Goal: Transaction & Acquisition: Download file/media

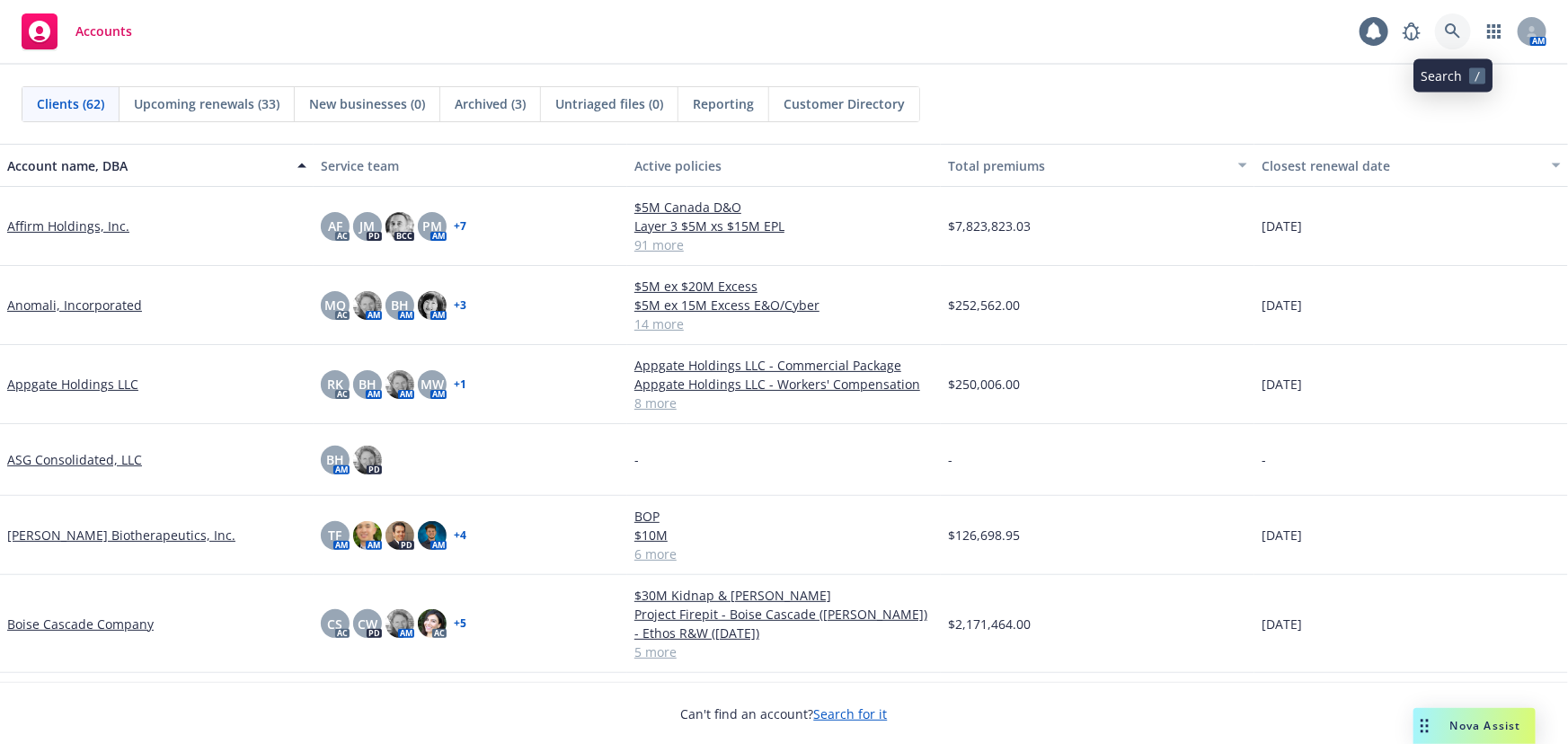
click at [1447, 27] on icon at bounding box center [1452, 31] width 15 height 15
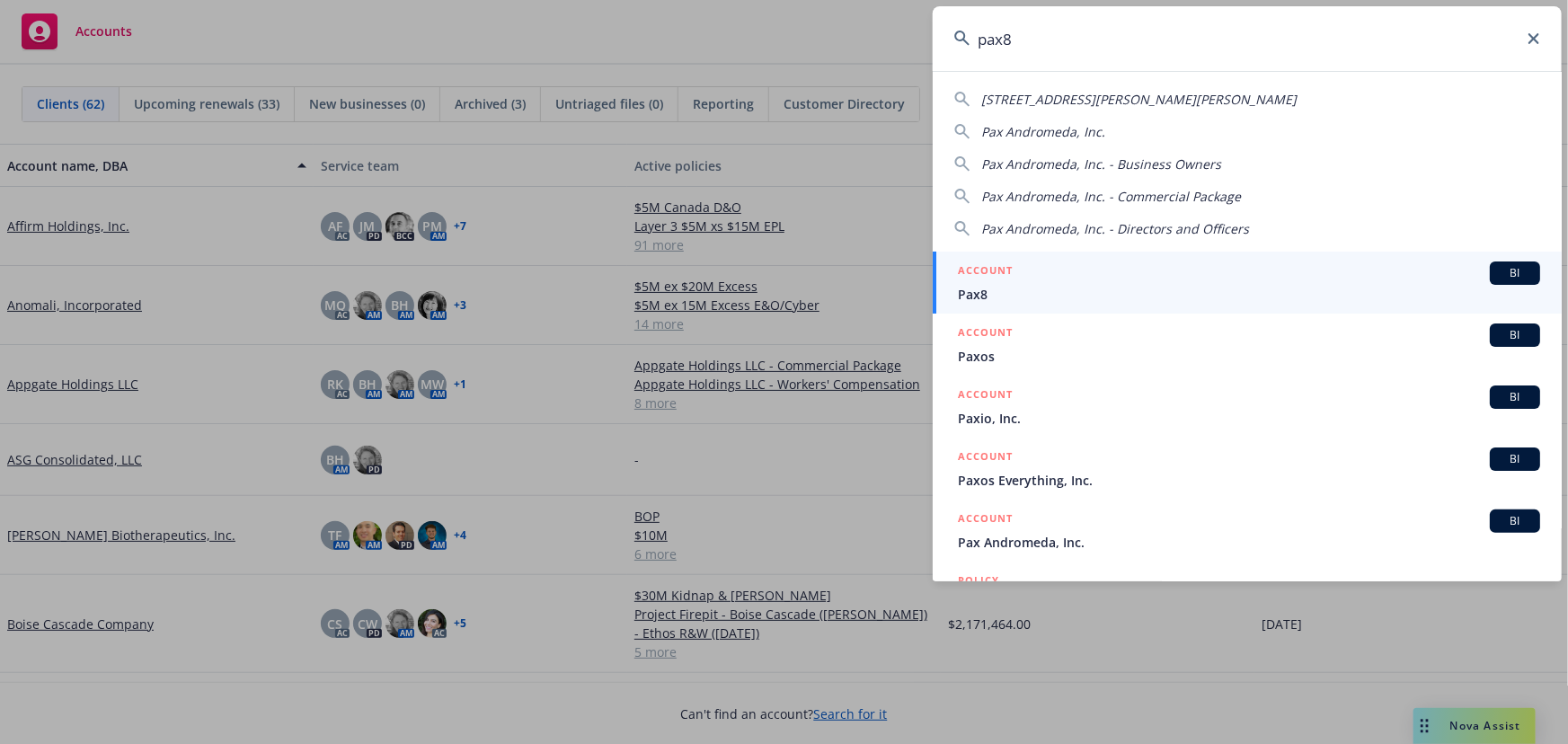
type input "pax8"
click at [1218, 272] on div "ACCOUNT BI" at bounding box center [1248, 273] width 582 height 24
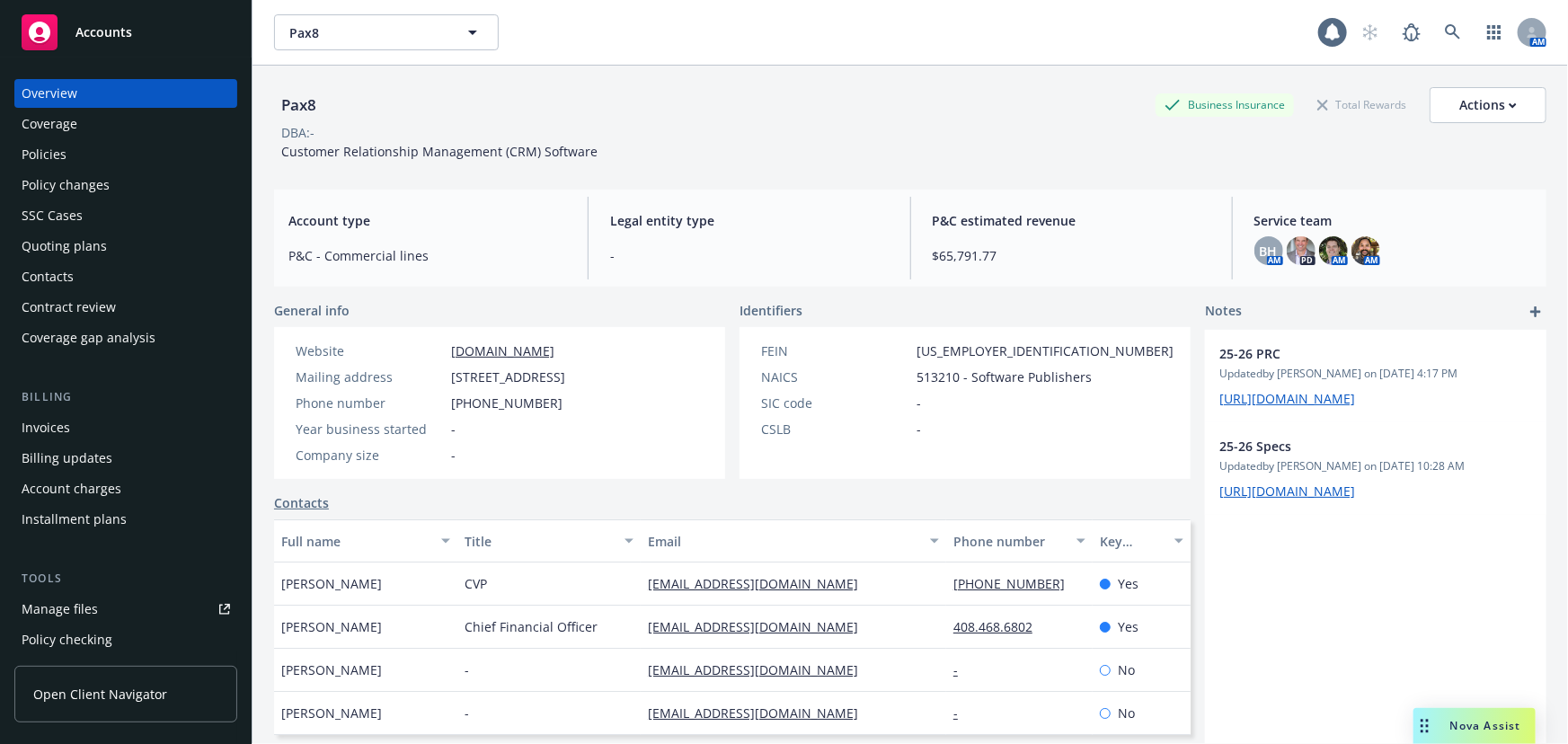
click at [117, 253] on div "Quoting plans" at bounding box center [126, 246] width 208 height 29
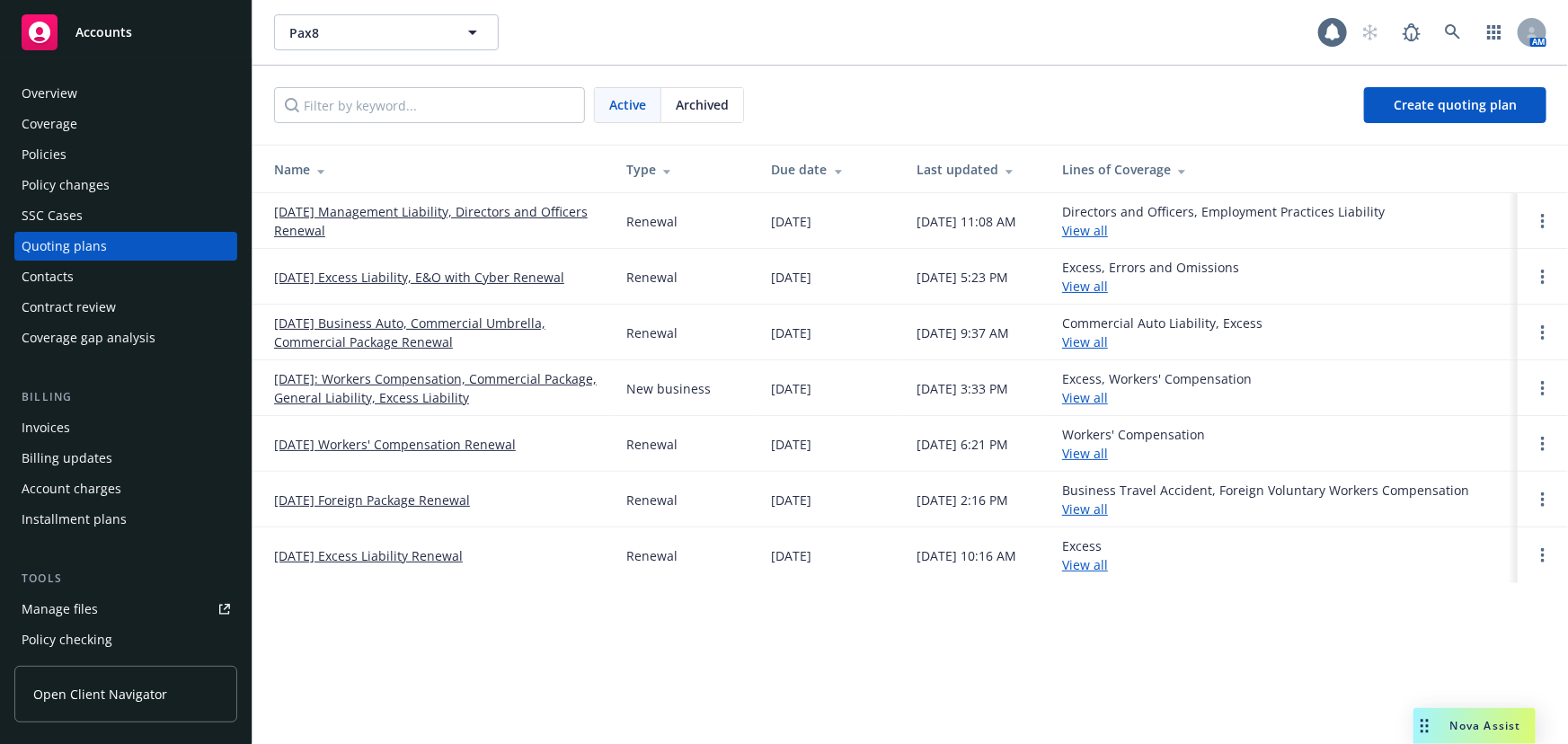
click at [379, 211] on link "10/06/25 Management Liability, Directors and Officers Renewal" at bounding box center [435, 221] width 323 height 38
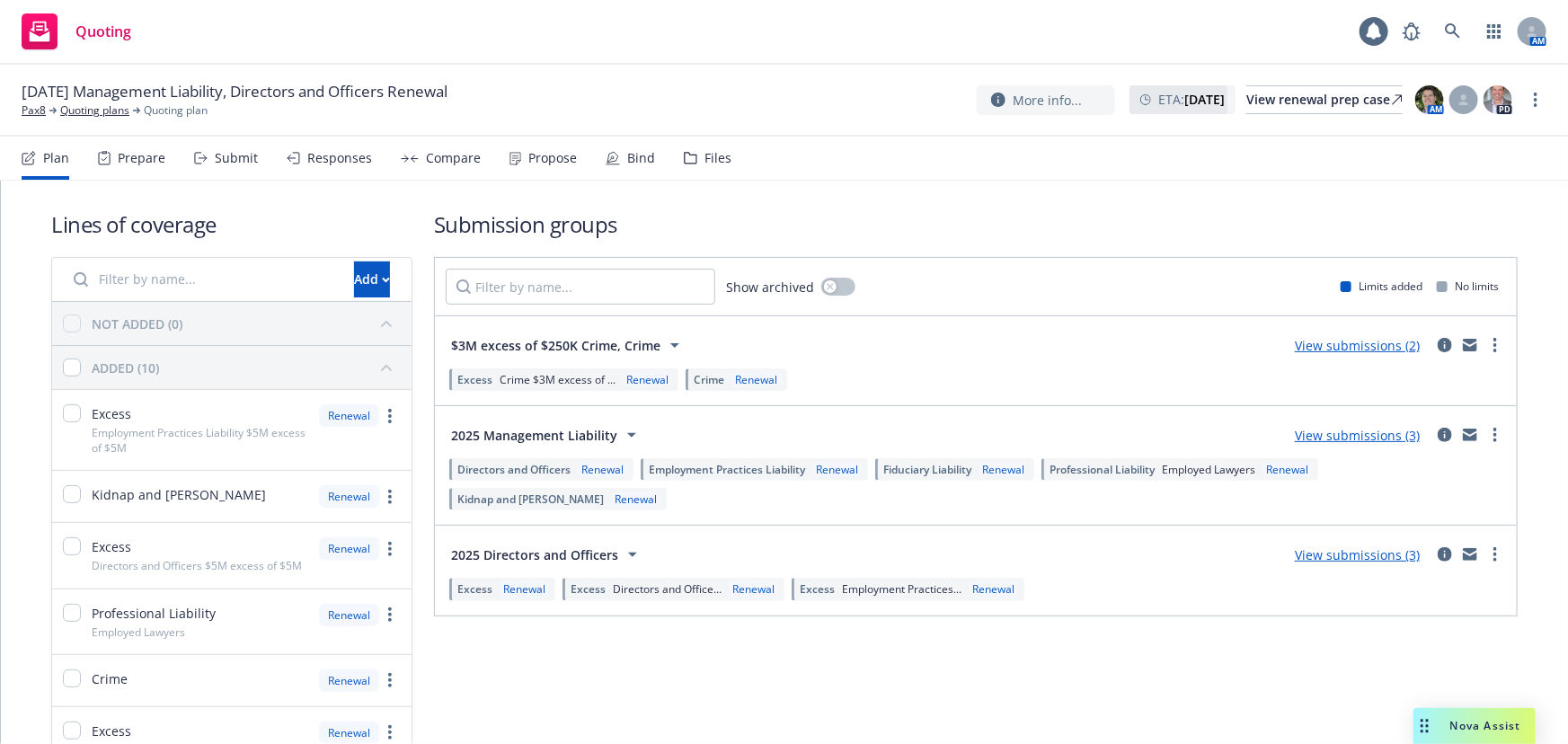
click at [641, 161] on div "Bind" at bounding box center [641, 158] width 28 height 14
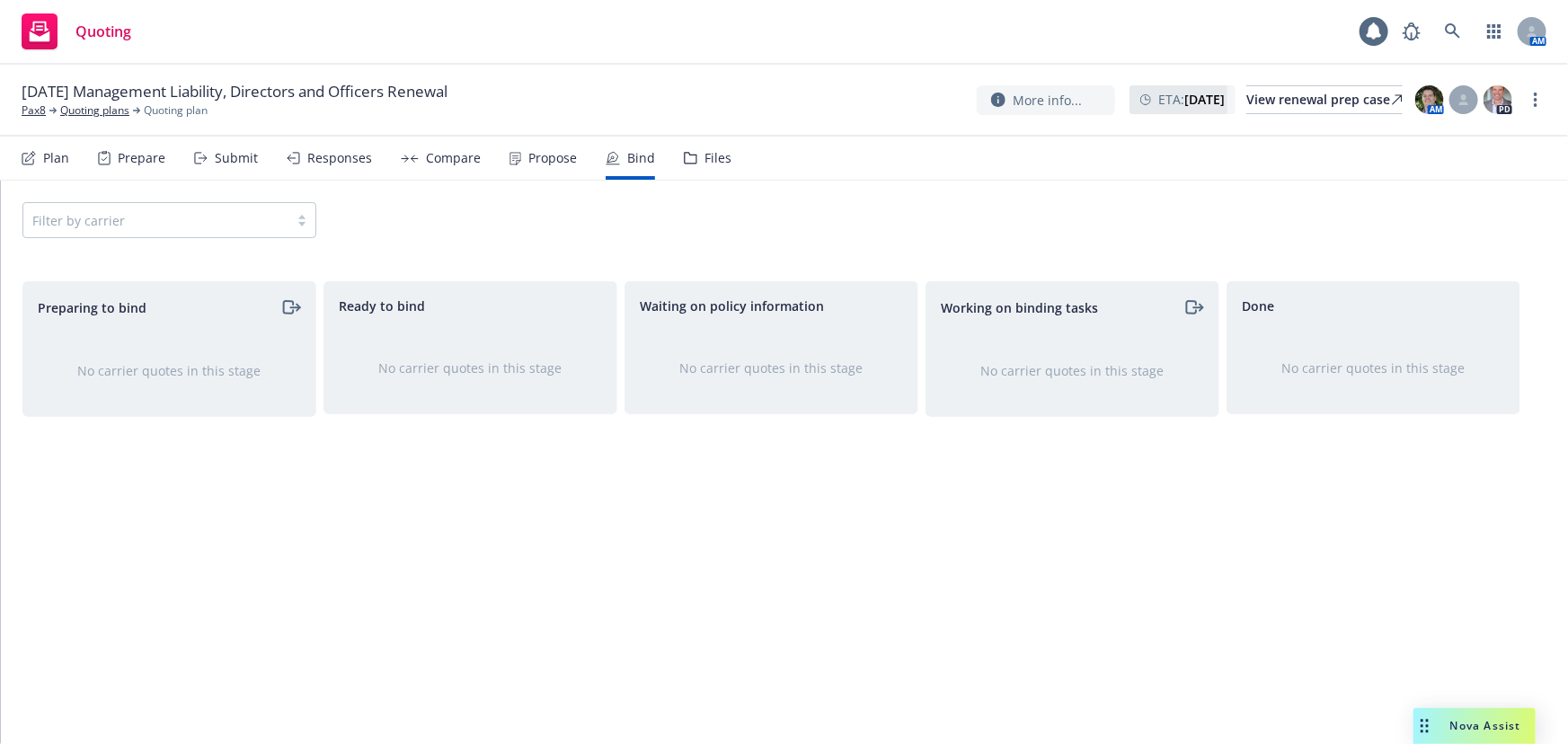
click at [546, 170] on div "Propose" at bounding box center [543, 158] width 67 height 43
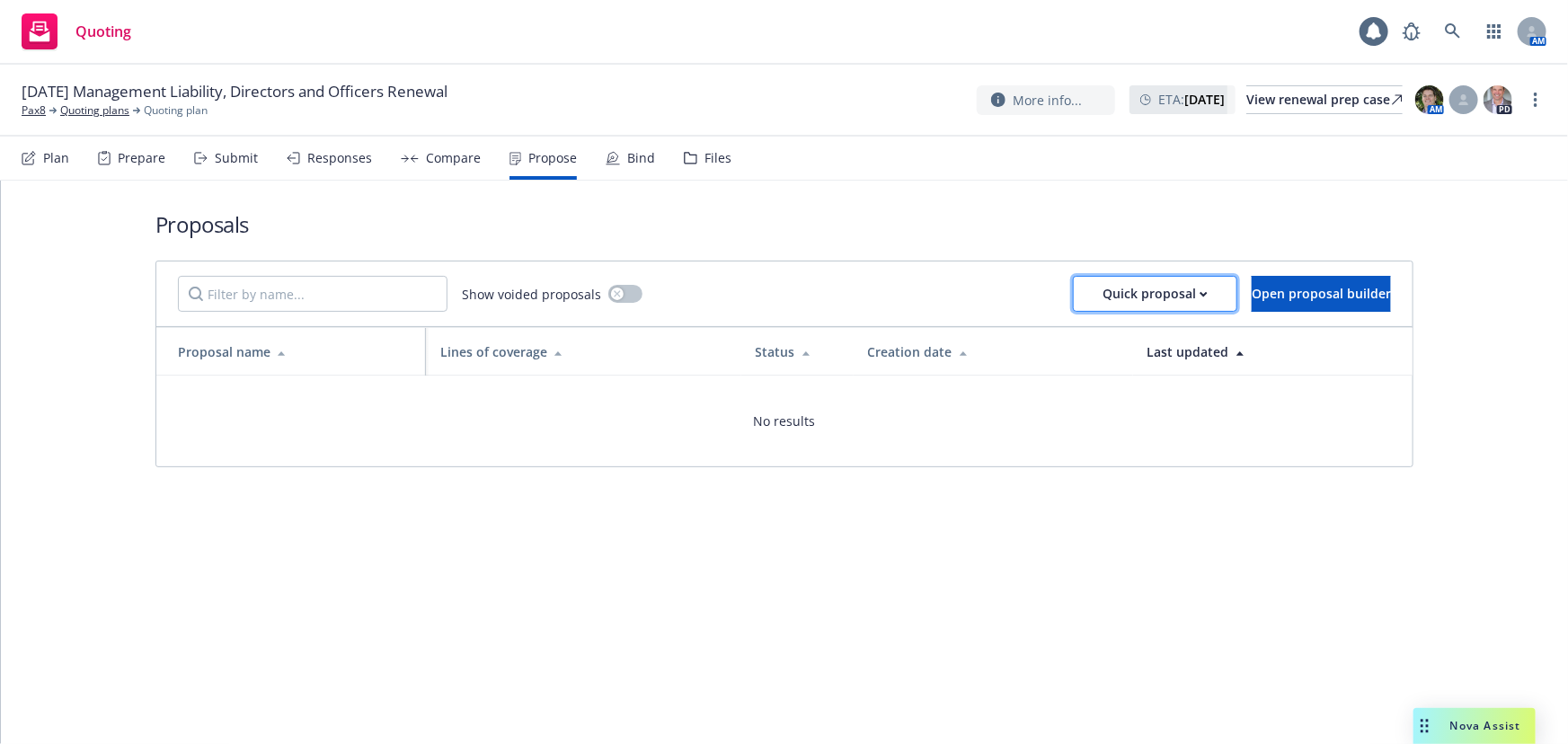
click at [1123, 299] on div "Quick proposal" at bounding box center [1155, 294] width 105 height 34
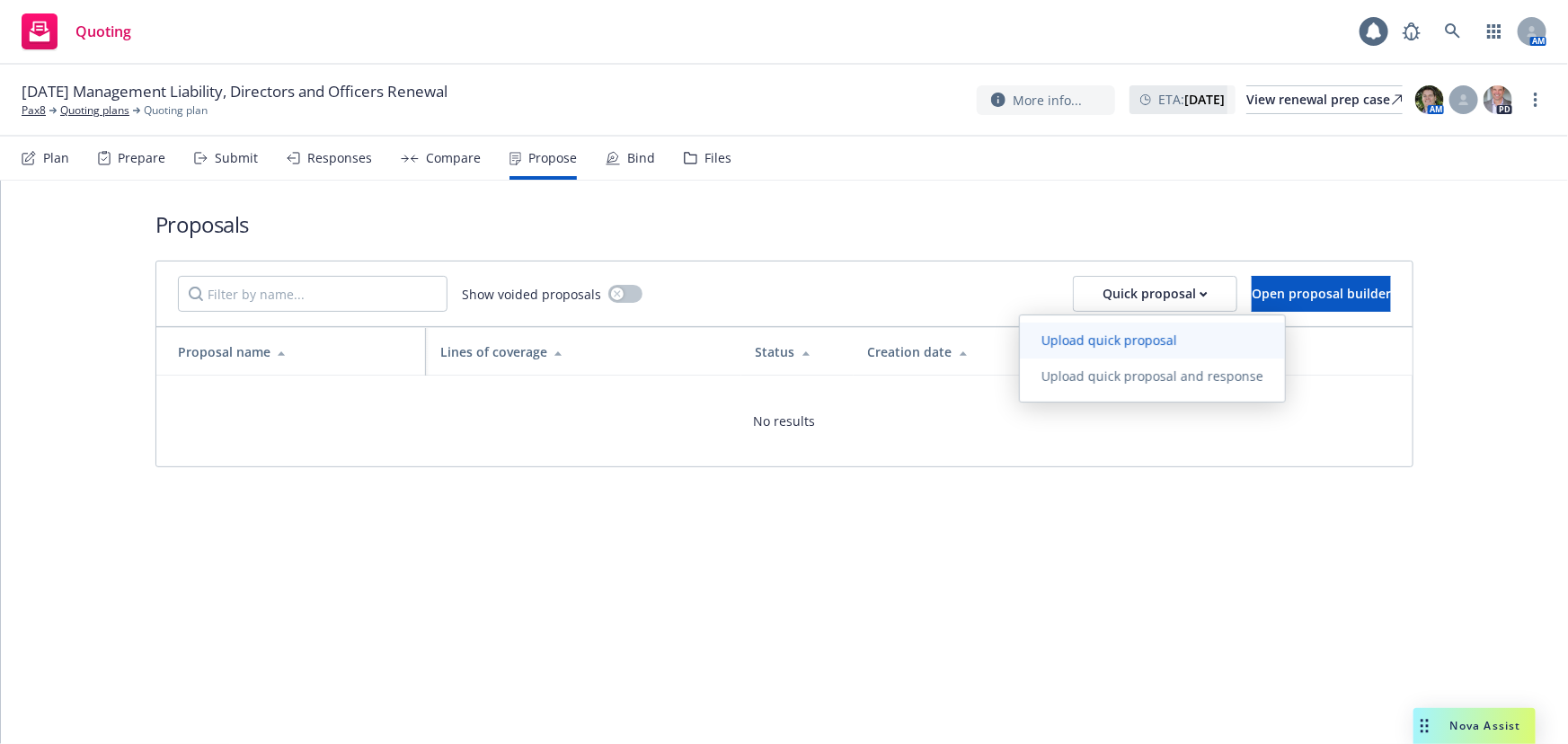
click at [1097, 333] on span "Upload quick proposal" at bounding box center [1110, 339] width 179 height 17
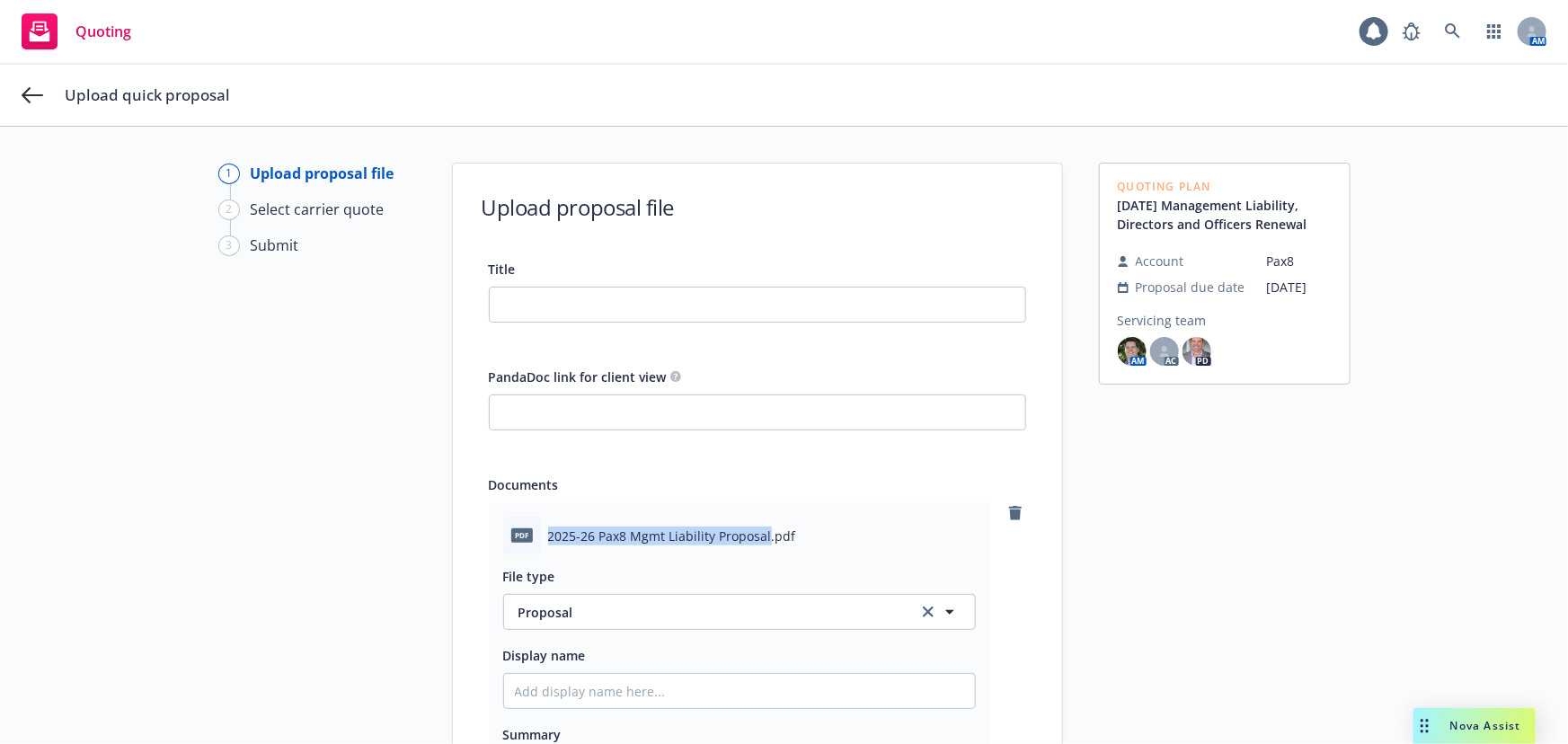
drag, startPoint x: 760, startPoint y: 529, endPoint x: 540, endPoint y: 530, distance: 220.0
click at [540, 530] on div "pdf 2025-26 Pax8 Mgmt Liability Proposal.pdf" at bounding box center [740, 536] width 473 height 38
copy span "2025-26 Pax8 Mgmt Liability Proposal"
click at [631, 324] on div "Title PandaDoc link for client view Documents pdf 2025-26 Pax8 Mgmt Liability P…" at bounding box center [758, 568] width 538 height 621
click at [634, 307] on input "Title" at bounding box center [758, 305] width 536 height 34
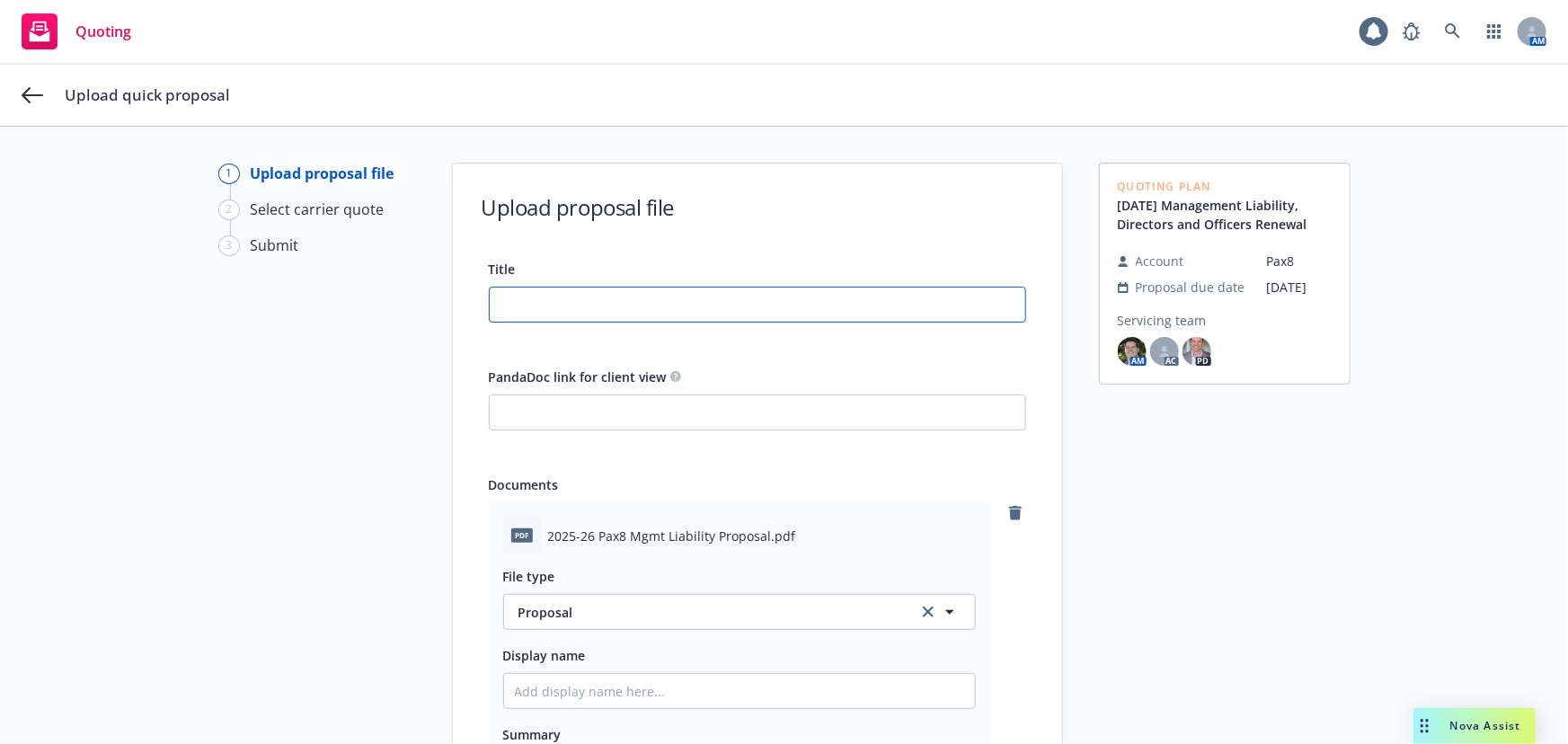
paste input "2025-26 Pax8 Mgmt Liability Proposal"
type input "2025-26 Pax8 Mgmt Liability Proposal"
type textarea "x"
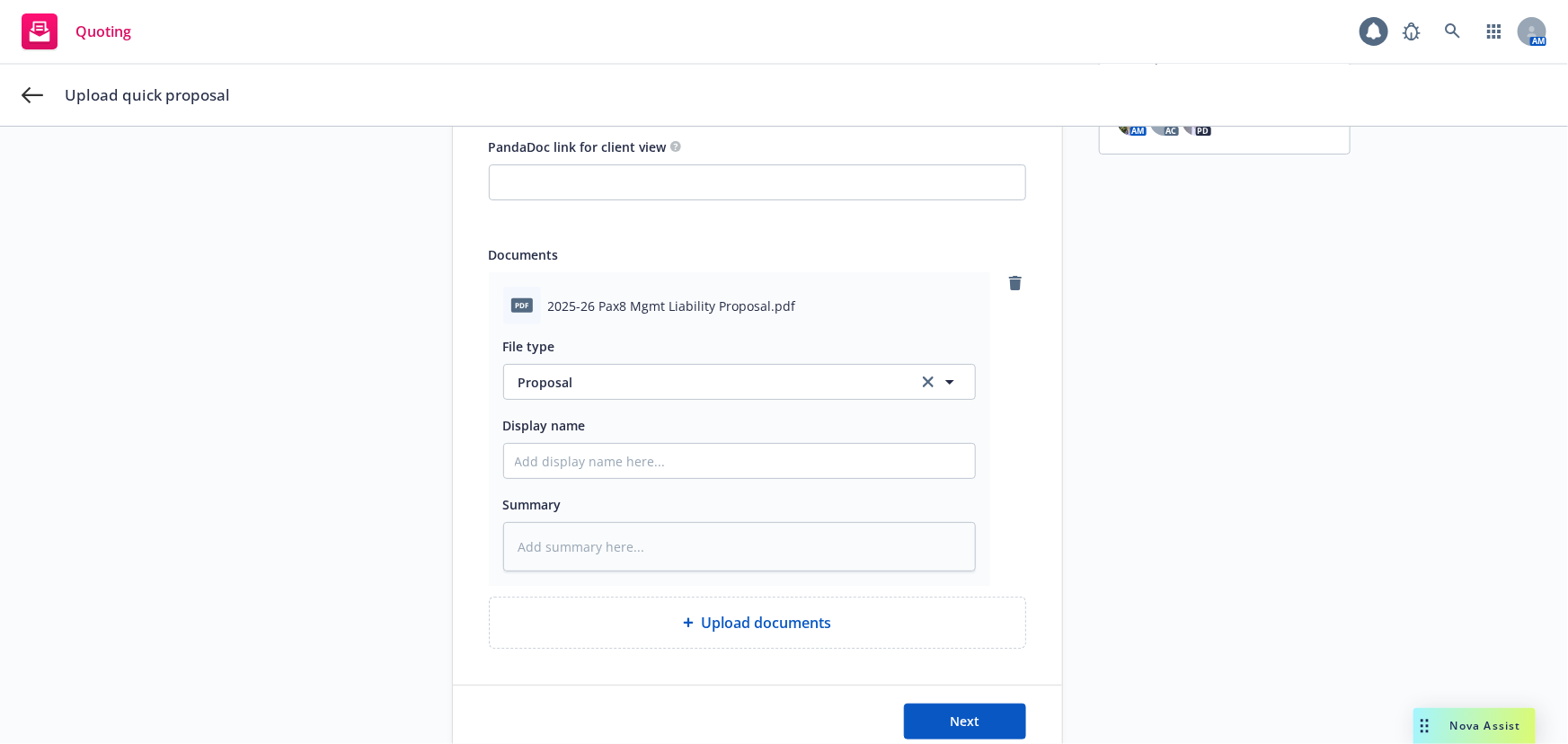
scroll to position [244, 0]
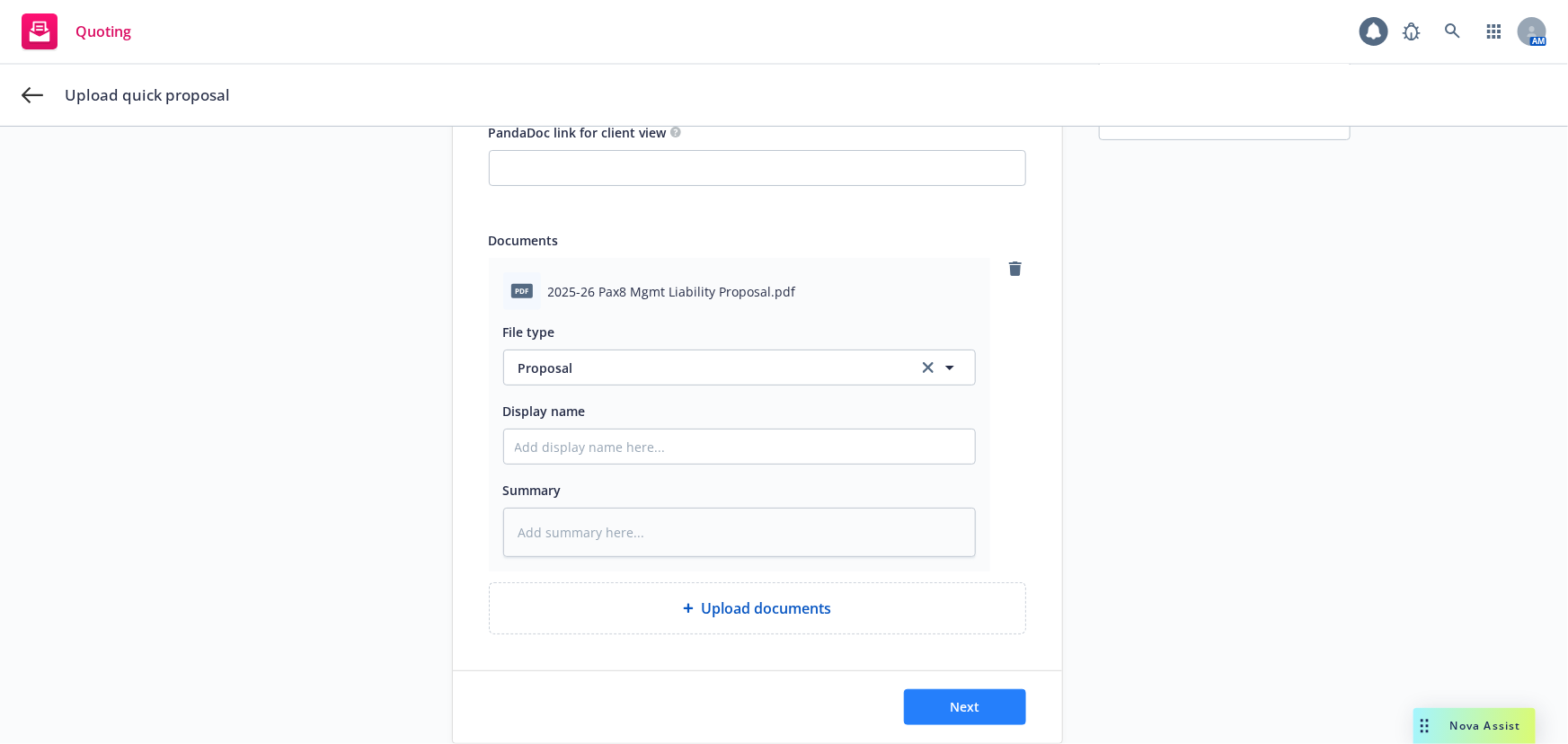
type input "2025-26 Pax8 Mgmt Liability Proposal"
click at [960, 707] on span "Next" at bounding box center [964, 706] width 30 height 17
type textarea "x"
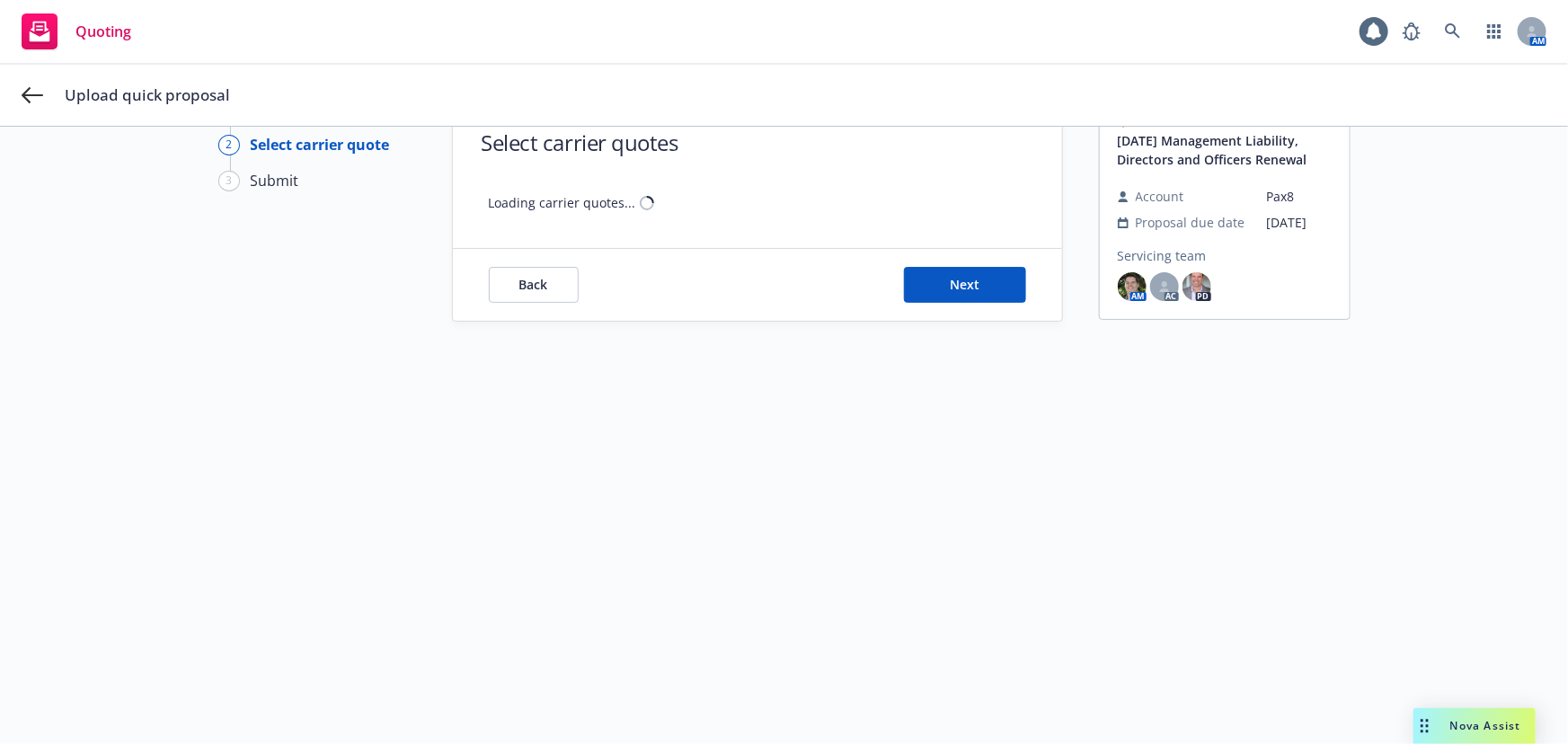
scroll to position [63, 0]
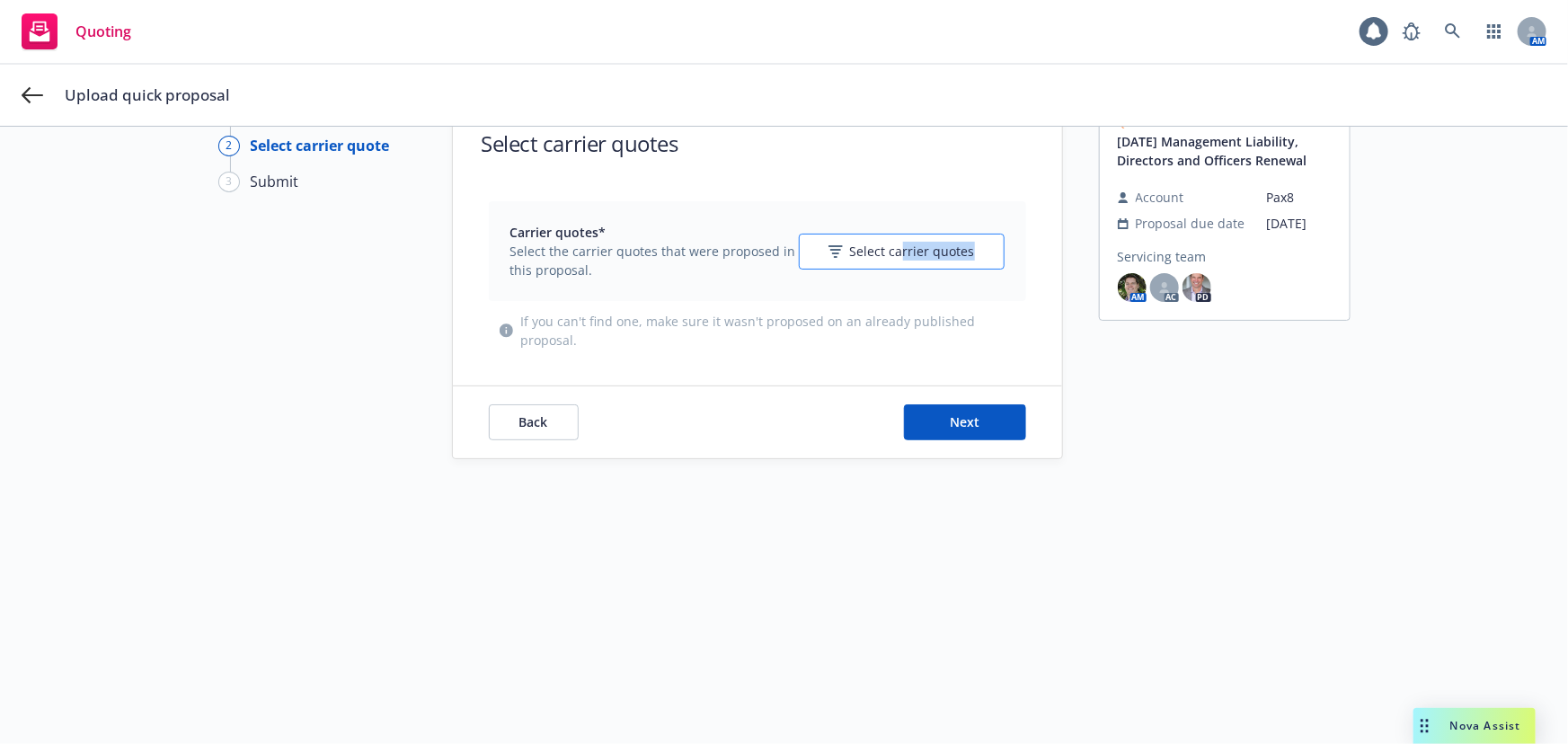
click at [898, 268] on div "Carrier quotes* Select the carrier quotes that were proposed in this proposal. …" at bounding box center [758, 251] width 494 height 57
click at [906, 262] on button "Select carrier quotes" at bounding box center [901, 252] width 206 height 36
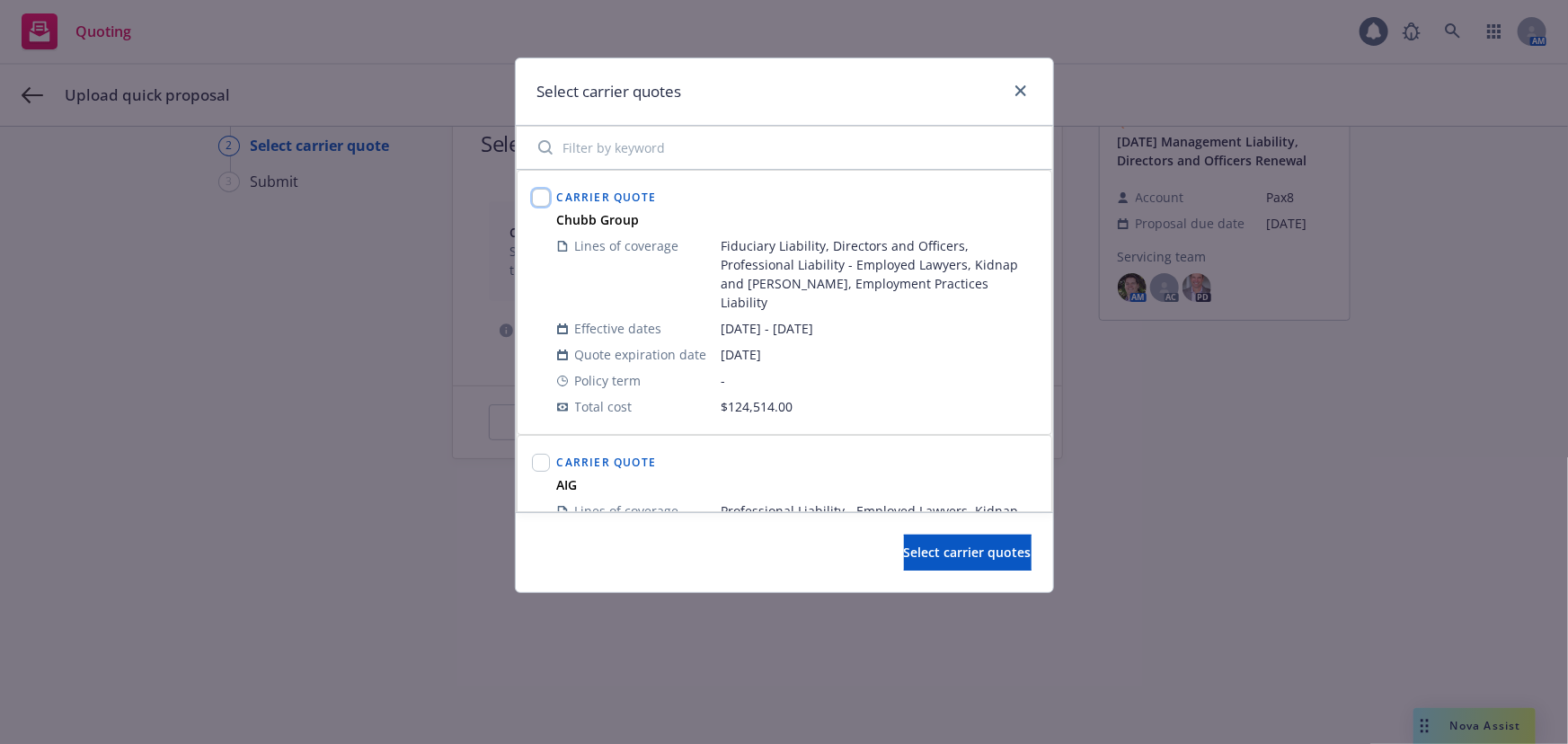
click at [547, 196] on input "checkbox" at bounding box center [541, 197] width 18 height 18
checkbox input "true"
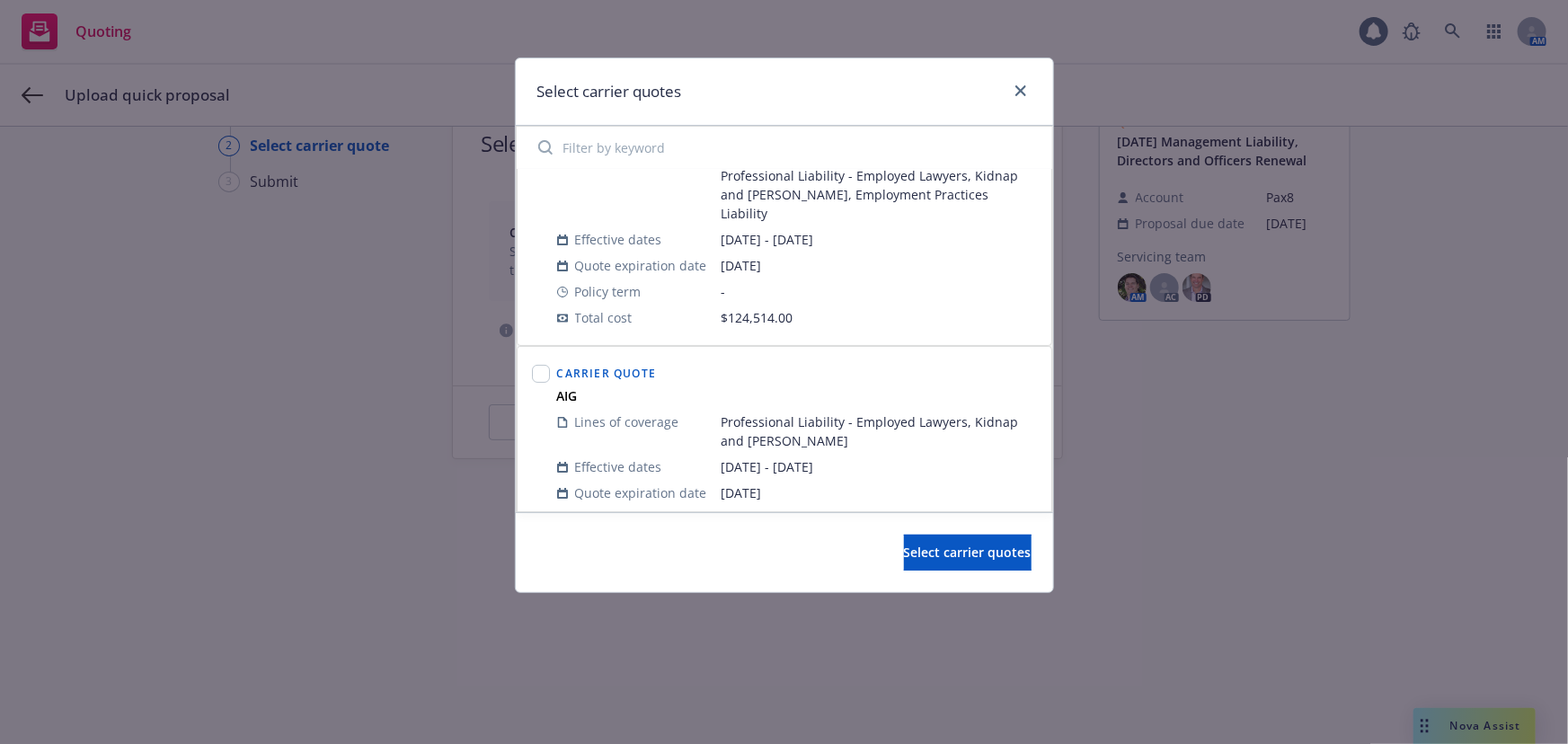
scroll to position [163, 0]
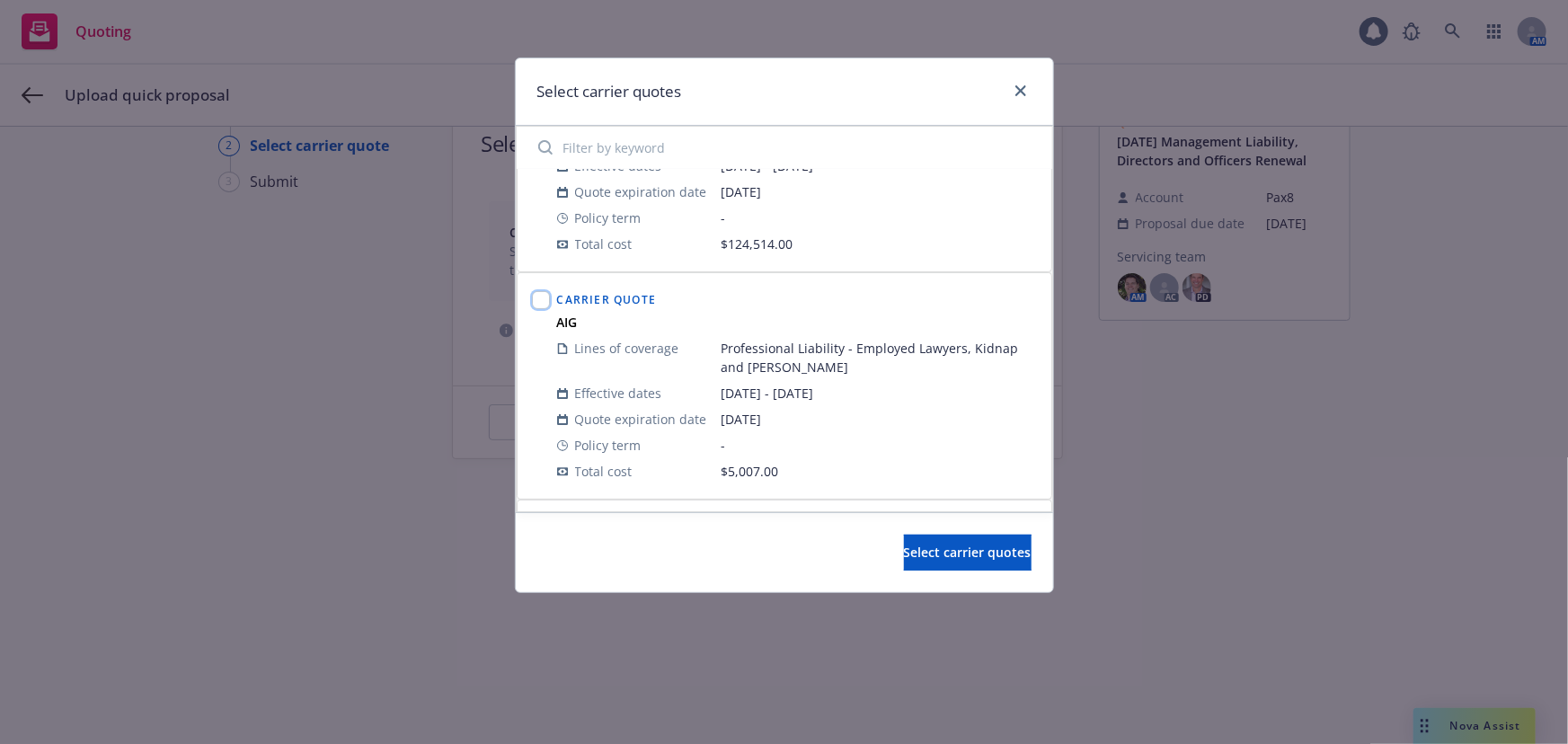
click at [539, 291] on input "checkbox" at bounding box center [541, 300] width 18 height 18
checkbox input "true"
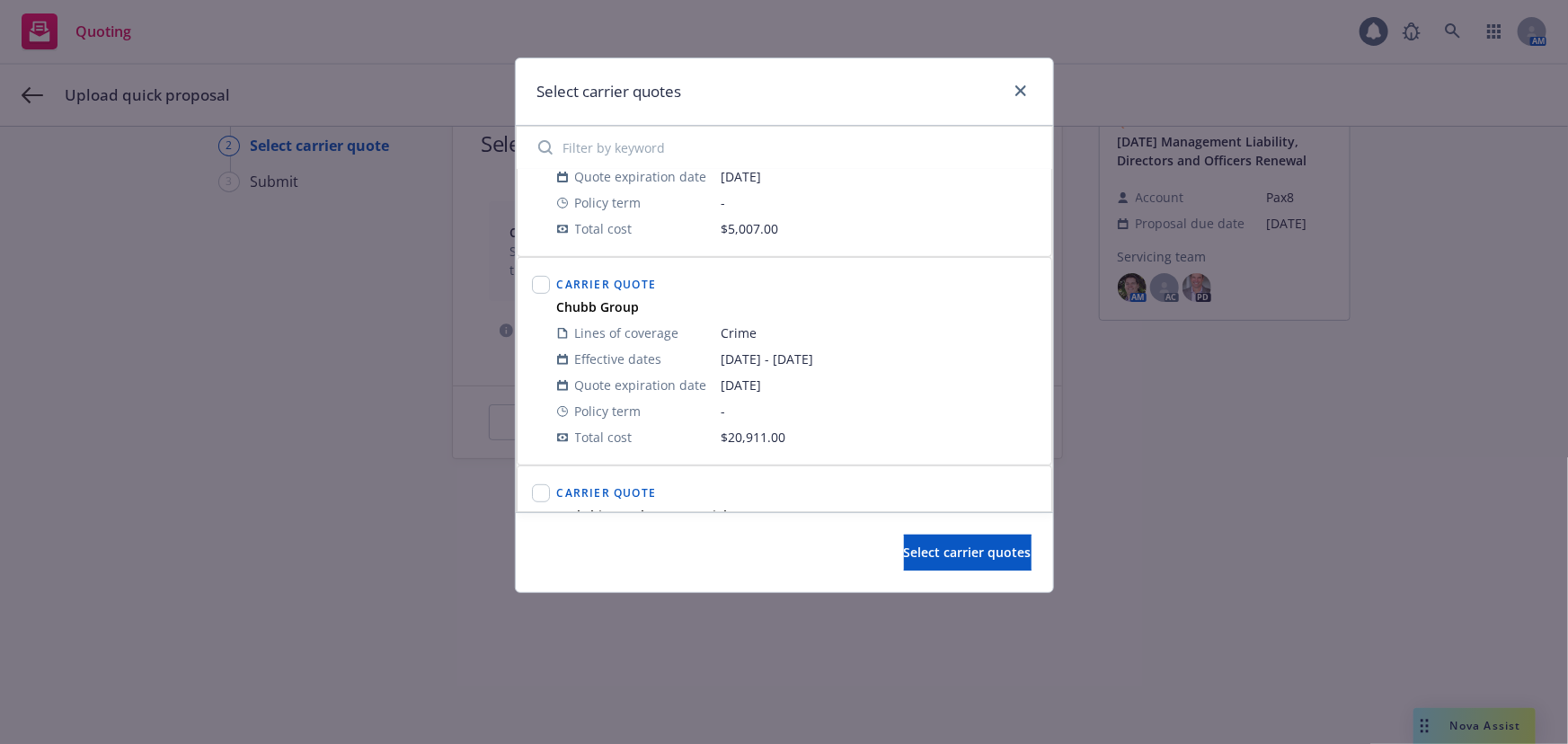
scroll to position [408, 0]
click at [546, 273] on input "checkbox" at bounding box center [541, 282] width 18 height 18
checkbox input "true"
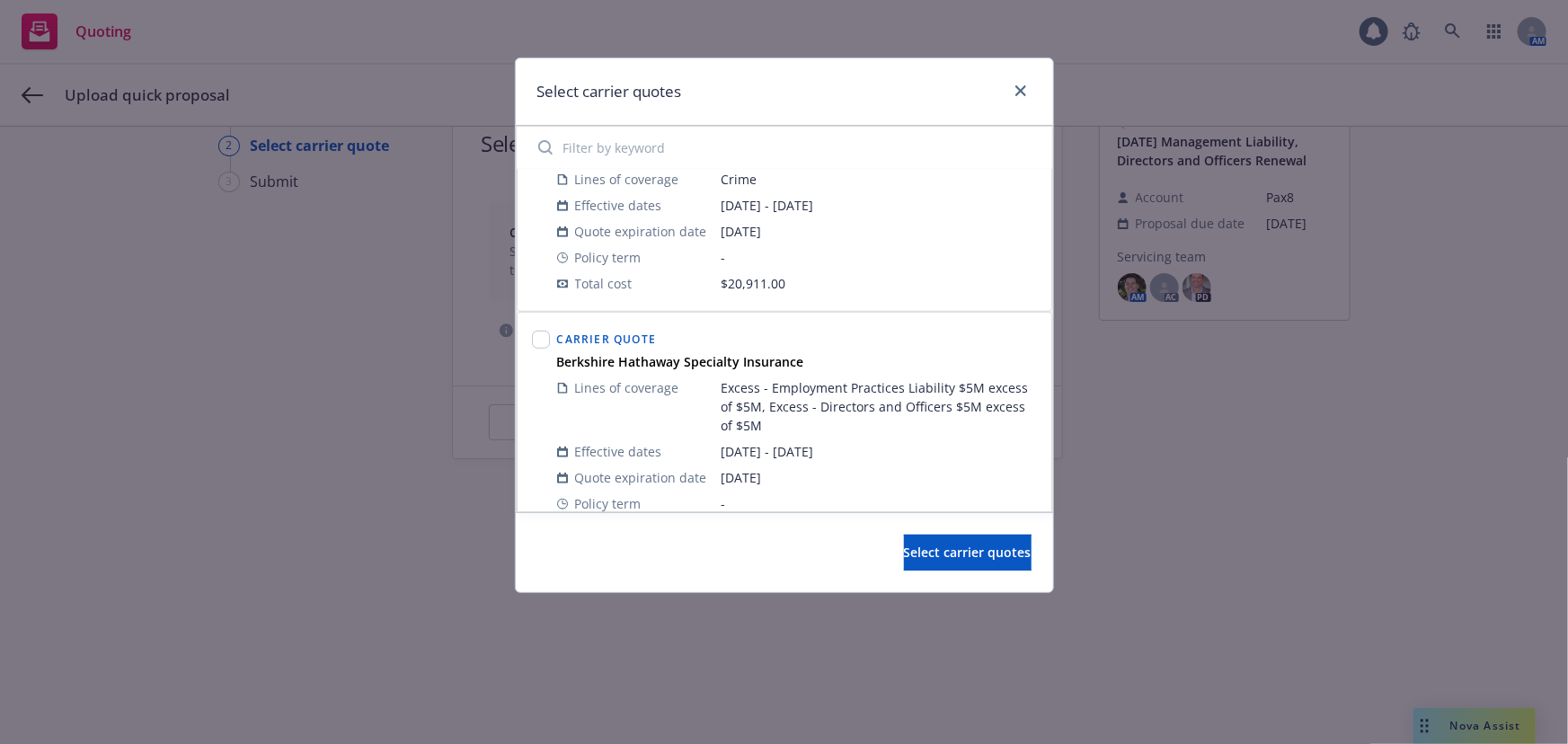
scroll to position [571, 0]
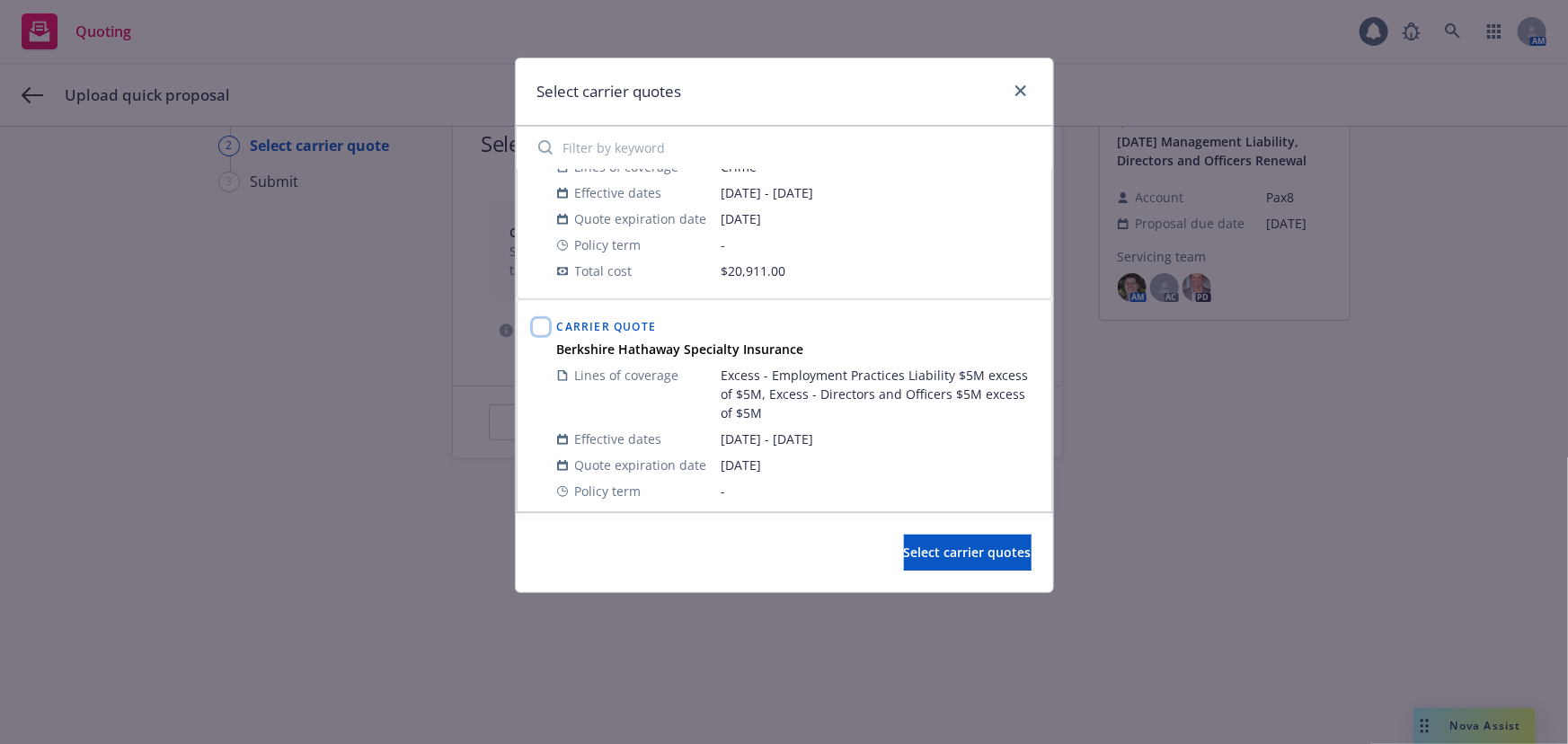
click at [546, 318] on input "checkbox" at bounding box center [541, 327] width 18 height 18
checkbox input "true"
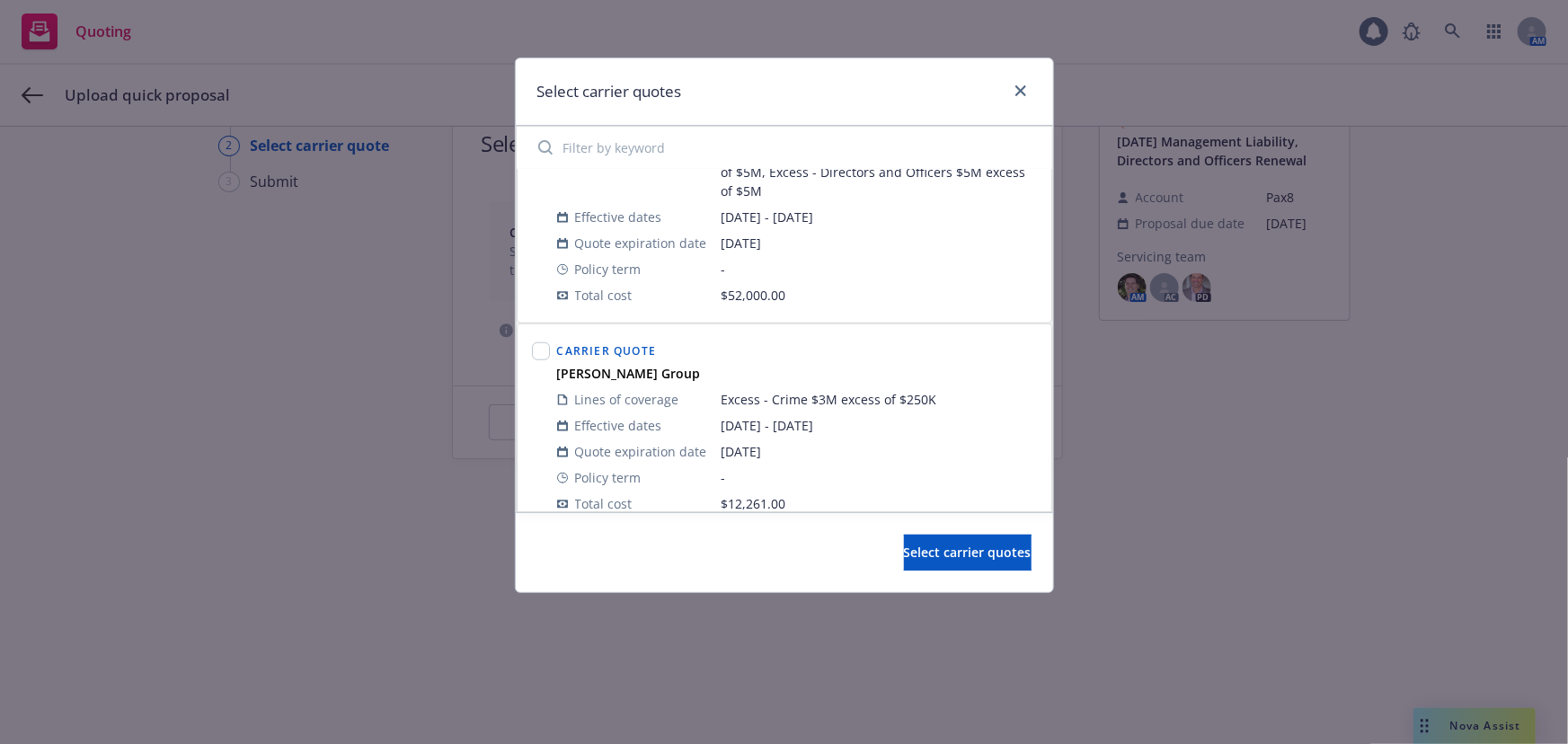
scroll to position [816, 0]
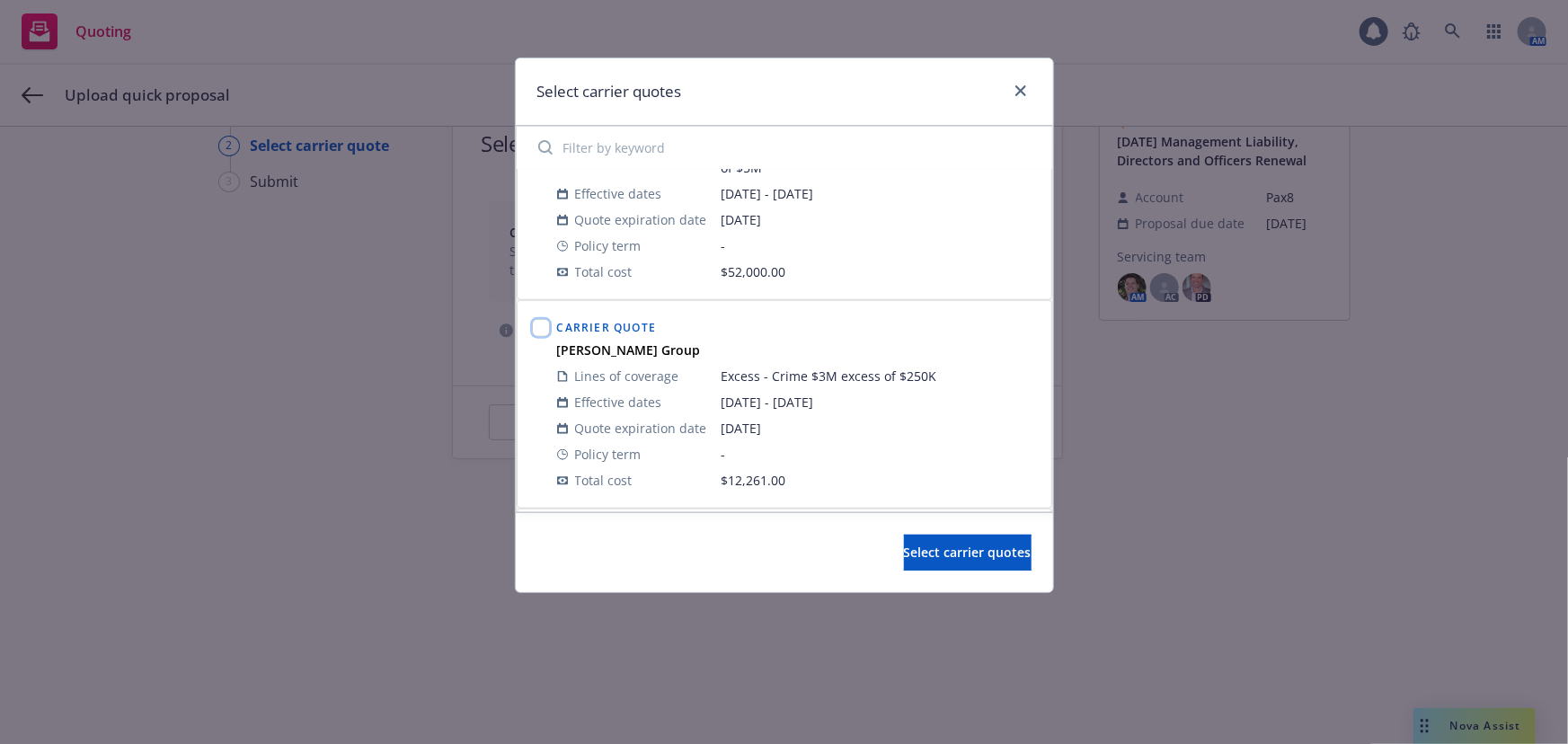
click at [544, 319] on input "checkbox" at bounding box center [541, 328] width 18 height 18
checkbox input "true"
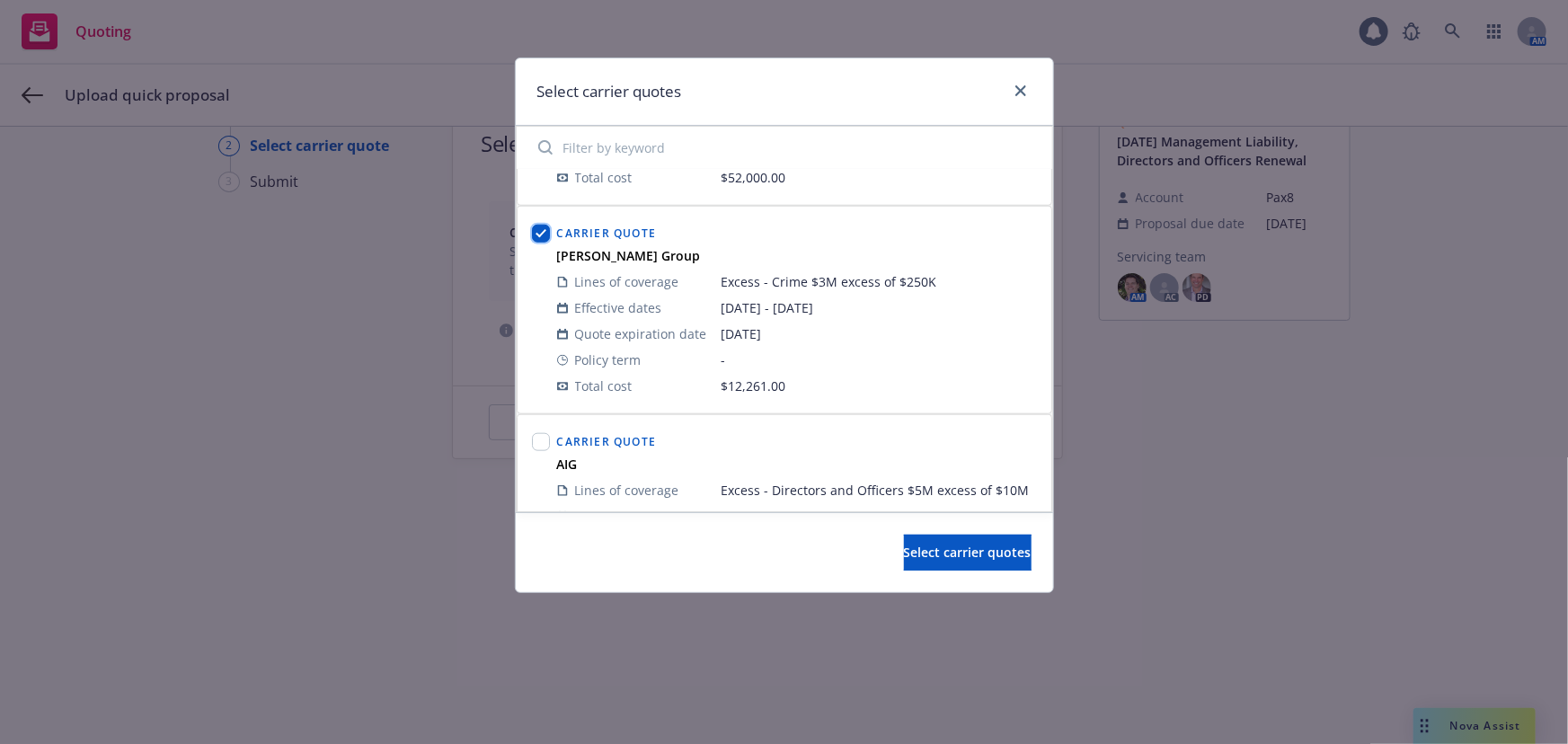
scroll to position [1061, 0]
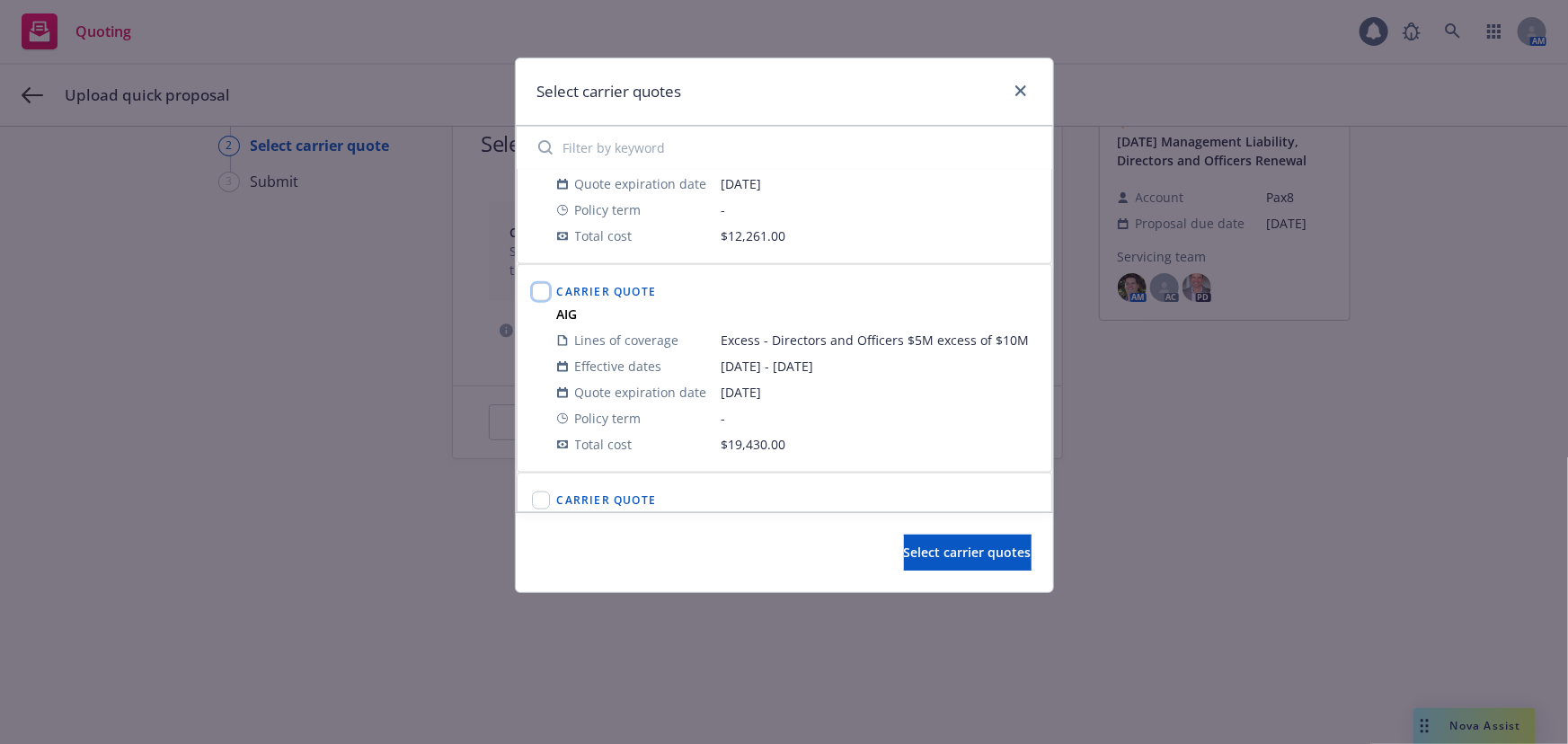
click at [546, 283] on input "checkbox" at bounding box center [541, 292] width 18 height 18
checkbox input "true"
click at [545, 491] on input "checkbox" at bounding box center [541, 501] width 18 height 18
checkbox input "true"
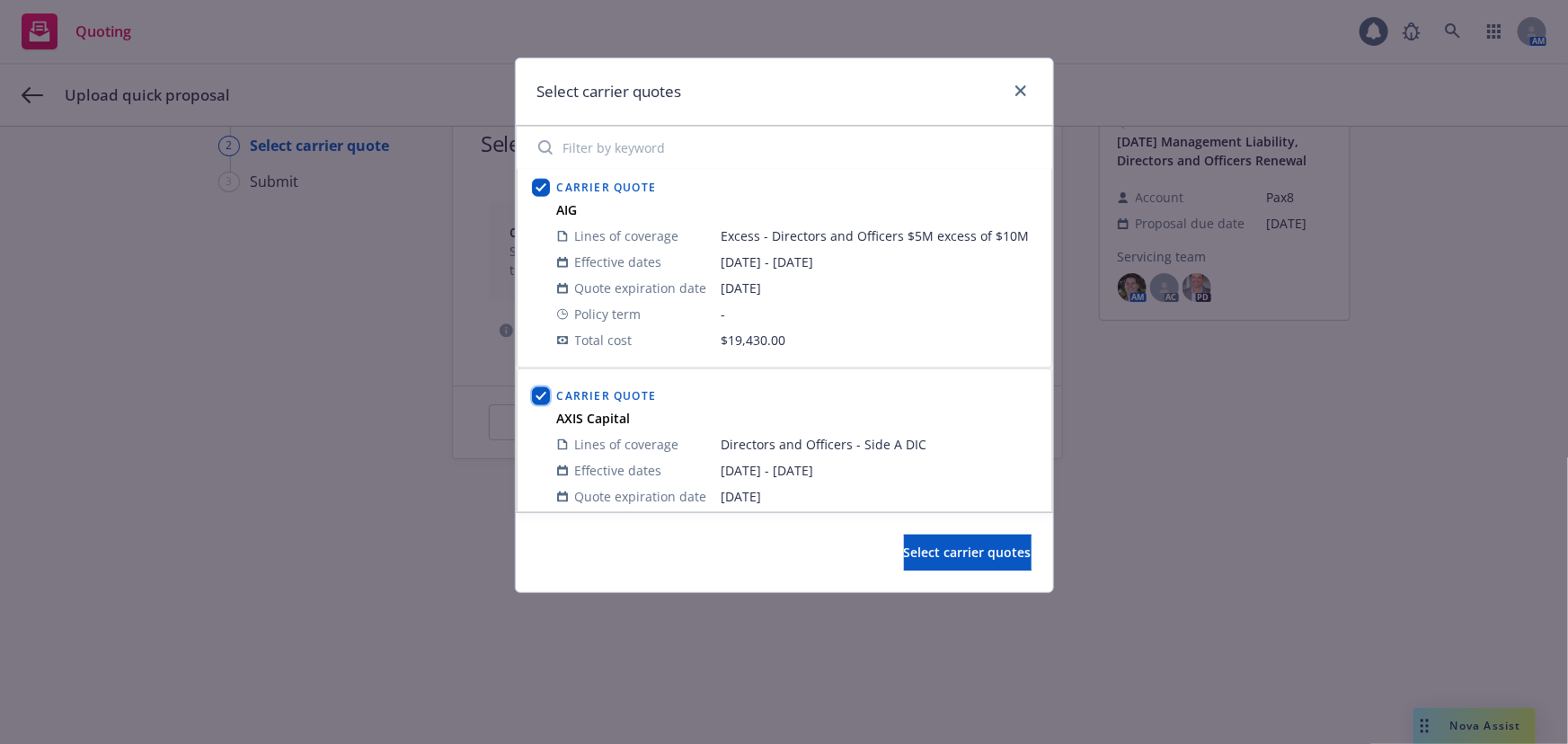
scroll to position [1306, 0]
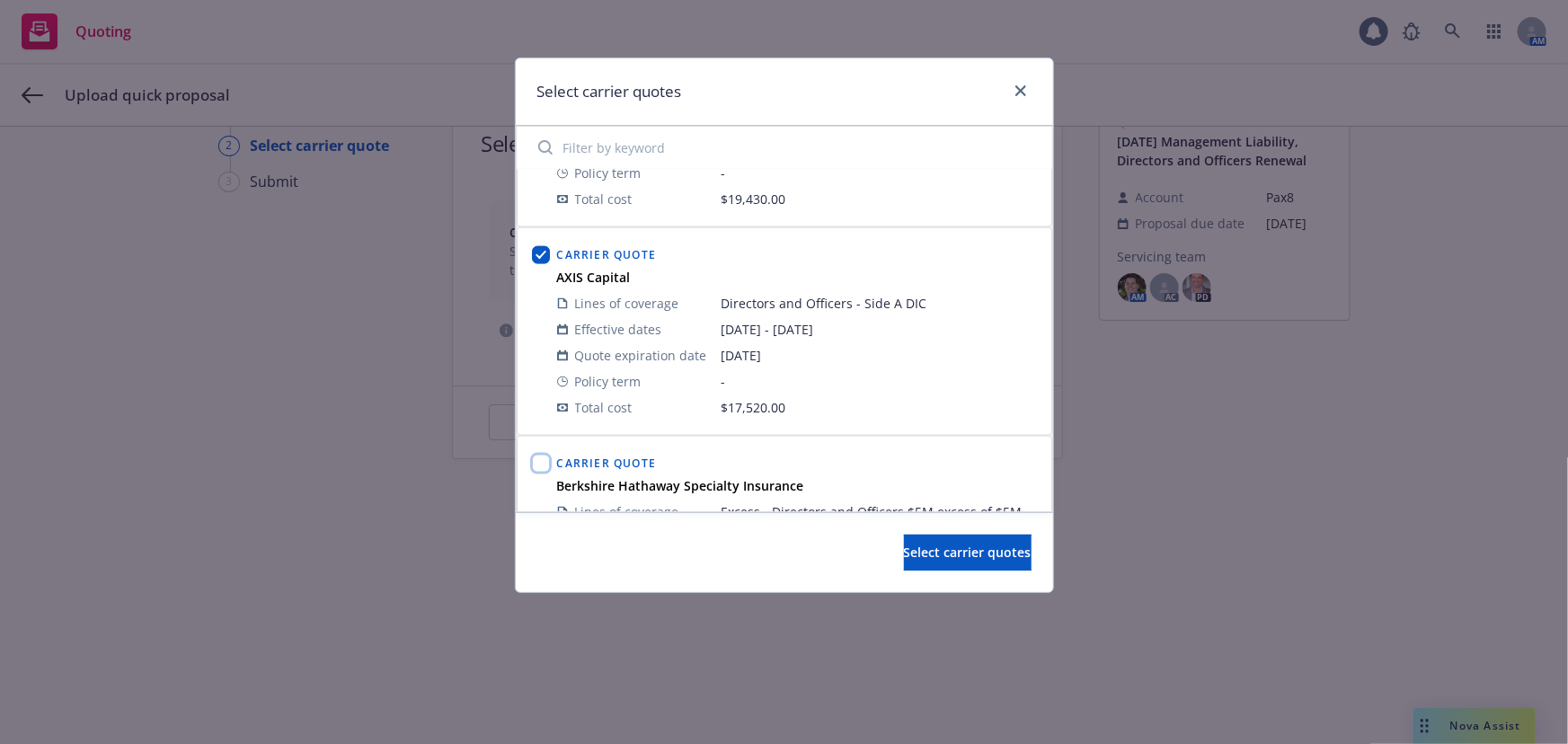
click at [539, 454] on input "checkbox" at bounding box center [541, 463] width 18 height 18
checkbox input "true"
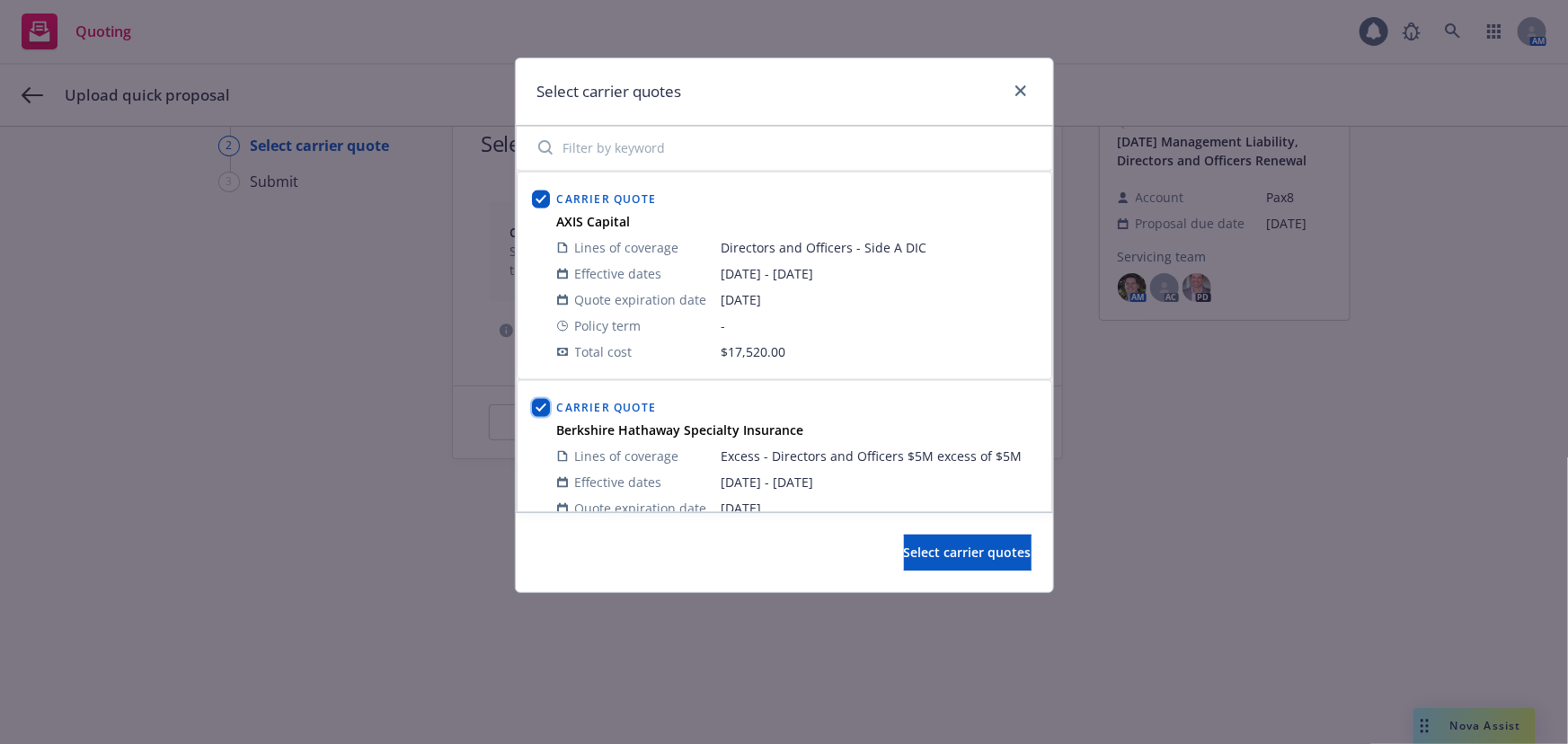
scroll to position [1417, 0]
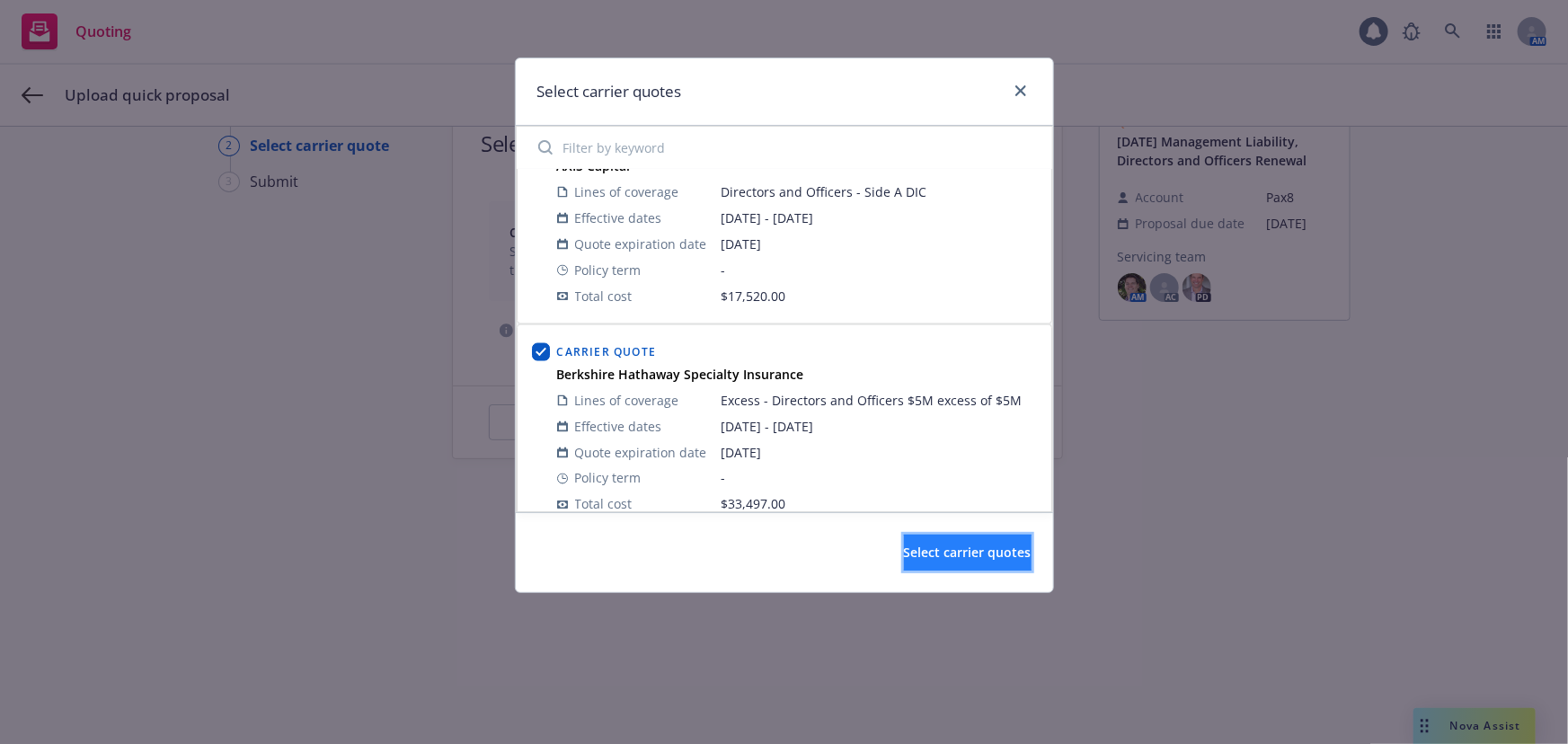
click at [947, 556] on span "Select carrier quotes" at bounding box center [968, 552] width 128 height 17
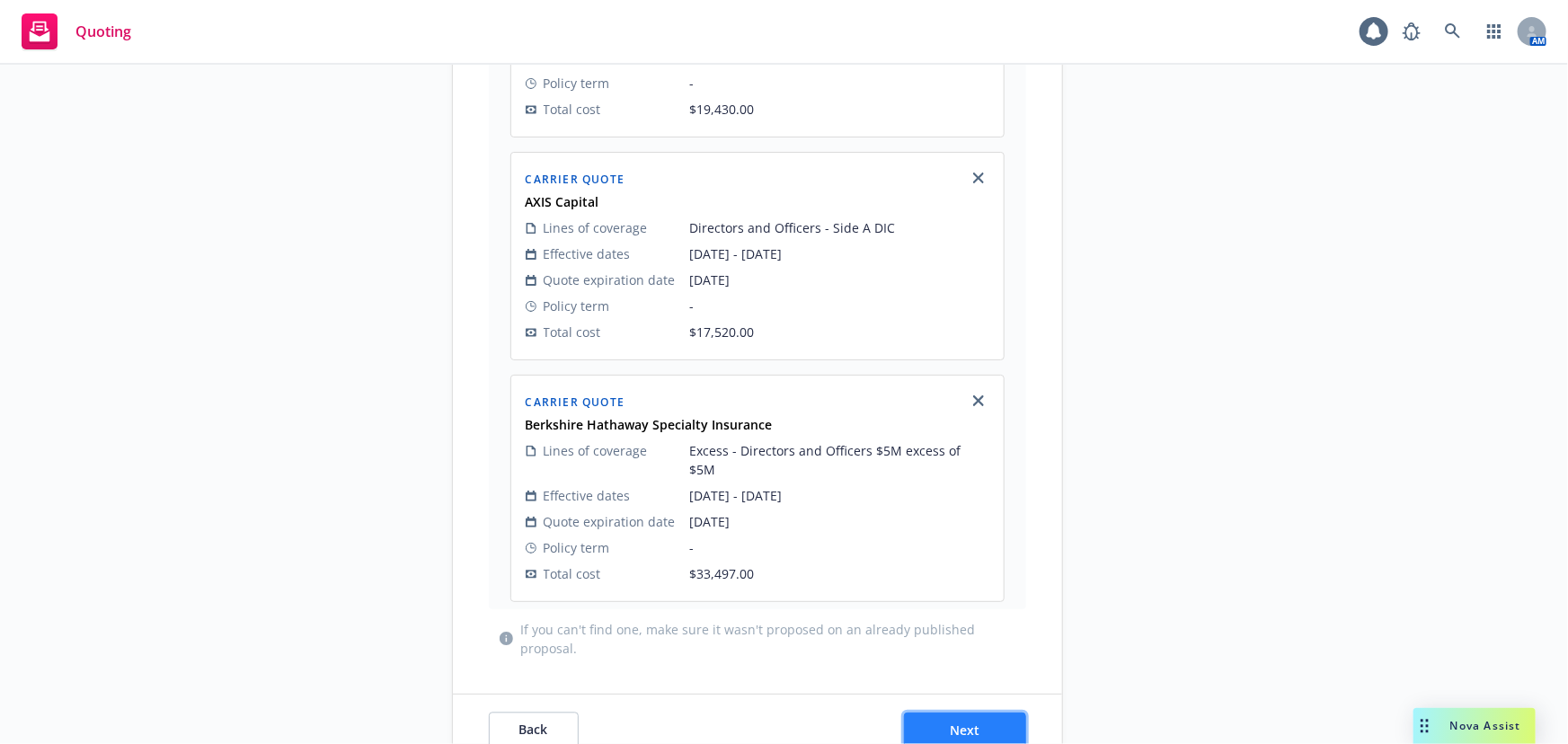
click at [988, 712] on button "Next" at bounding box center [965, 730] width 122 height 36
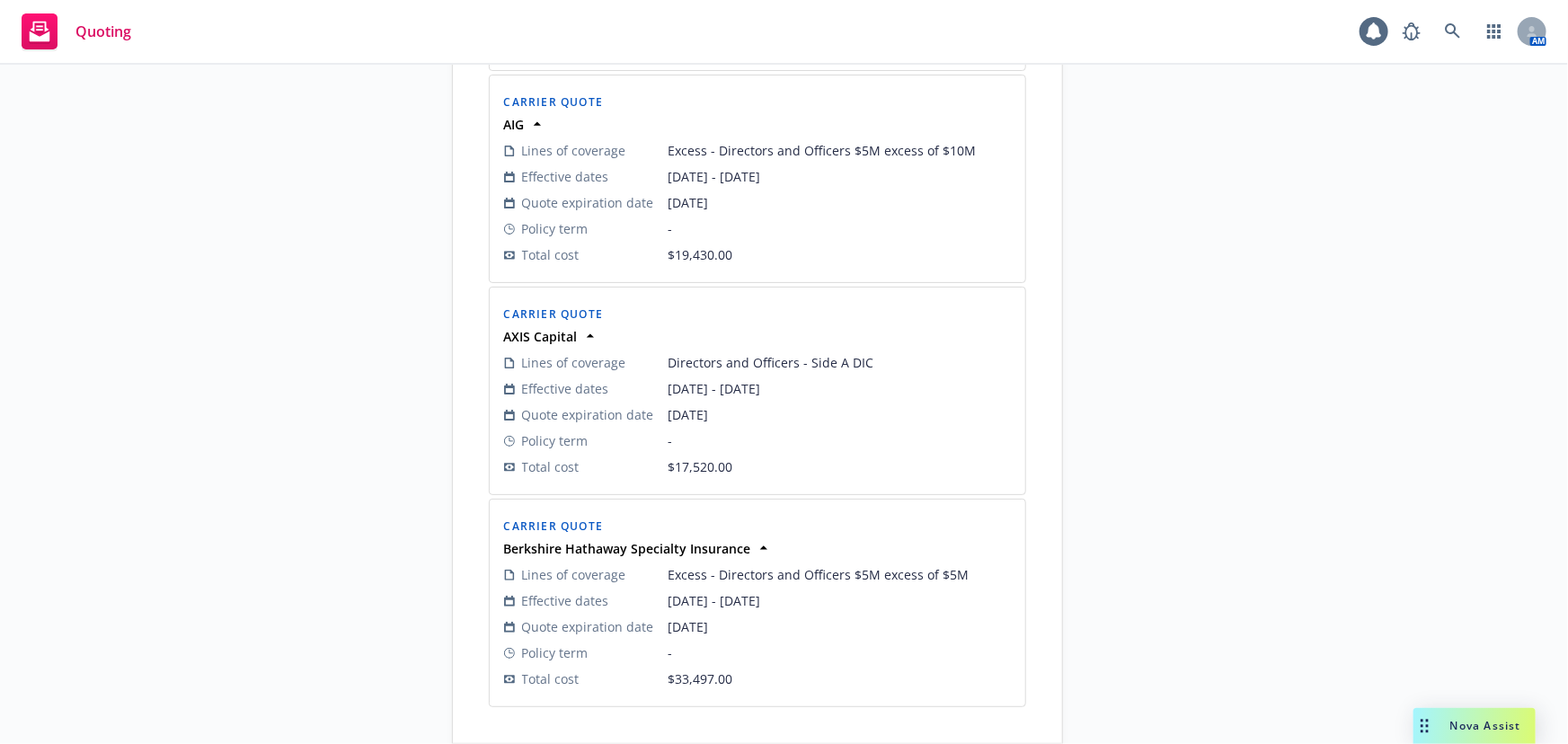
scroll to position [1586, 0]
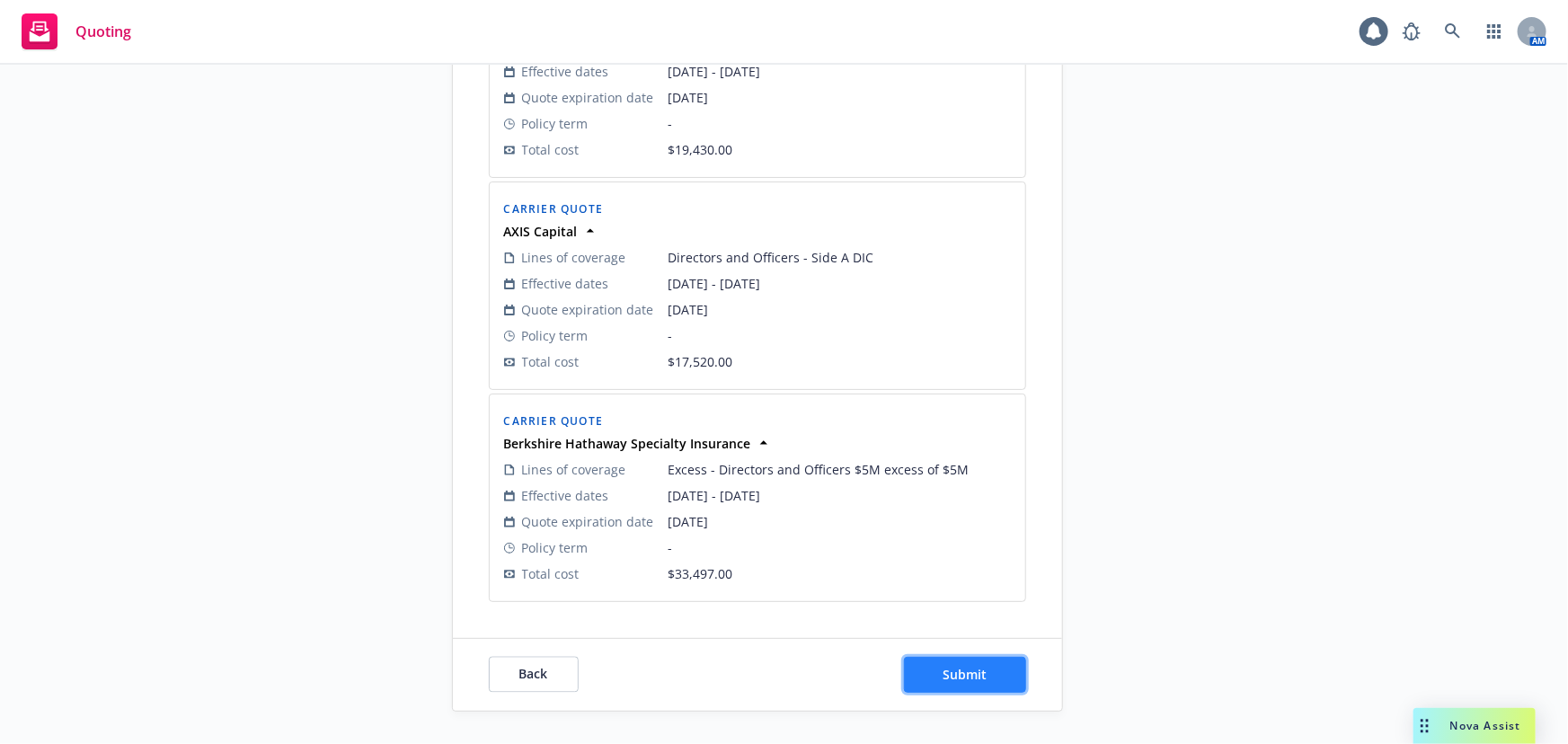
click at [971, 679] on span "Submit" at bounding box center [964, 674] width 44 height 17
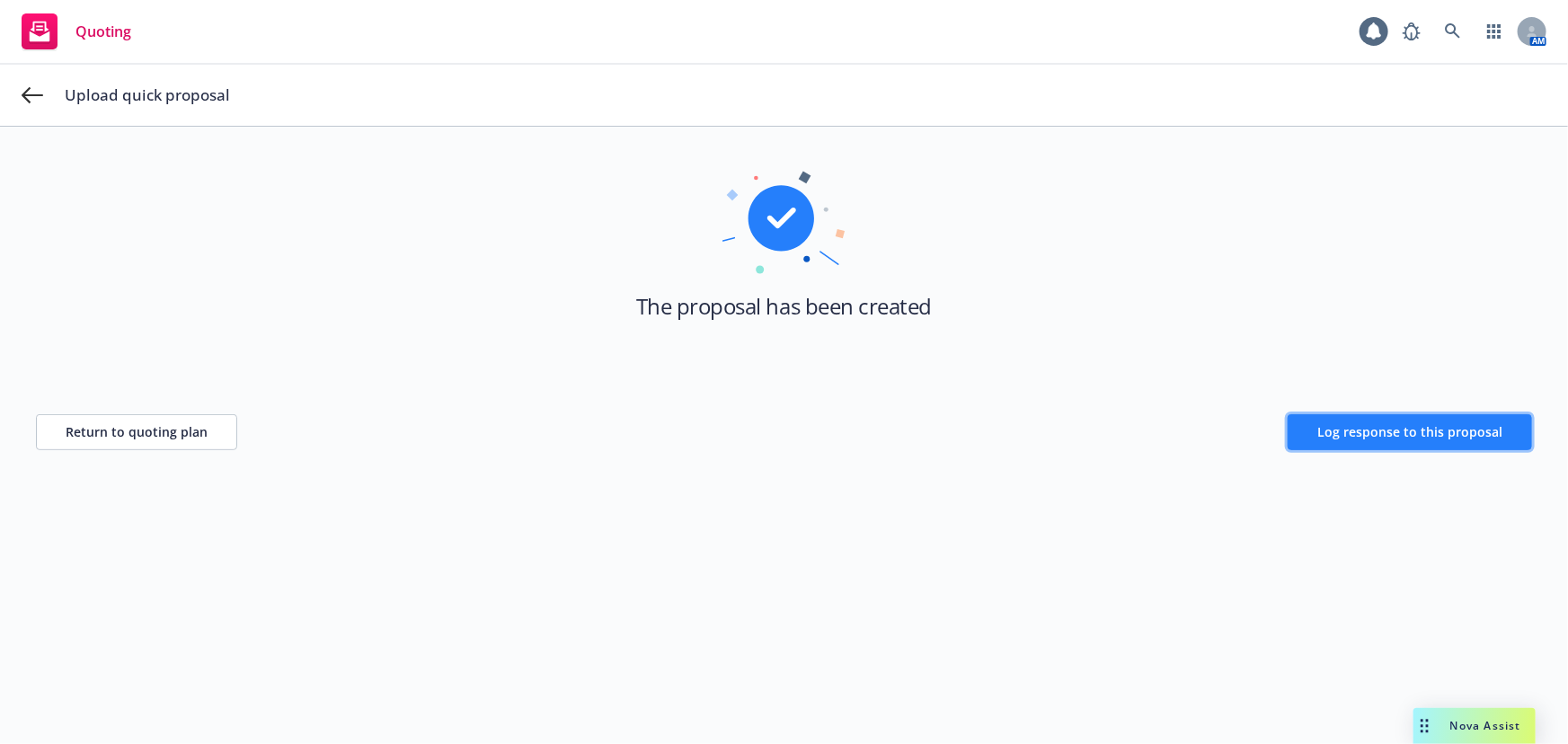
click at [1470, 428] on span "Log response to this proposal" at bounding box center [1410, 432] width 185 height 17
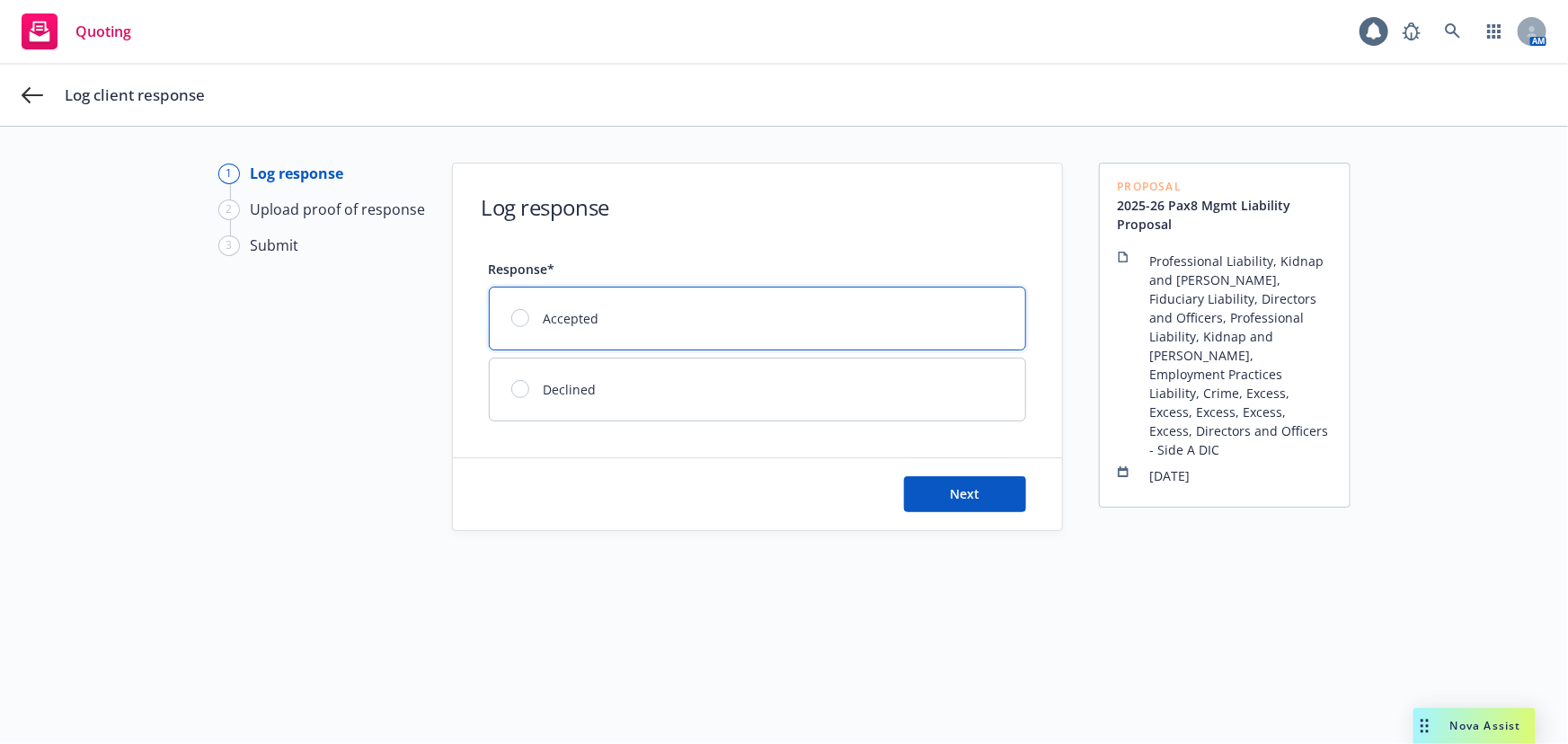
click at [880, 318] on div "Accepted" at bounding box center [758, 319] width 536 height 62
click at [969, 474] on div "Next" at bounding box center [757, 493] width 609 height 72
click at [970, 485] on span "Next" at bounding box center [964, 493] width 30 height 17
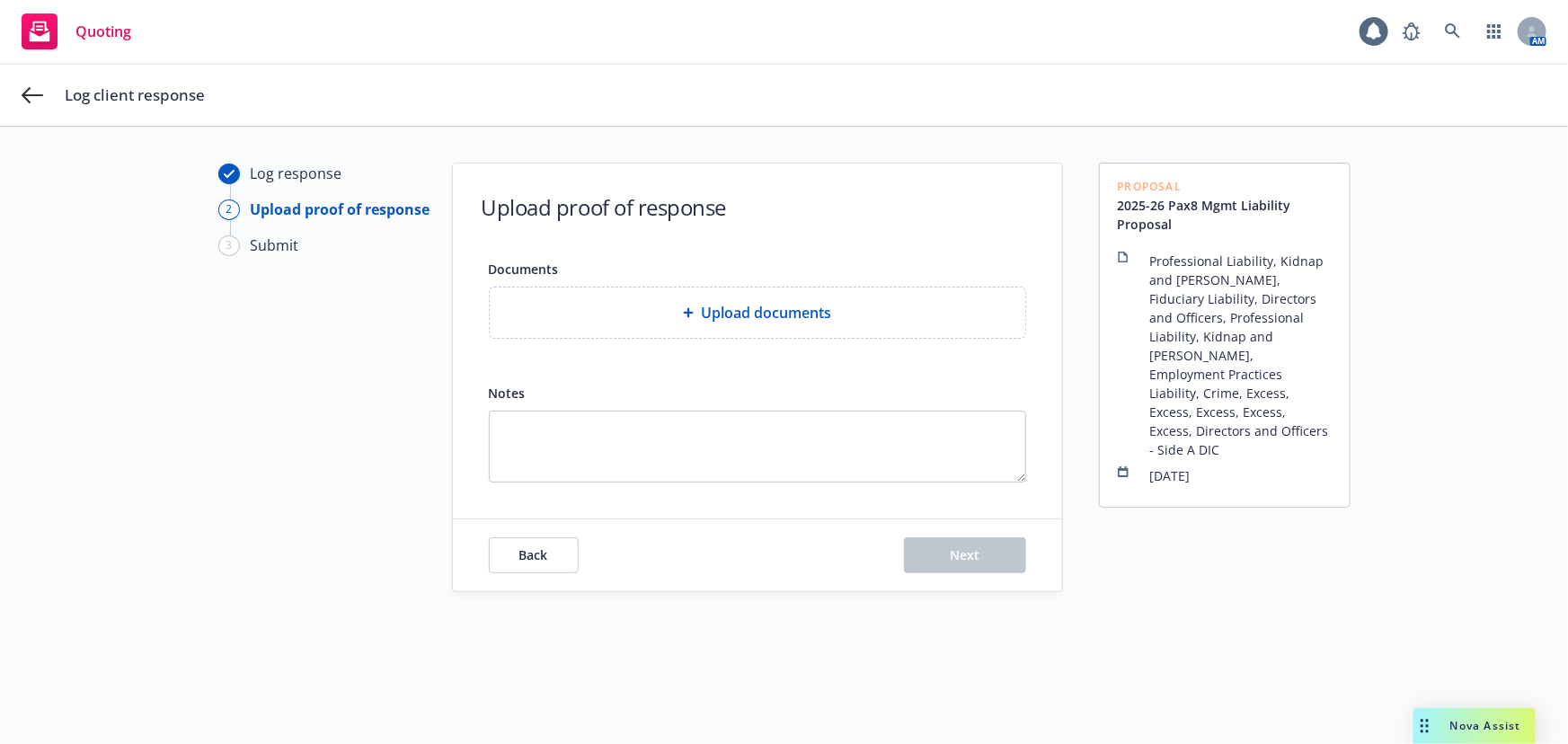
click at [119, 461] on div "Log response 2 Upload proof of response 3 Submit Upload proof of response Docum…" at bounding box center [784, 468] width 1525 height 610
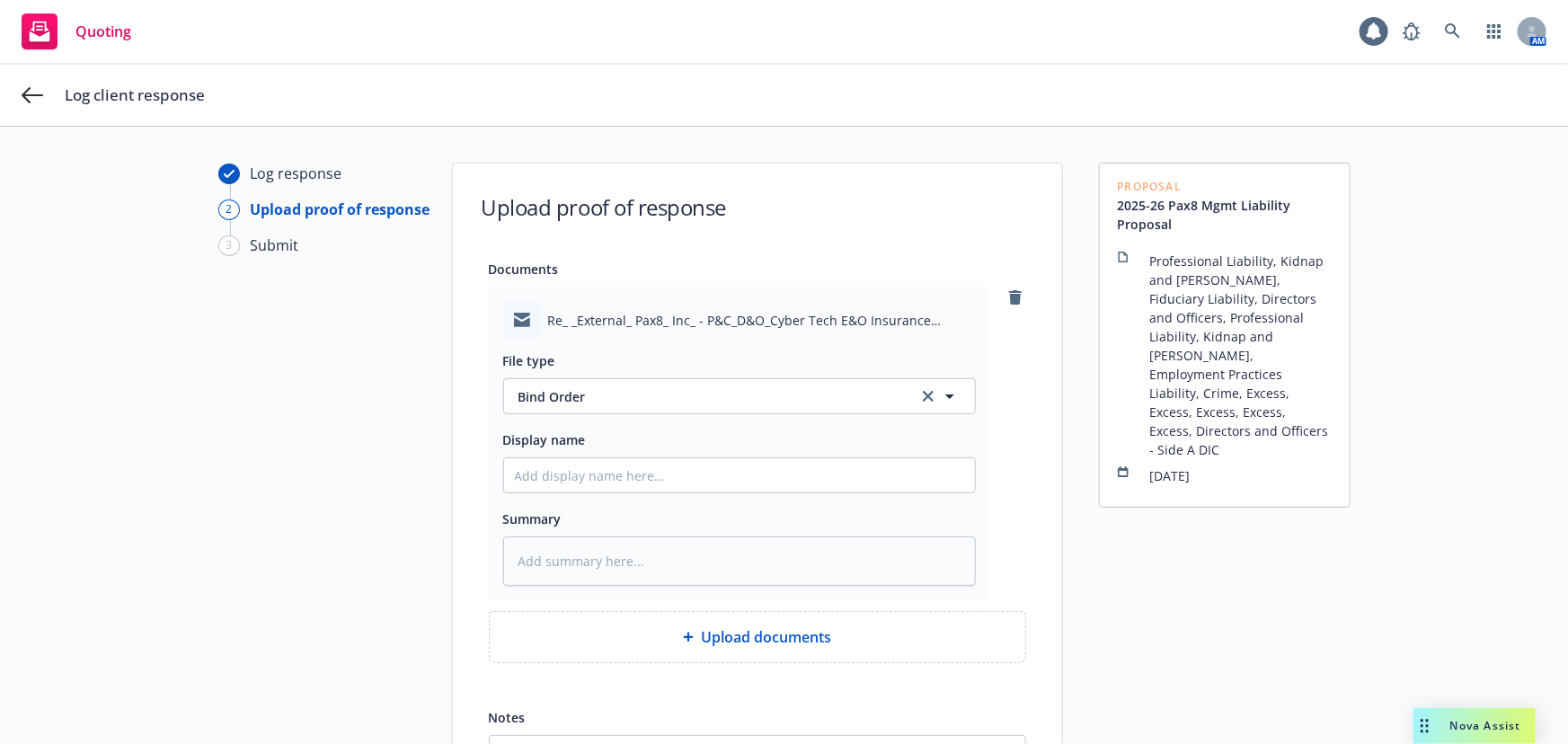
click at [699, 501] on div "File type Bind Order Bind Order Display name Summary" at bounding box center [740, 462] width 473 height 247
click at [716, 481] on input "Display name" at bounding box center [740, 475] width 471 height 34
type textarea "x"
type input "PA"
type textarea "x"
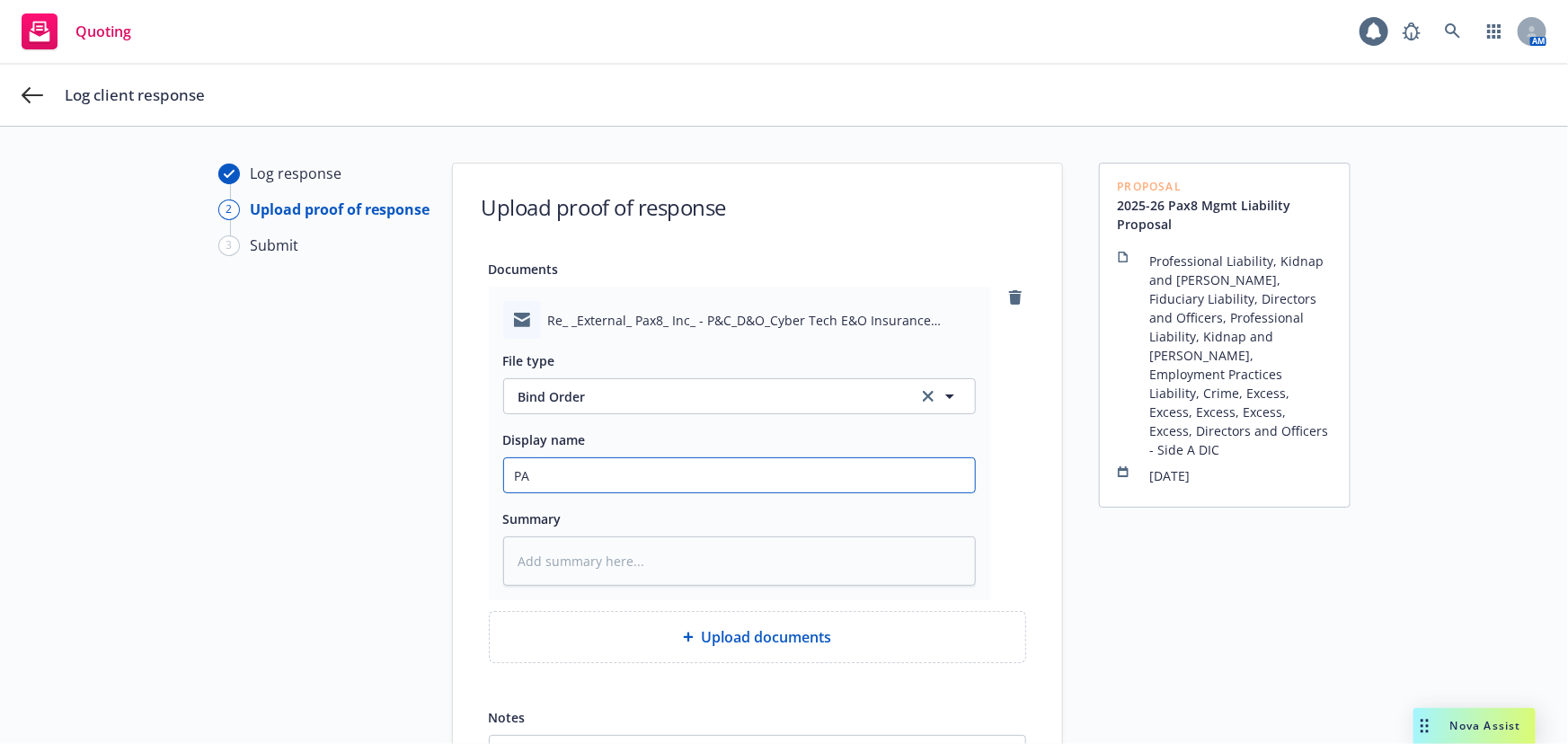
type input "PAx"
type textarea "x"
type input "PA"
type textarea "x"
type input "Pa"
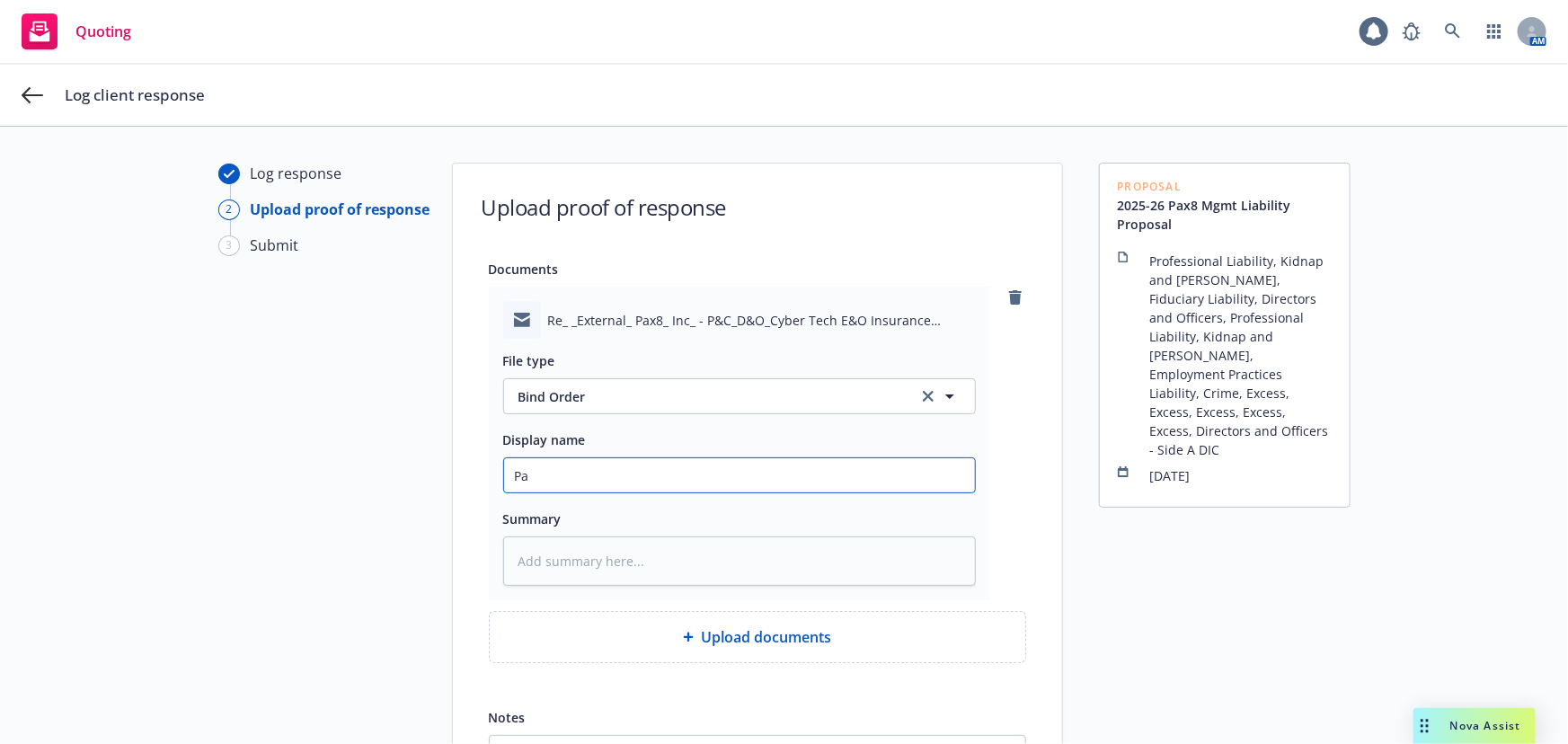
type textarea "x"
type input "Paz"
type textarea "x"
type input "Pazx"
type textarea "x"
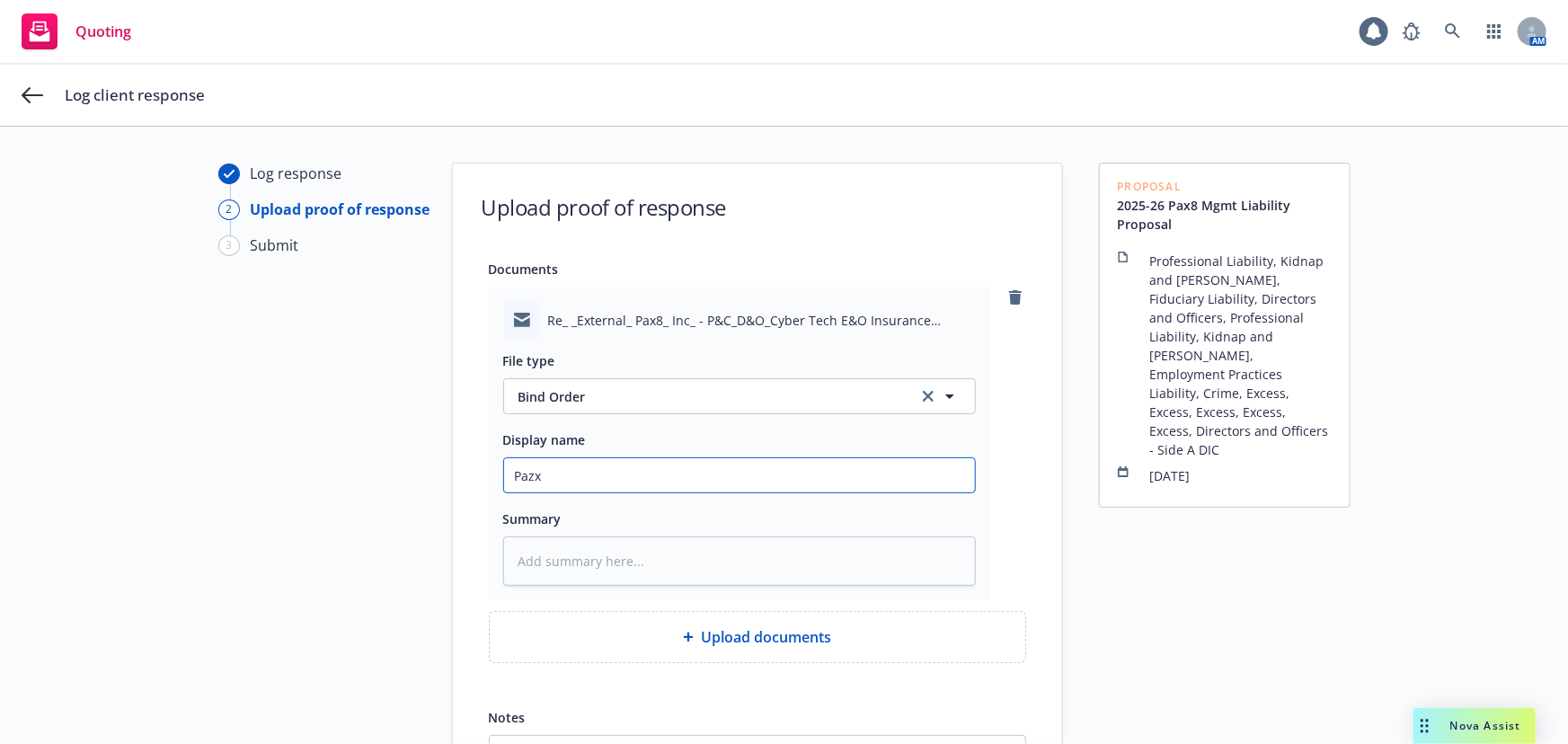
type input "Paz"
type textarea "x"
type input "Pa"
type textarea "x"
type input "Pax"
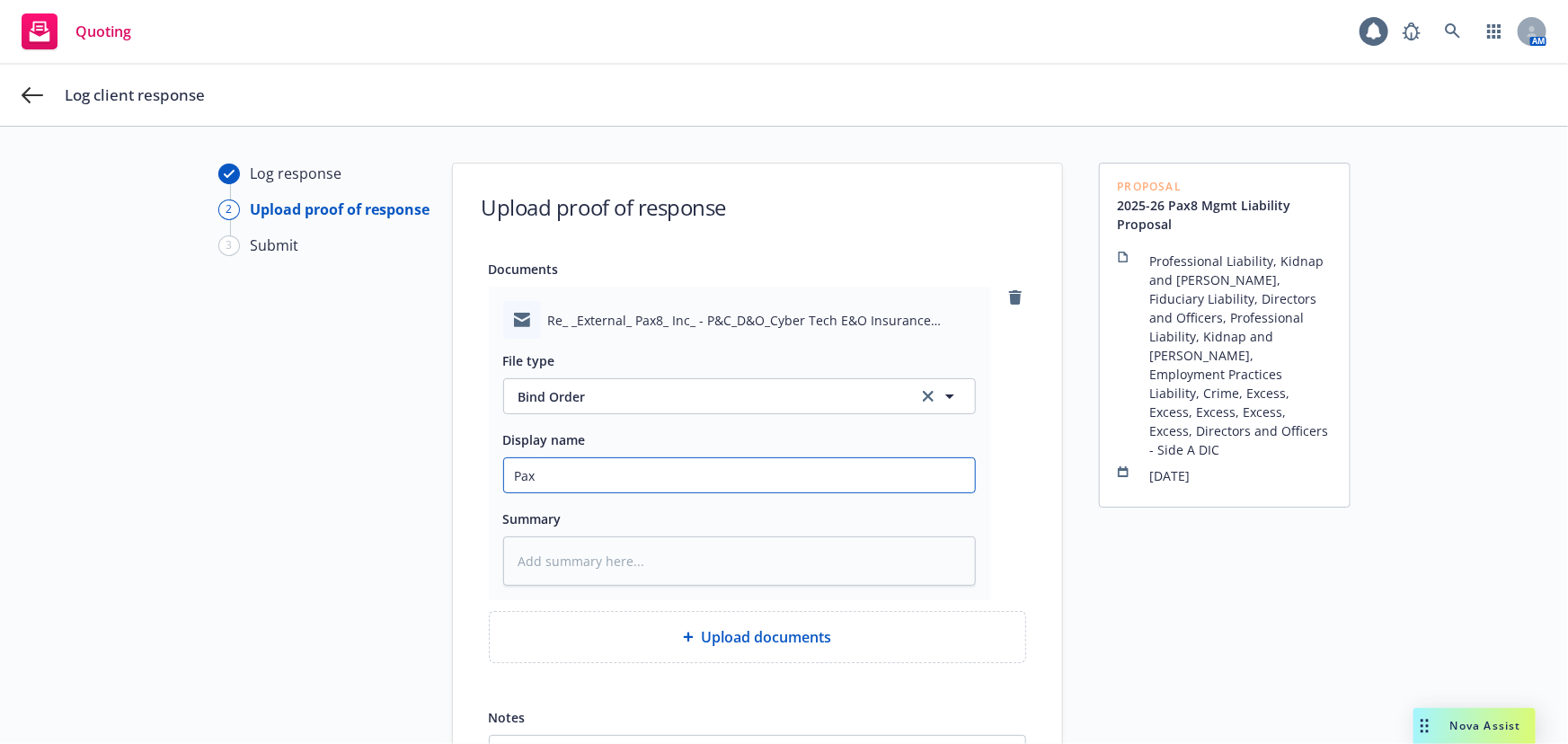
type textarea "x"
type input "Pax8"
type textarea "x"
type input "Pax8"
type textarea "x"
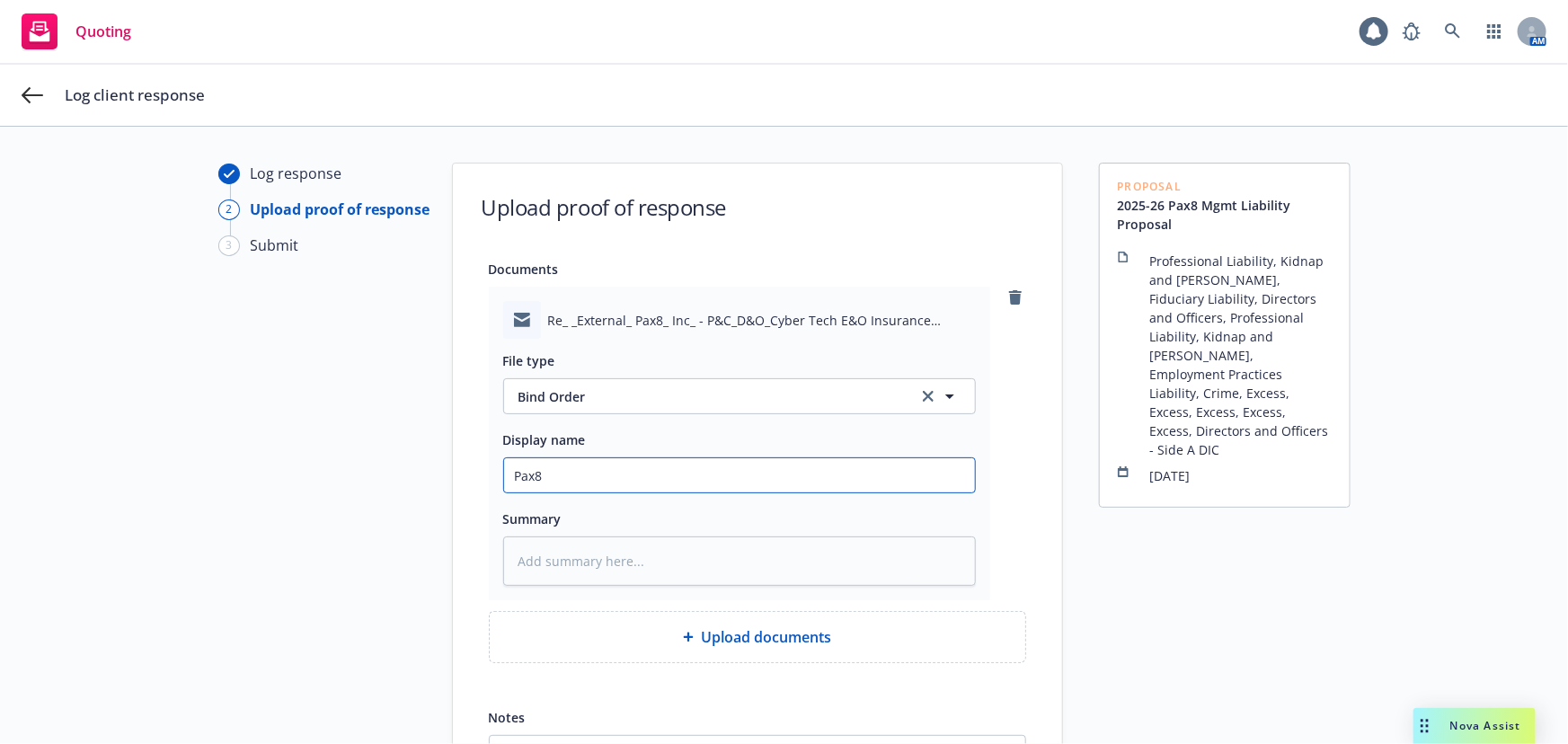
type input "Pax8 M"
type textarea "x"
type input "Pax8 ML"
type textarea "x"
type input "Pax8 ML"
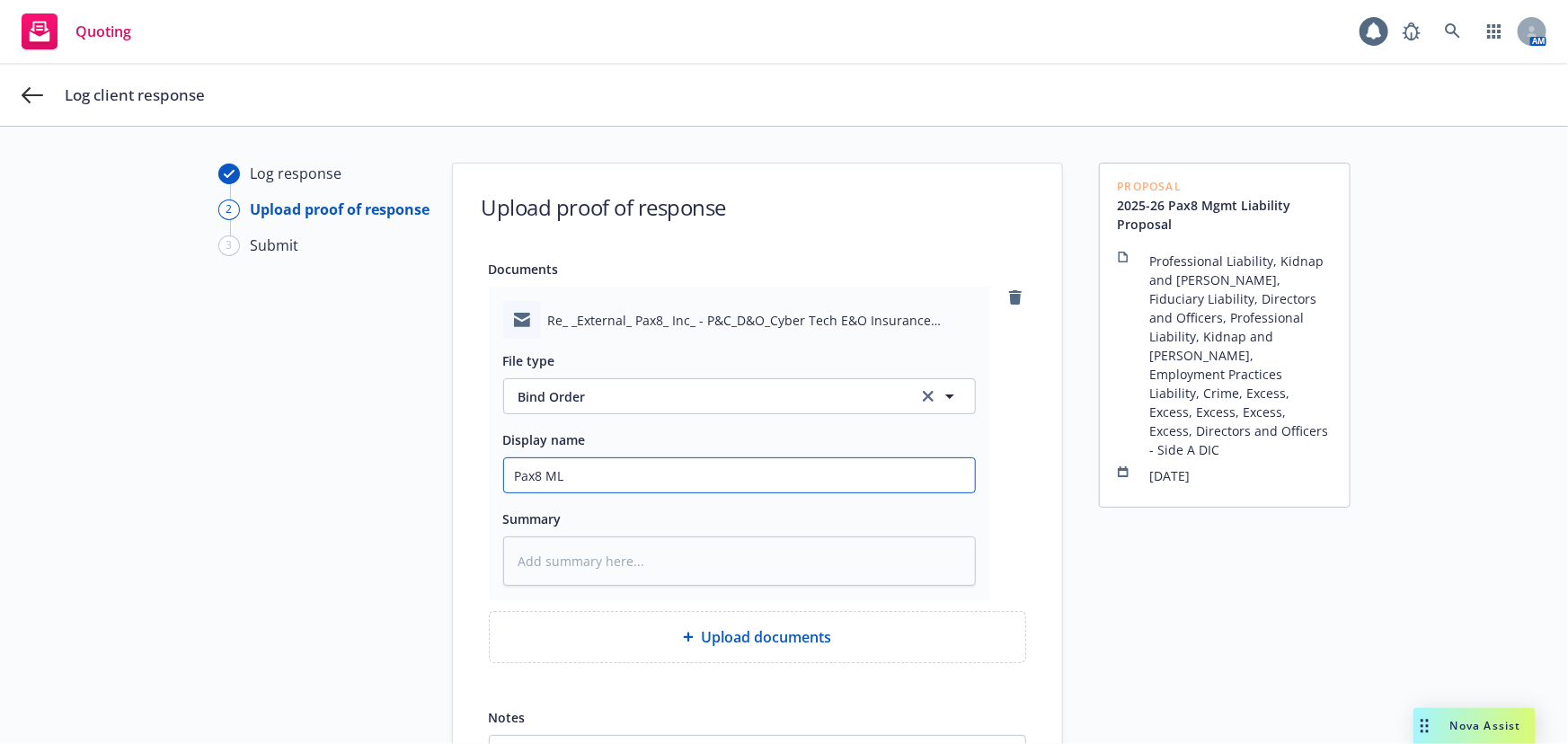
type textarea "x"
type input "Pax8 ML B"
type textarea "x"
type input "Pax8 ML Bi"
type textarea "x"
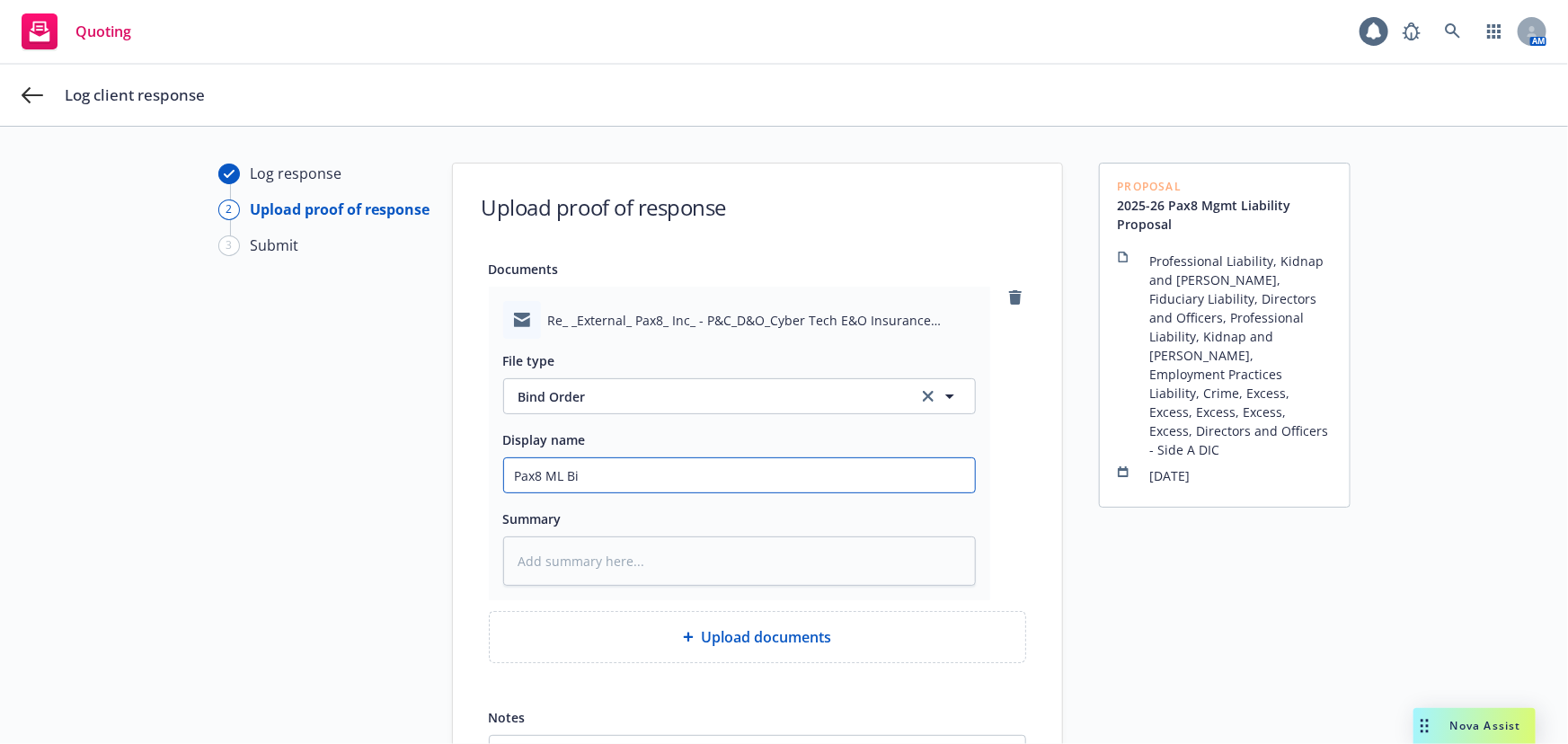
type input "Pax8 ML Bin"
type textarea "x"
type input "Pax8 ML Bind"
type textarea "x"
type input "Pax8 ML Bind"
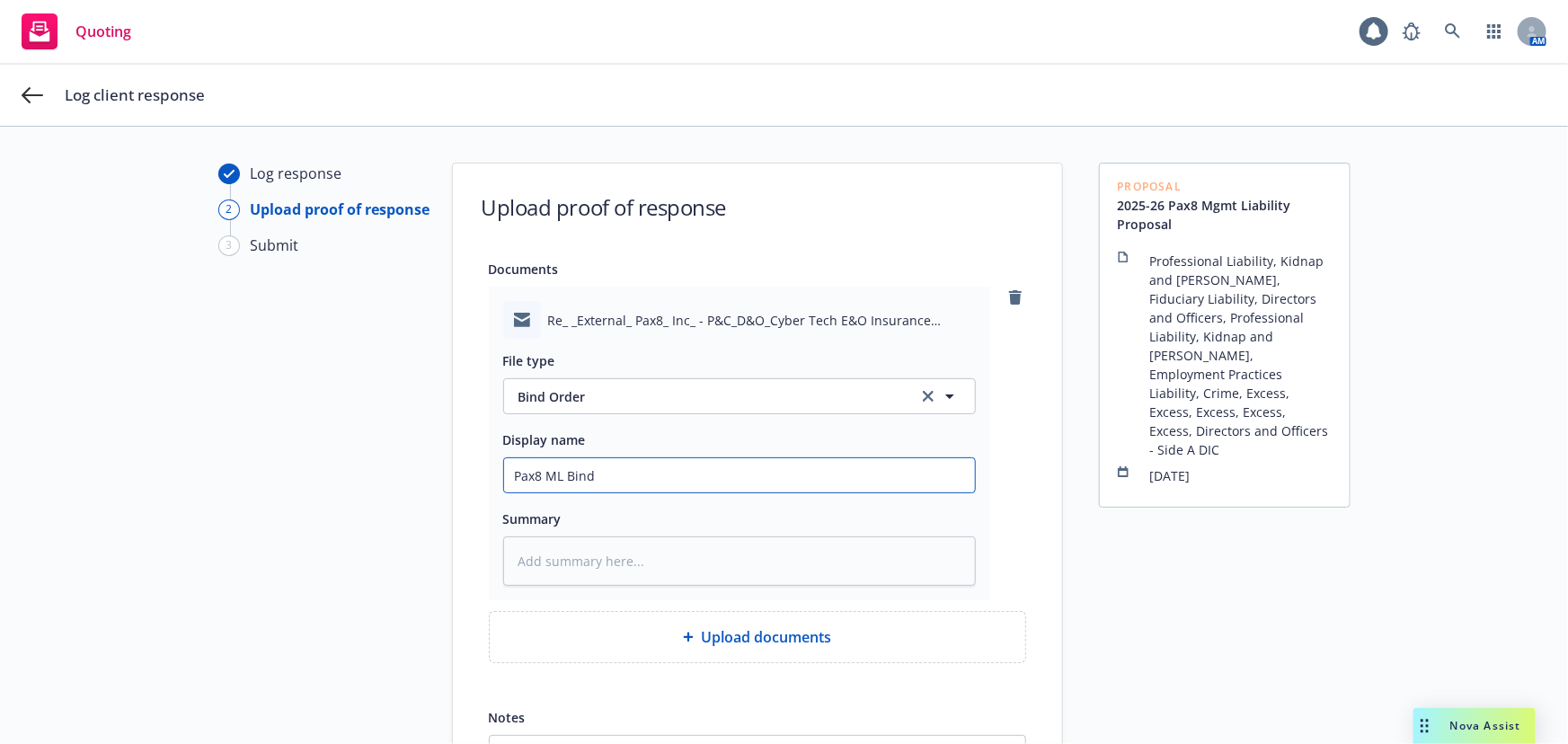
type textarea "x"
type input "Pax8 ML Bind O"
type textarea "x"
type input "Pax8 ML Bind Or"
type textarea "x"
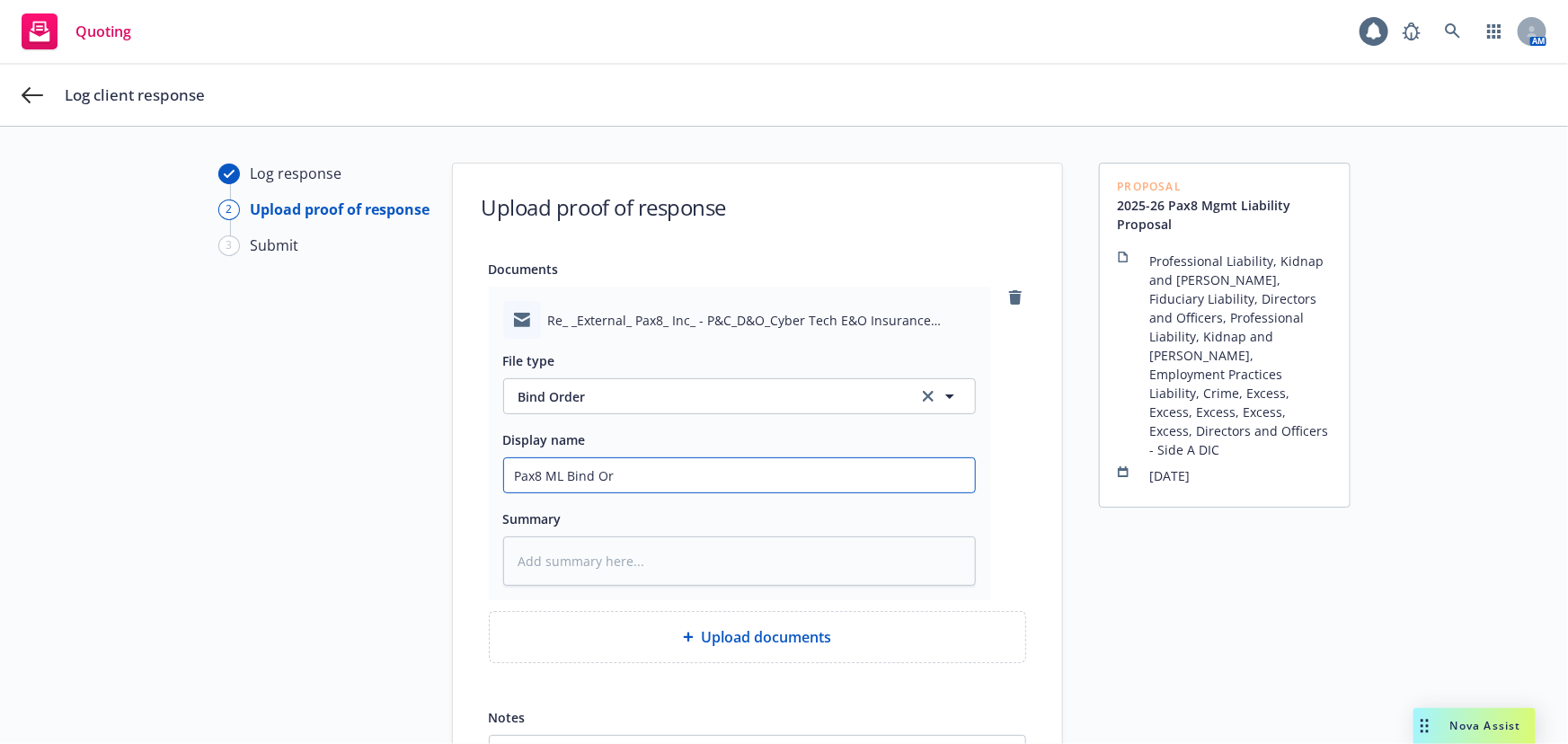
type input "Pax8 ML Bind Ord"
type textarea "x"
type input "Pax8 ML Bind Orde"
type textarea "x"
type input "Pax8 ML Bind Order"
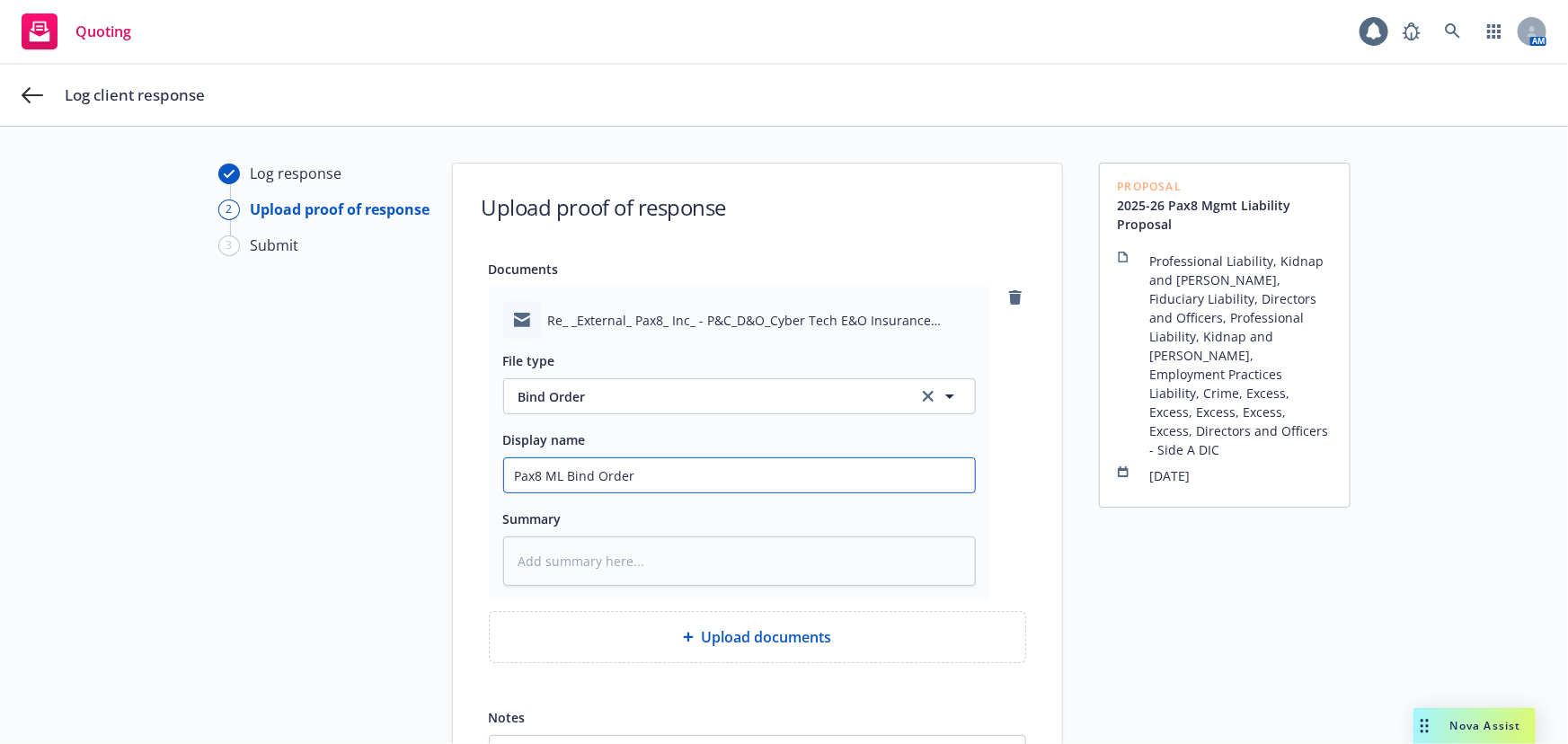
type textarea "x"
type input "Pax8 ML Bind Order"
type textarea "x"
type input "Pax8 ML Bind Order 2"
type textarea "x"
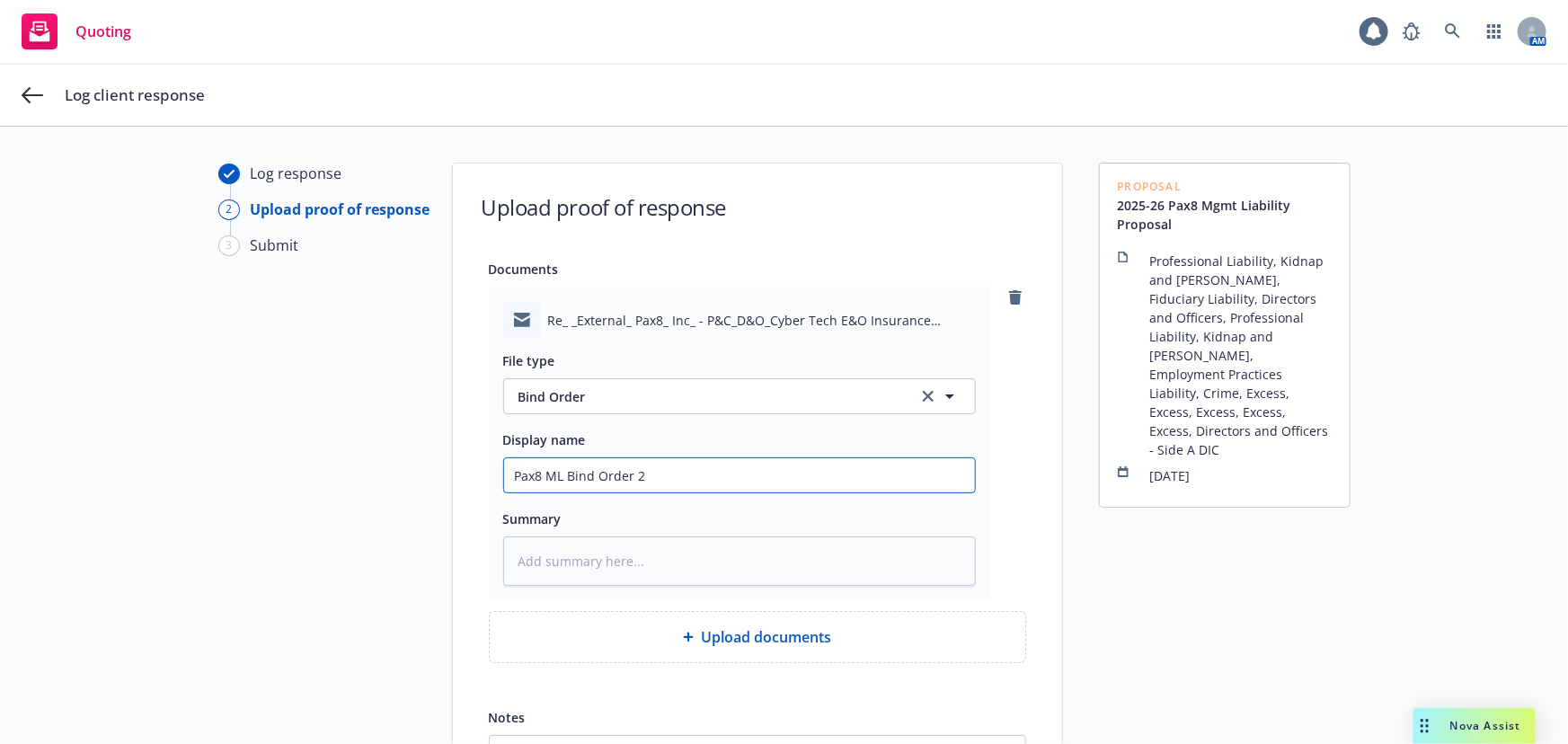
type input "Pax8 ML Bind Order 20"
type textarea "x"
type input "Pax8 ML Bind Order 202"
type textarea "x"
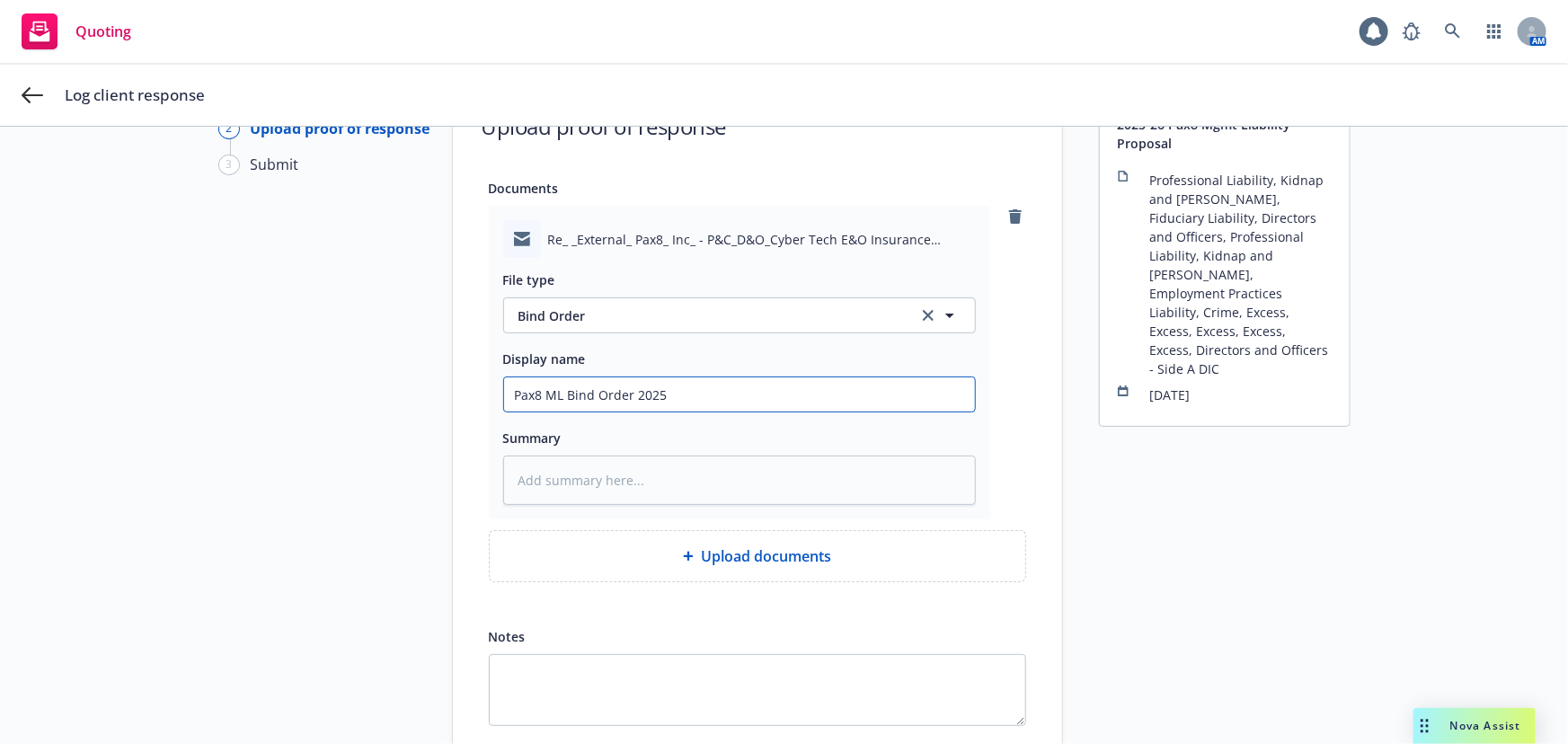
scroll to position [206, 0]
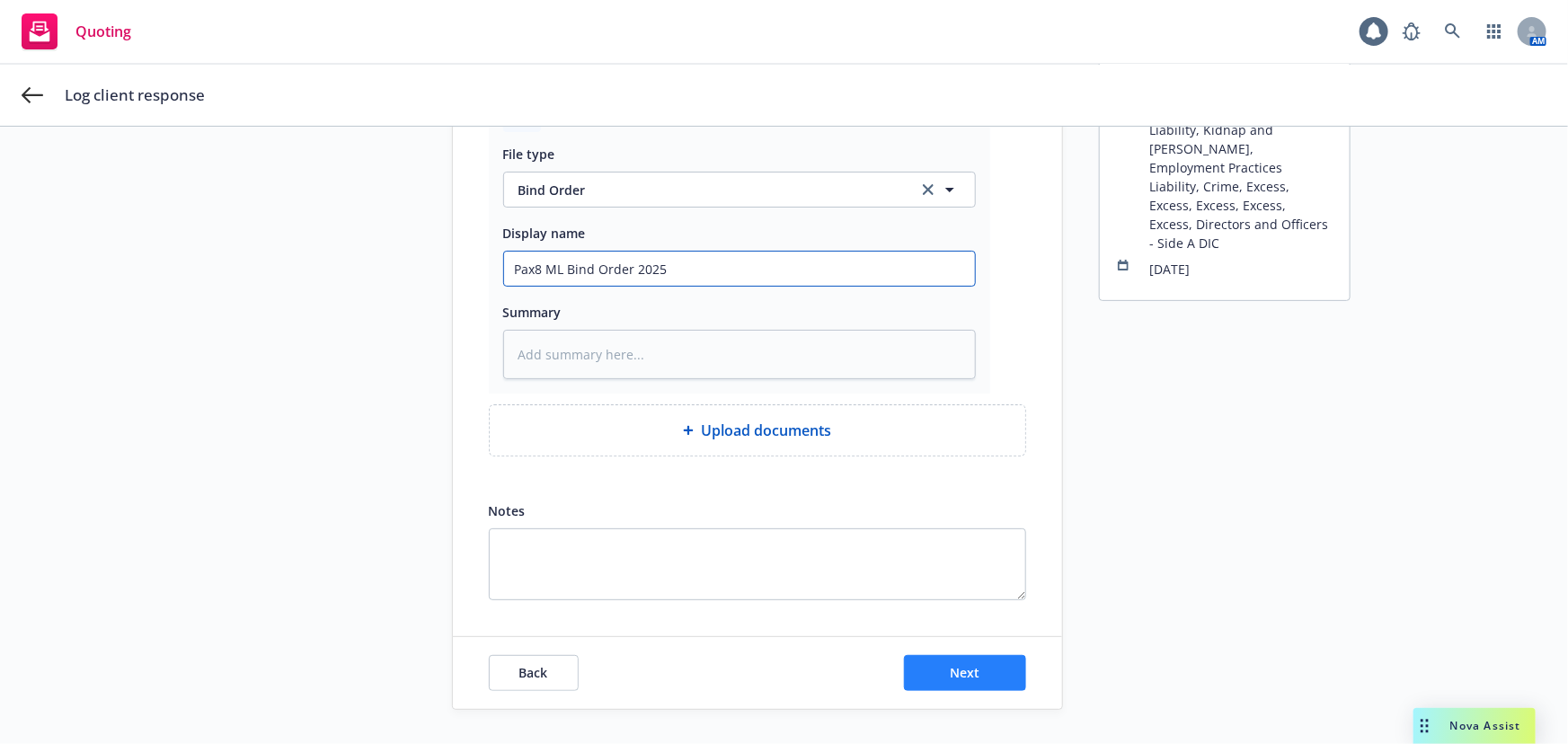
type input "Pax8 ML Bind Order 2025"
click at [970, 660] on button "Next" at bounding box center [965, 673] width 122 height 36
type textarea "x"
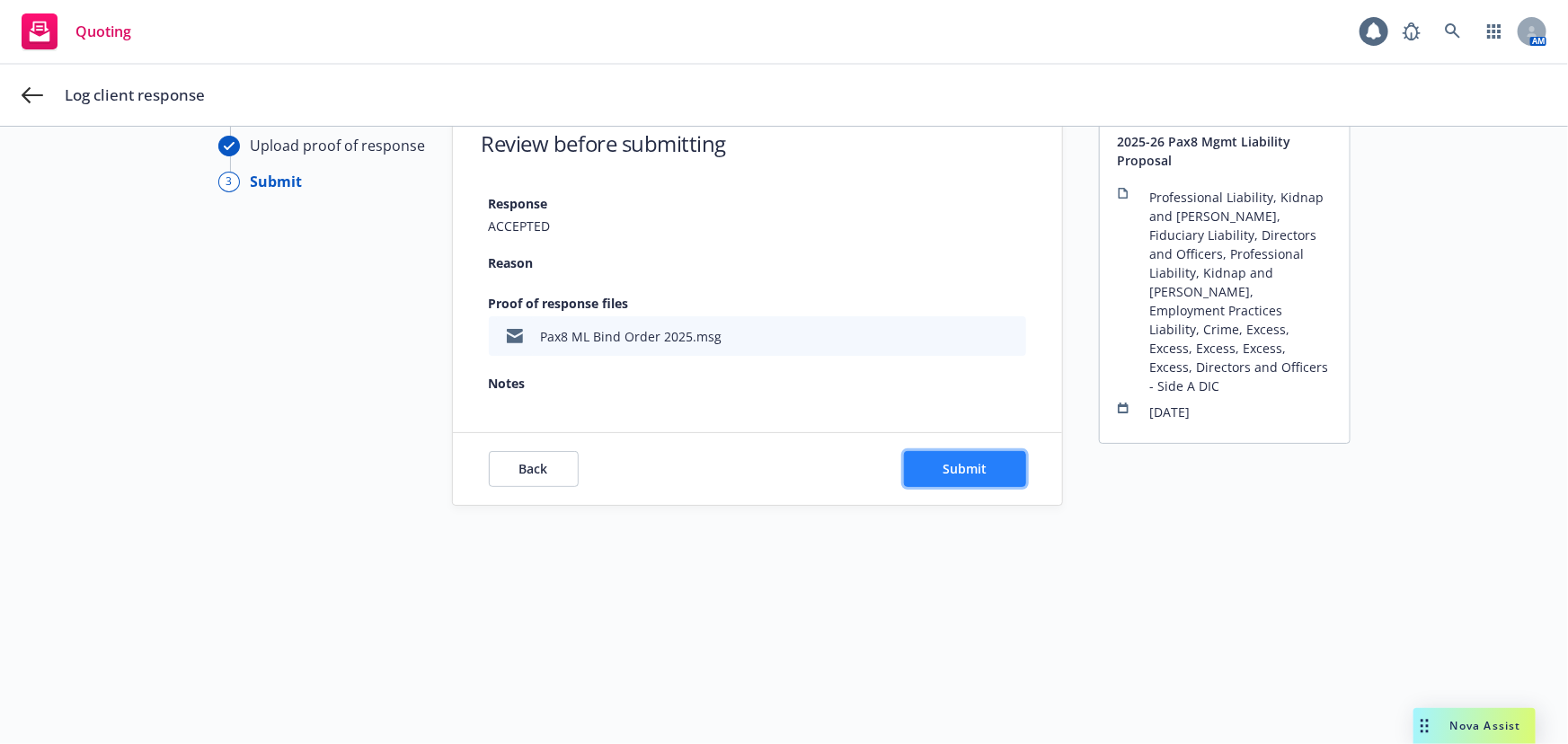
click at [977, 480] on button "Submit" at bounding box center [965, 469] width 122 height 36
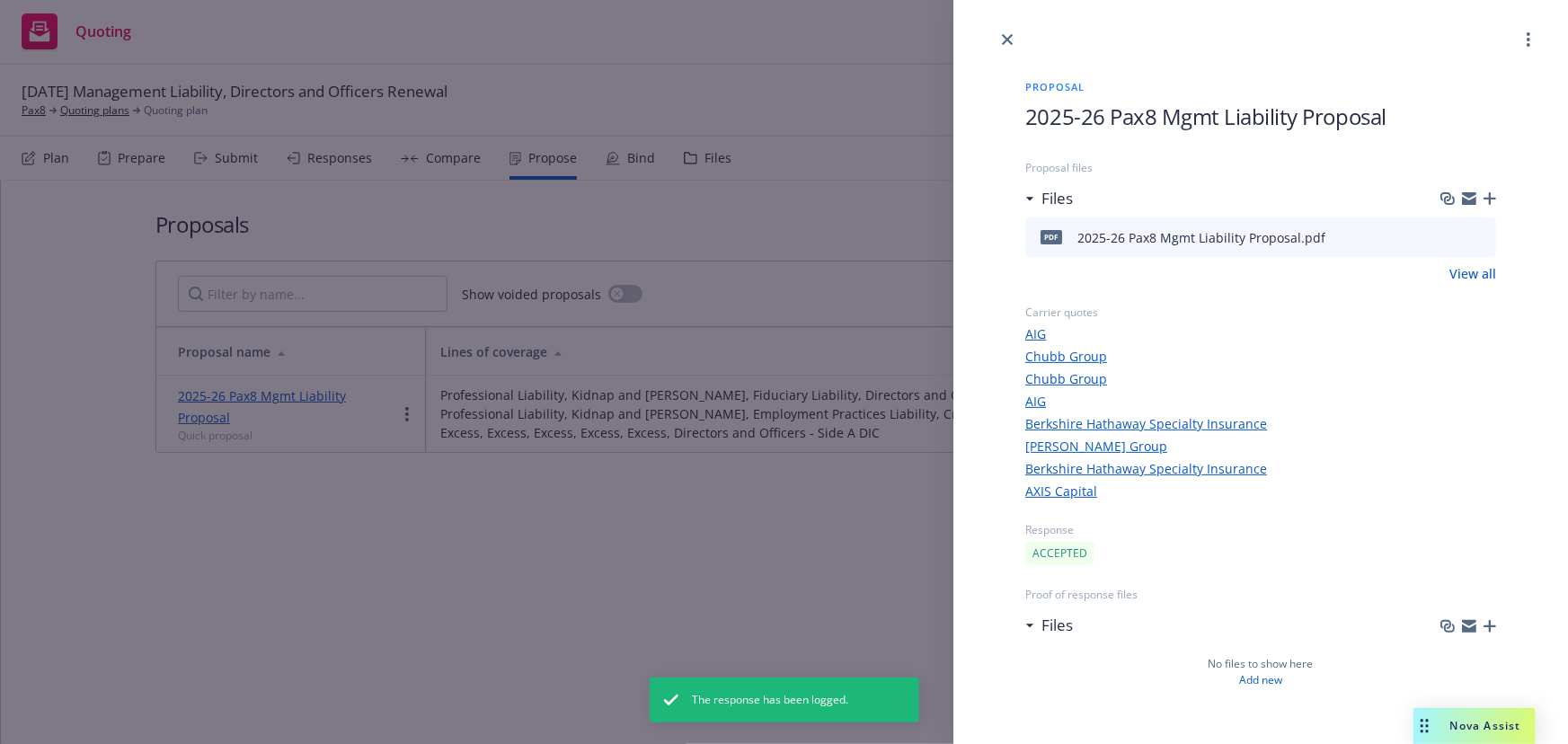
click at [808, 511] on div "Proposal 2025-26 Pax8 Mgmt Liability Proposal Proposal files Files pdf 2025-26 …" at bounding box center [784, 372] width 1568 height 744
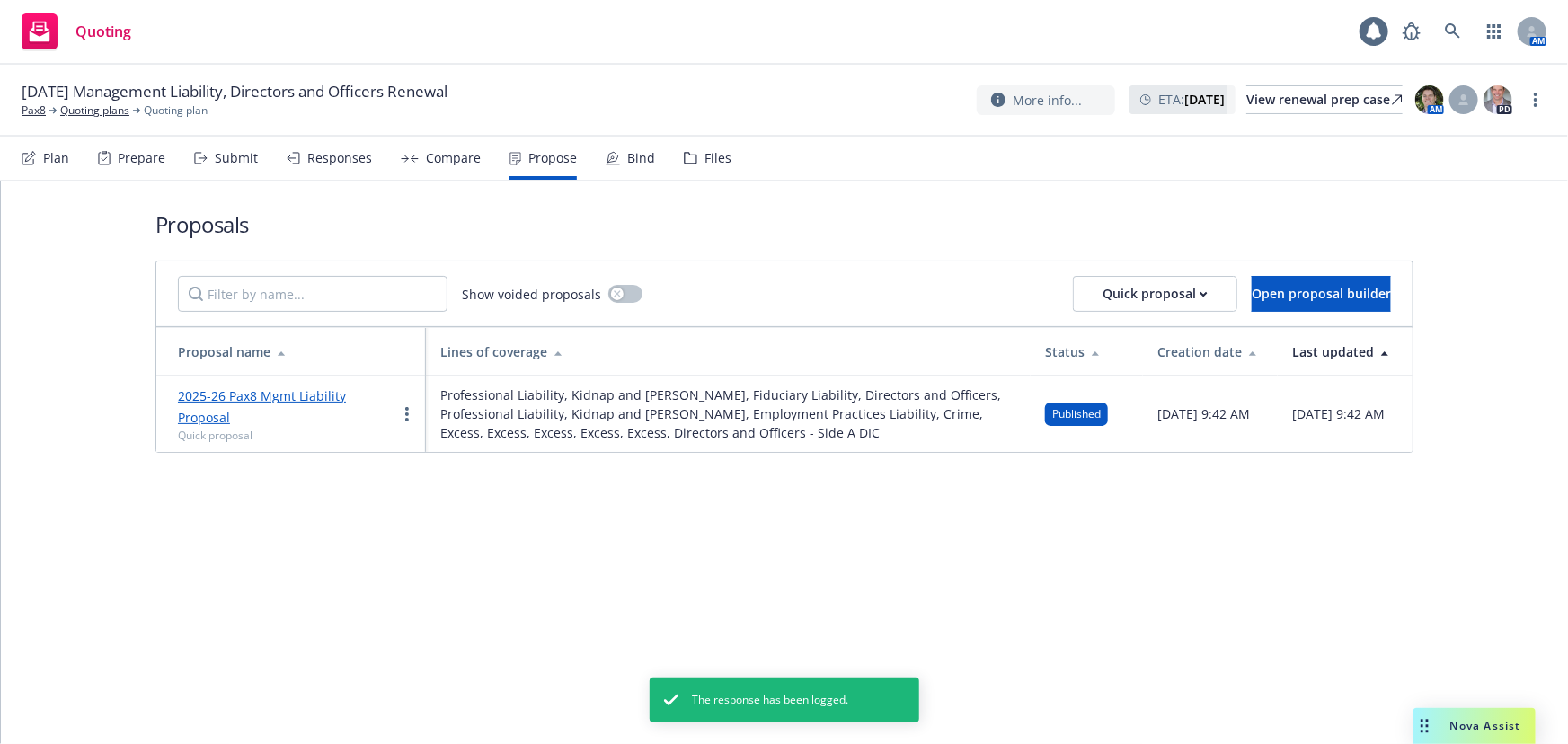
click at [586, 160] on div "Plan Prepare Submit Responses Compare Propose Bind Files" at bounding box center [377, 158] width 710 height 43
click at [620, 167] on div "Bind" at bounding box center [630, 158] width 50 height 43
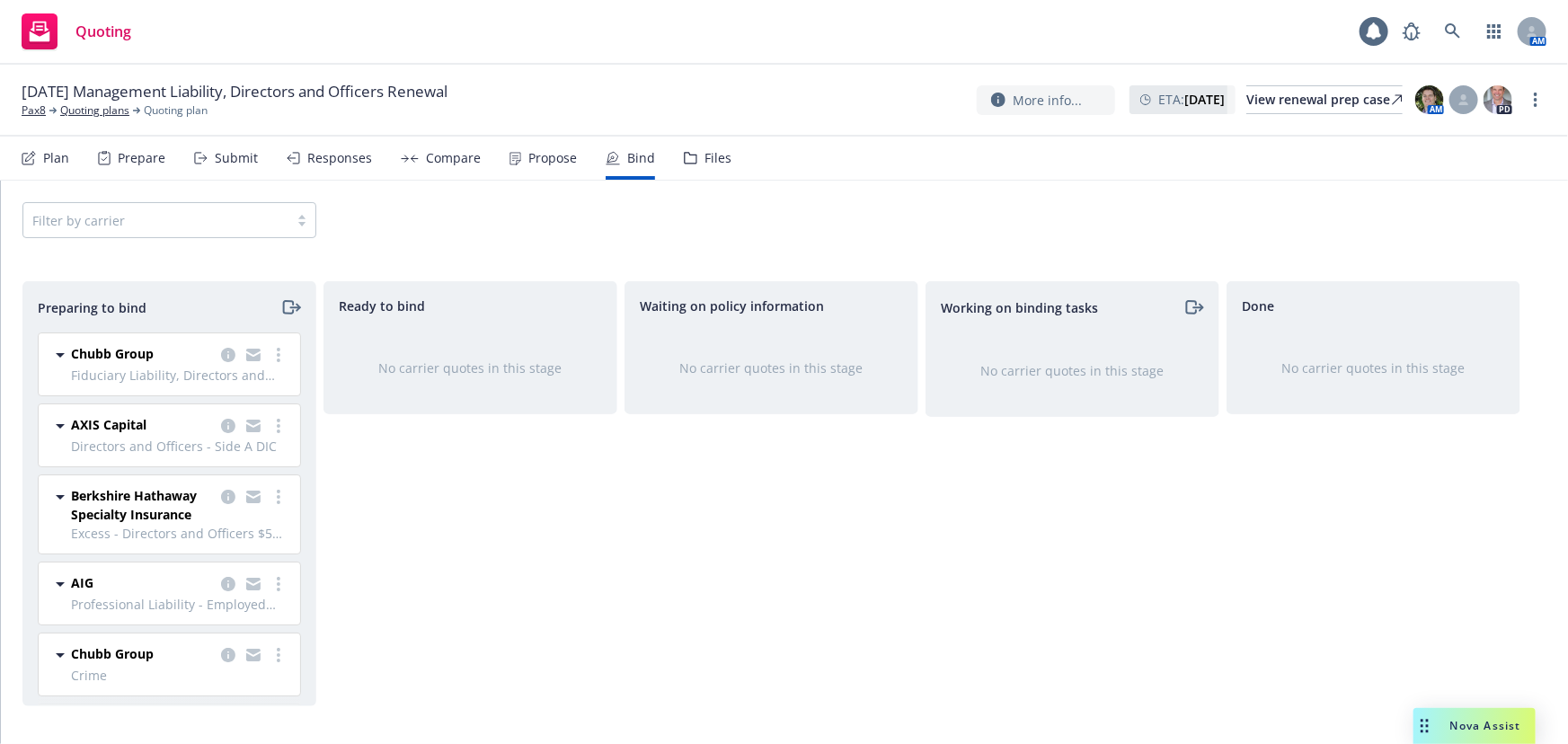
click at [1102, 688] on div "Working on binding tasks No carrier quotes in this stage" at bounding box center [1072, 493] width 294 height 424
click at [221, 356] on icon "copy logging email" at bounding box center [228, 355] width 14 height 14
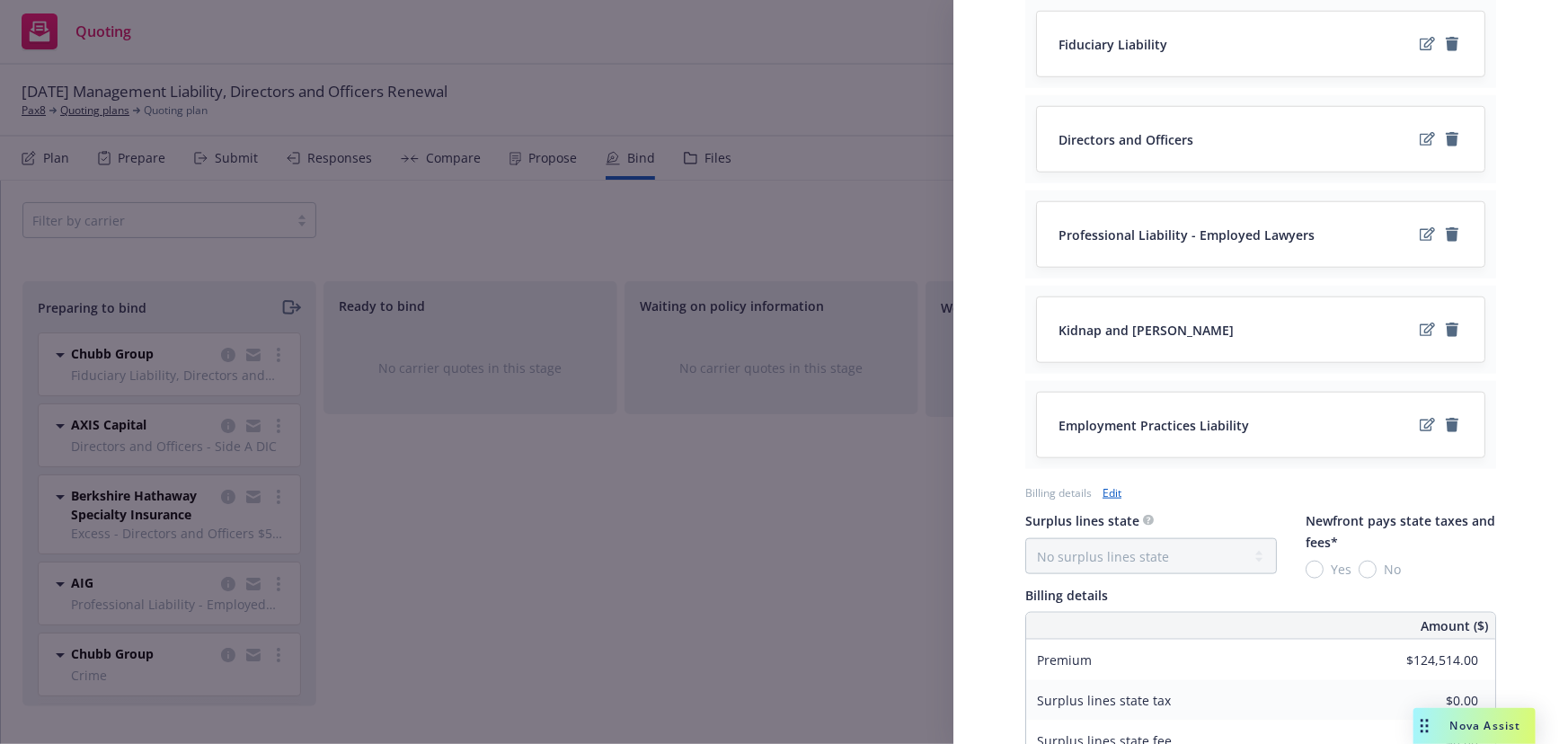
scroll to position [816, 0]
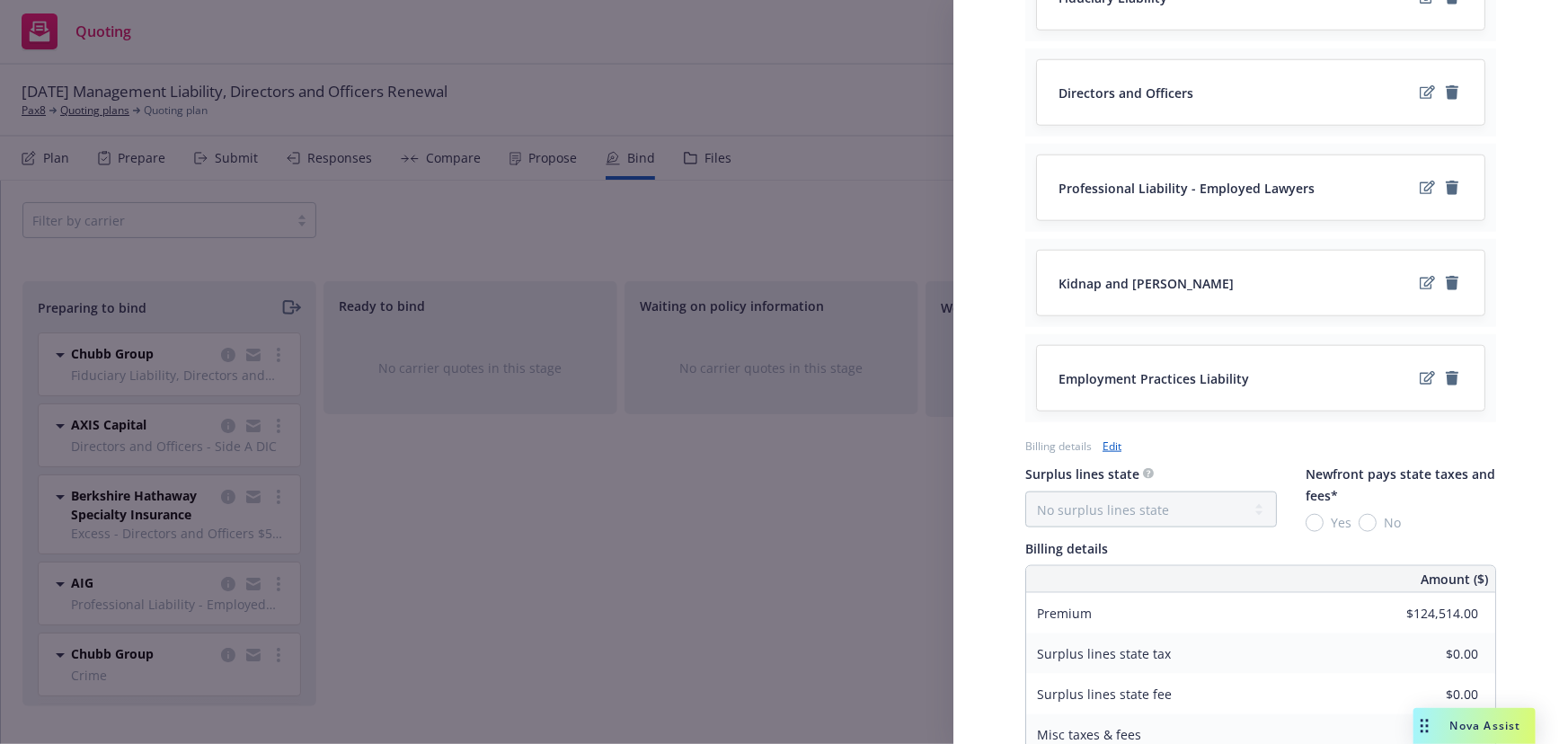
click at [692, 536] on div "Display Name Chubb Group Carrier Chubb Group Writing company Federal Insurance …" at bounding box center [784, 372] width 1568 height 744
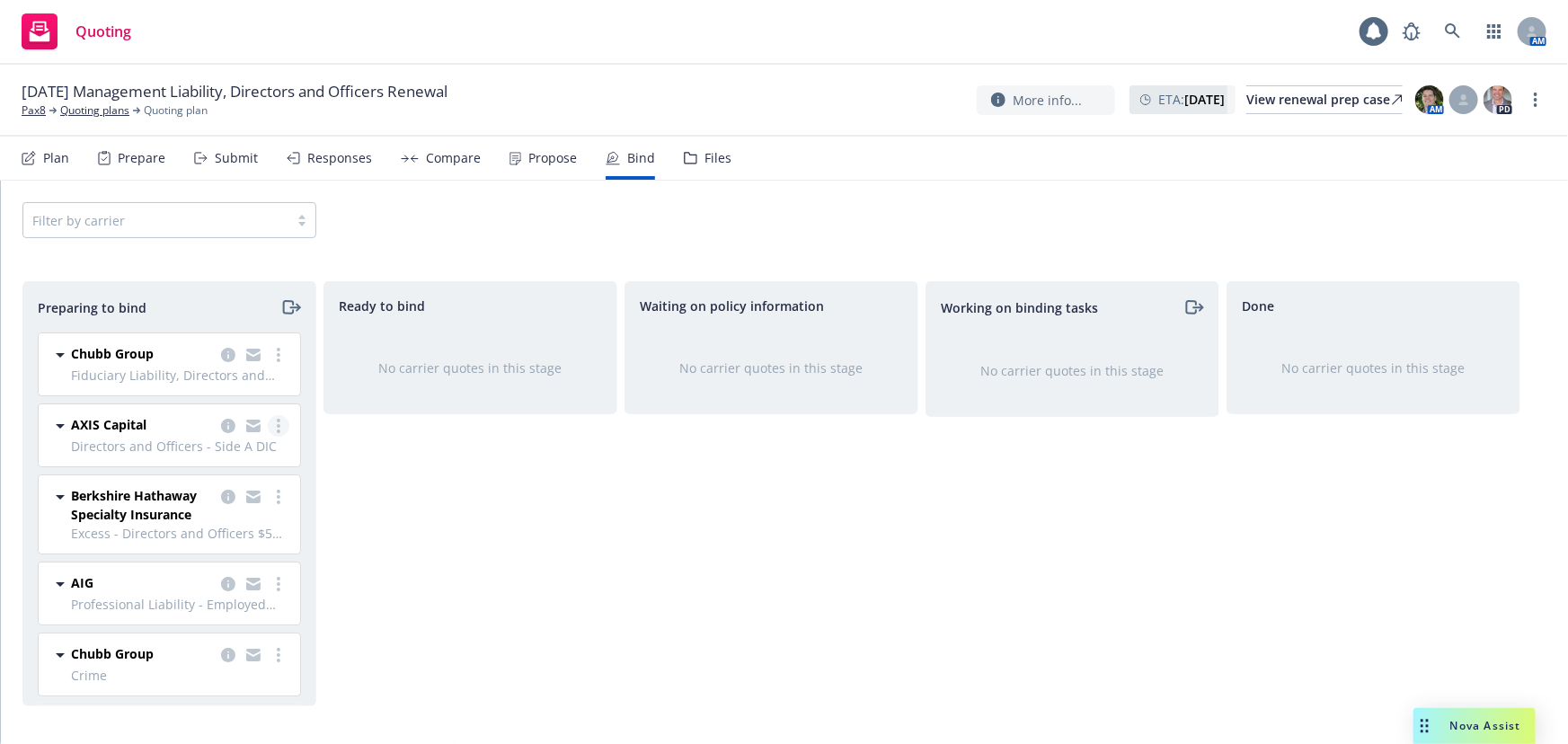
click at [268, 429] on link "more" at bounding box center [279, 426] width 22 height 22
click at [234, 539] on link "Move to done" at bounding box center [188, 535] width 177 height 36
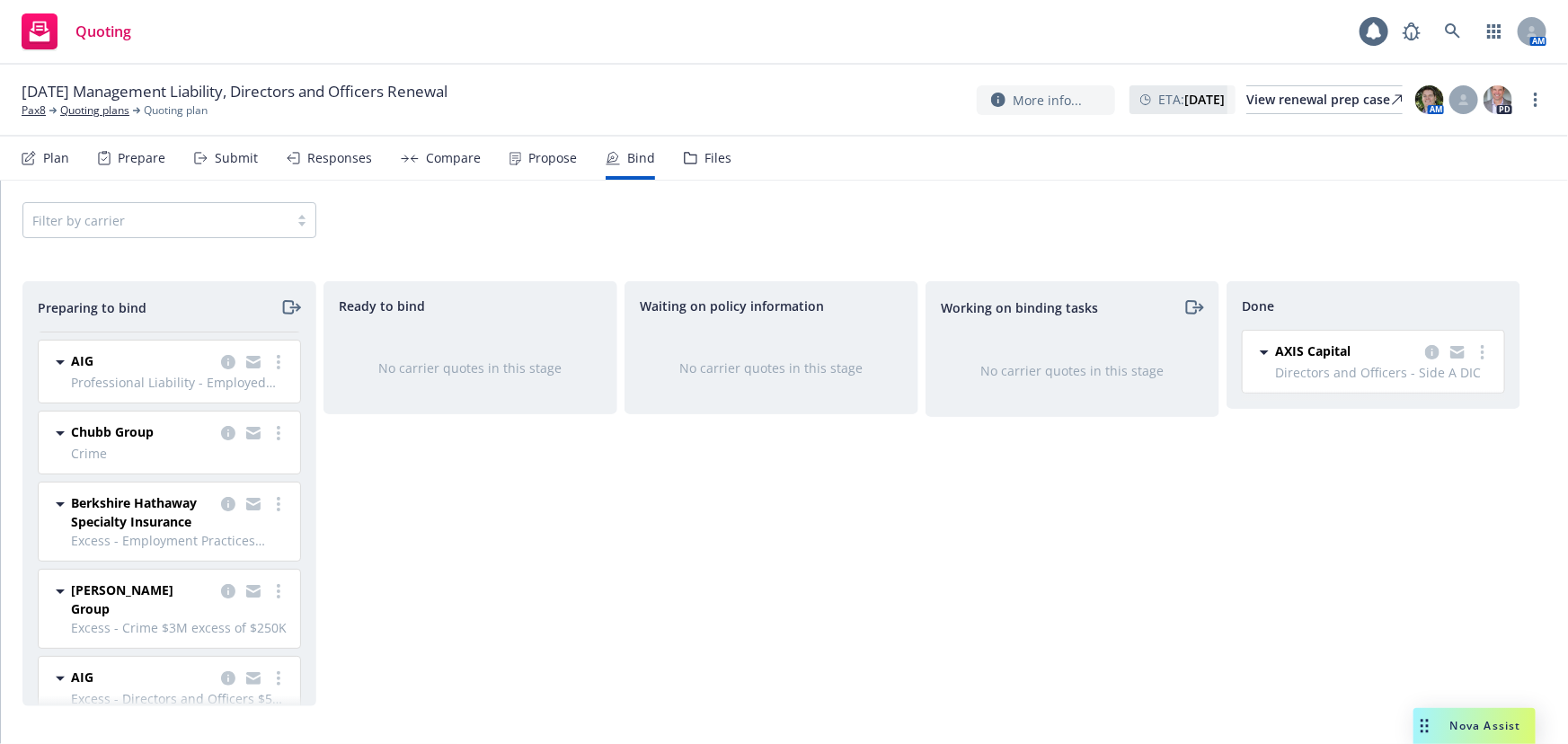
scroll to position [162, 0]
click at [221, 494] on icon "copy logging email" at bounding box center [228, 493] width 14 height 14
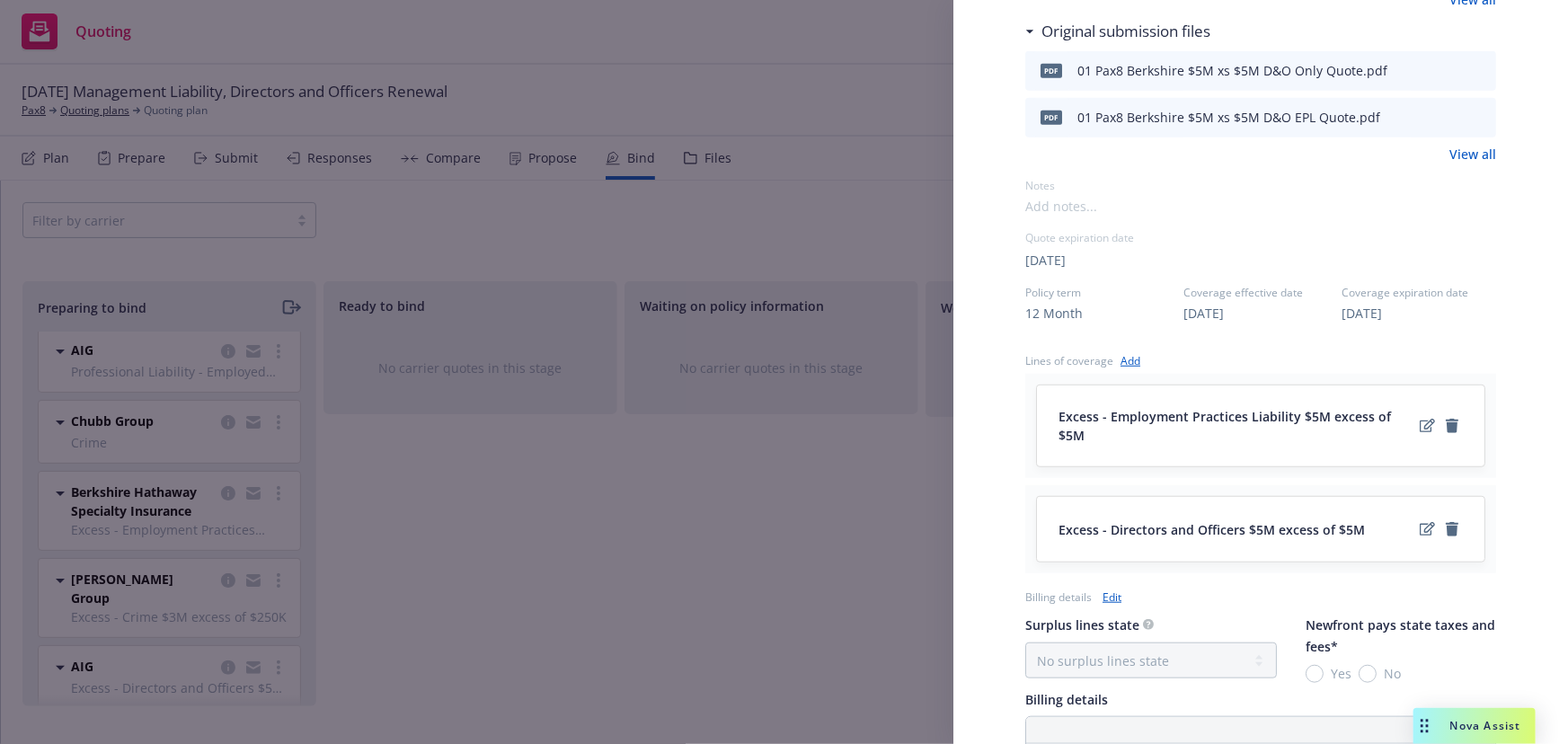
scroll to position [653, 0]
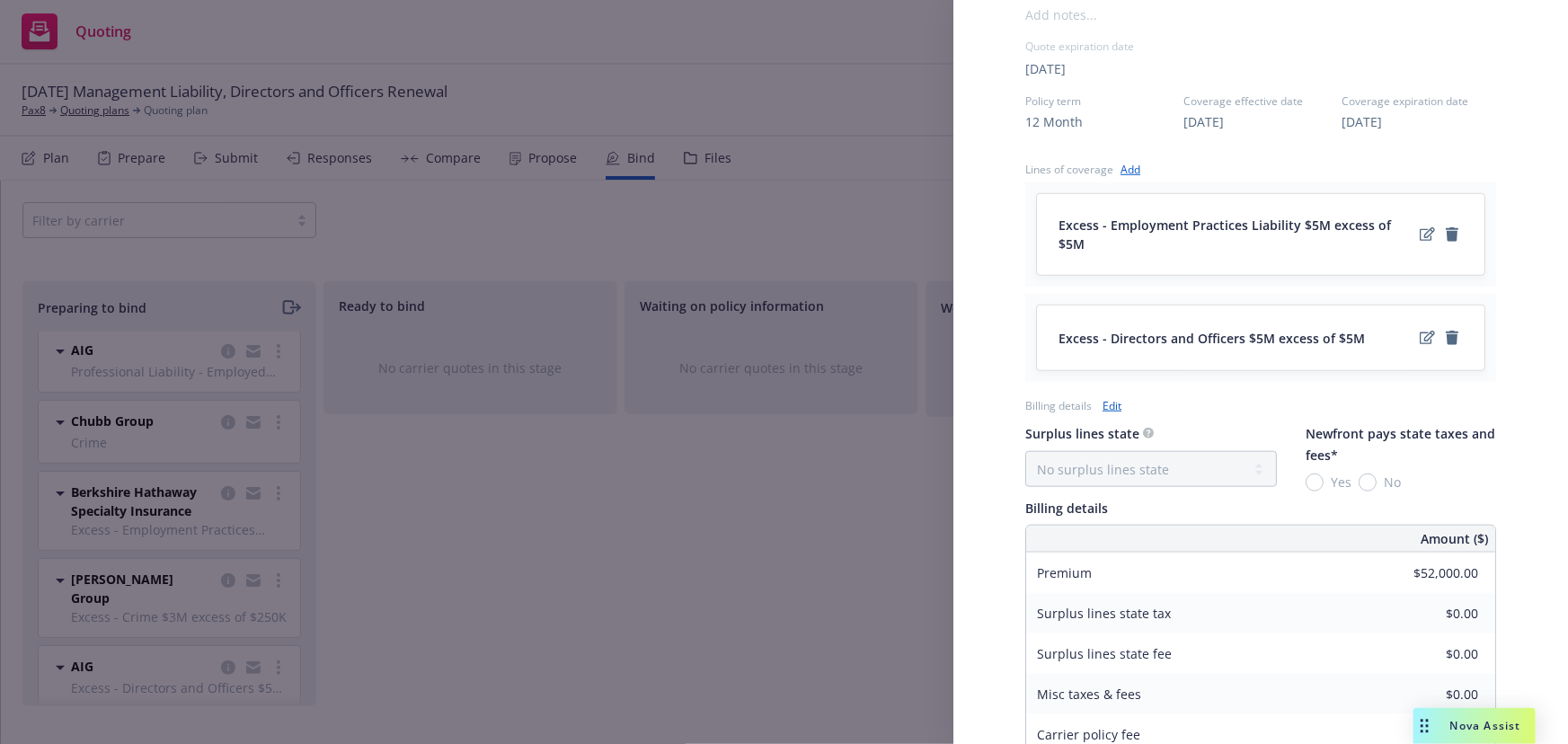
click at [747, 568] on div "Display Name Berkshire Hathaway Specialty Insurance Carrier Berkshire Hathaway …" at bounding box center [784, 372] width 1568 height 744
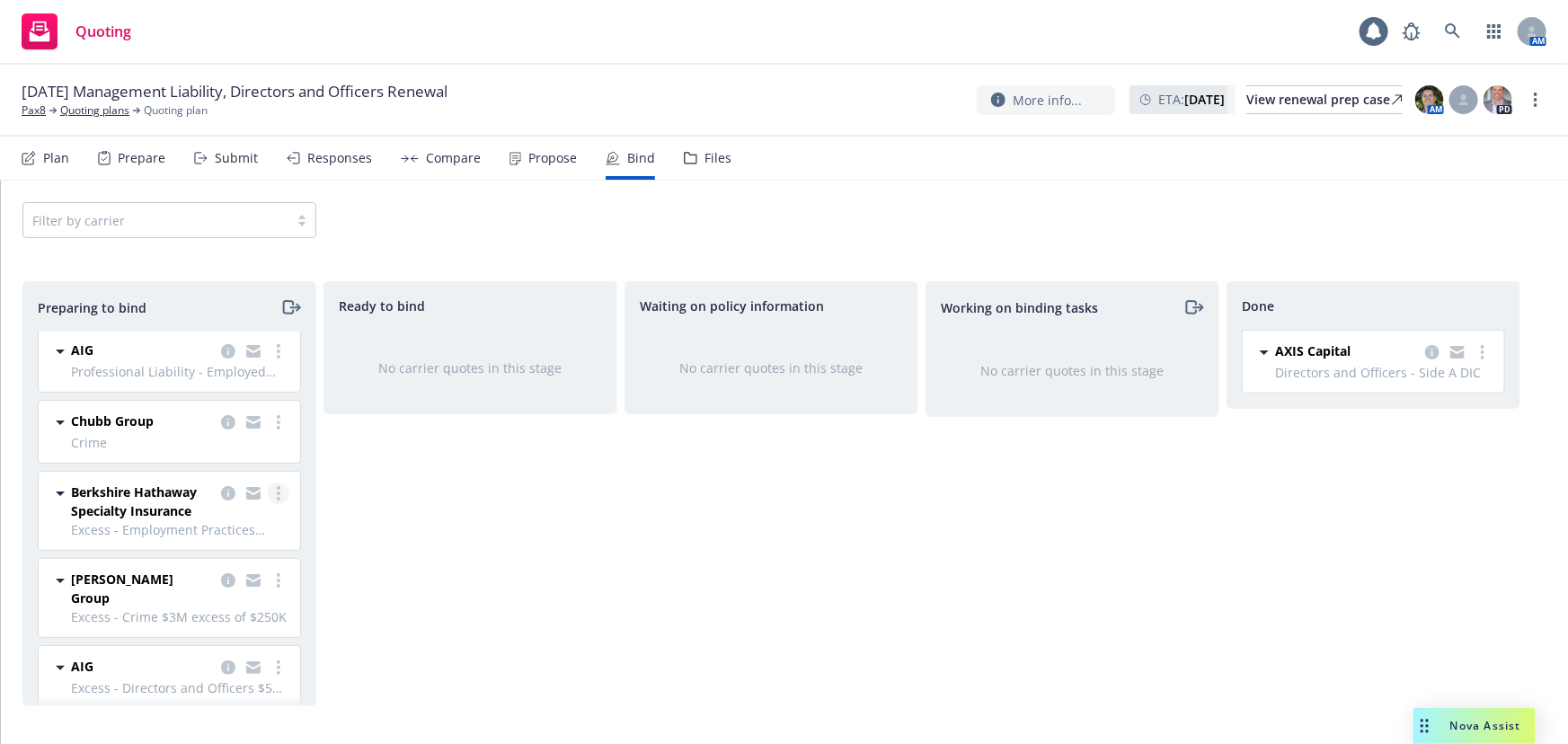
click at [272, 486] on link "more" at bounding box center [279, 493] width 22 height 22
click at [201, 597] on span "Move to done" at bounding box center [163, 600] width 125 height 17
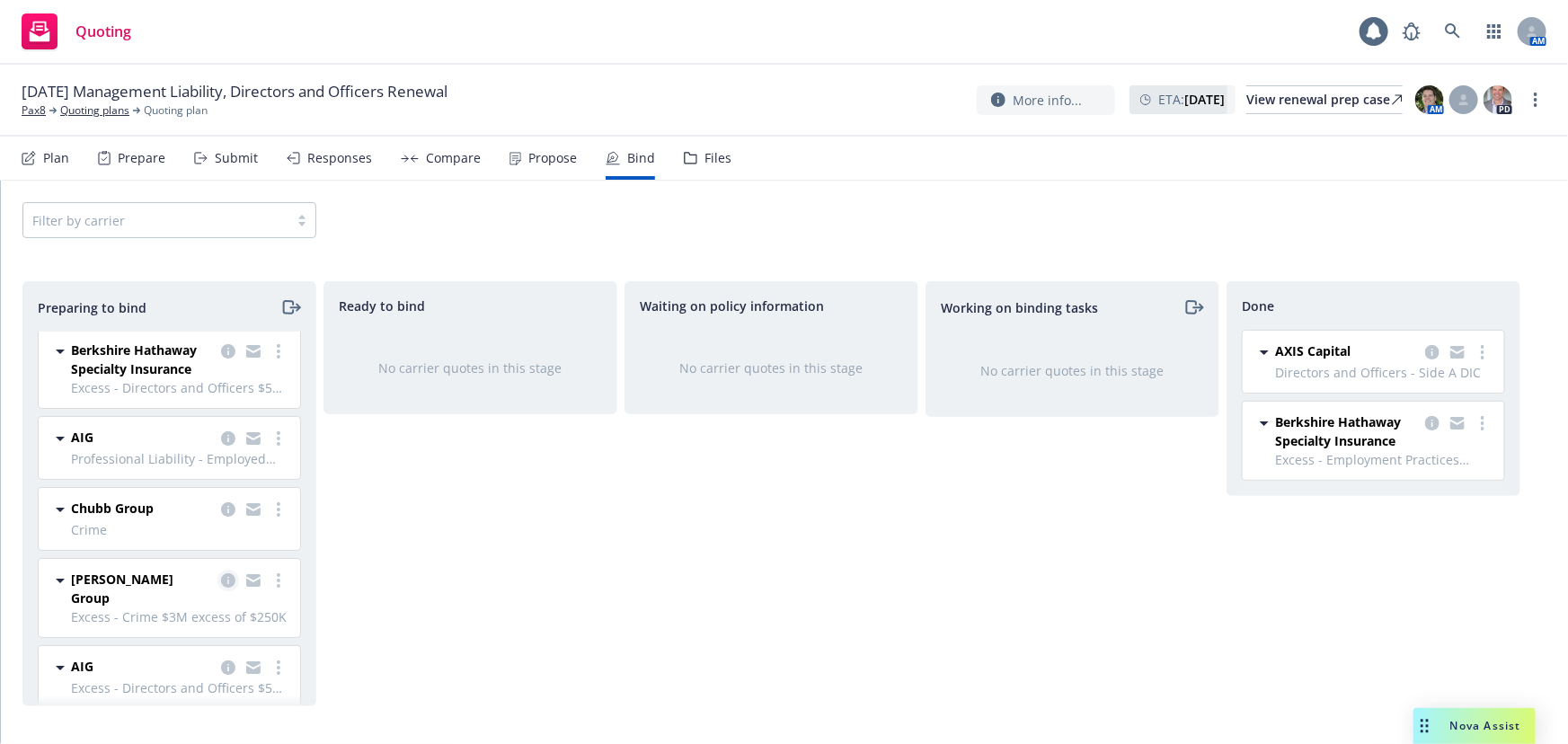
scroll to position [73, 0]
click at [221, 662] on icon "copy logging email" at bounding box center [228, 669] width 14 height 14
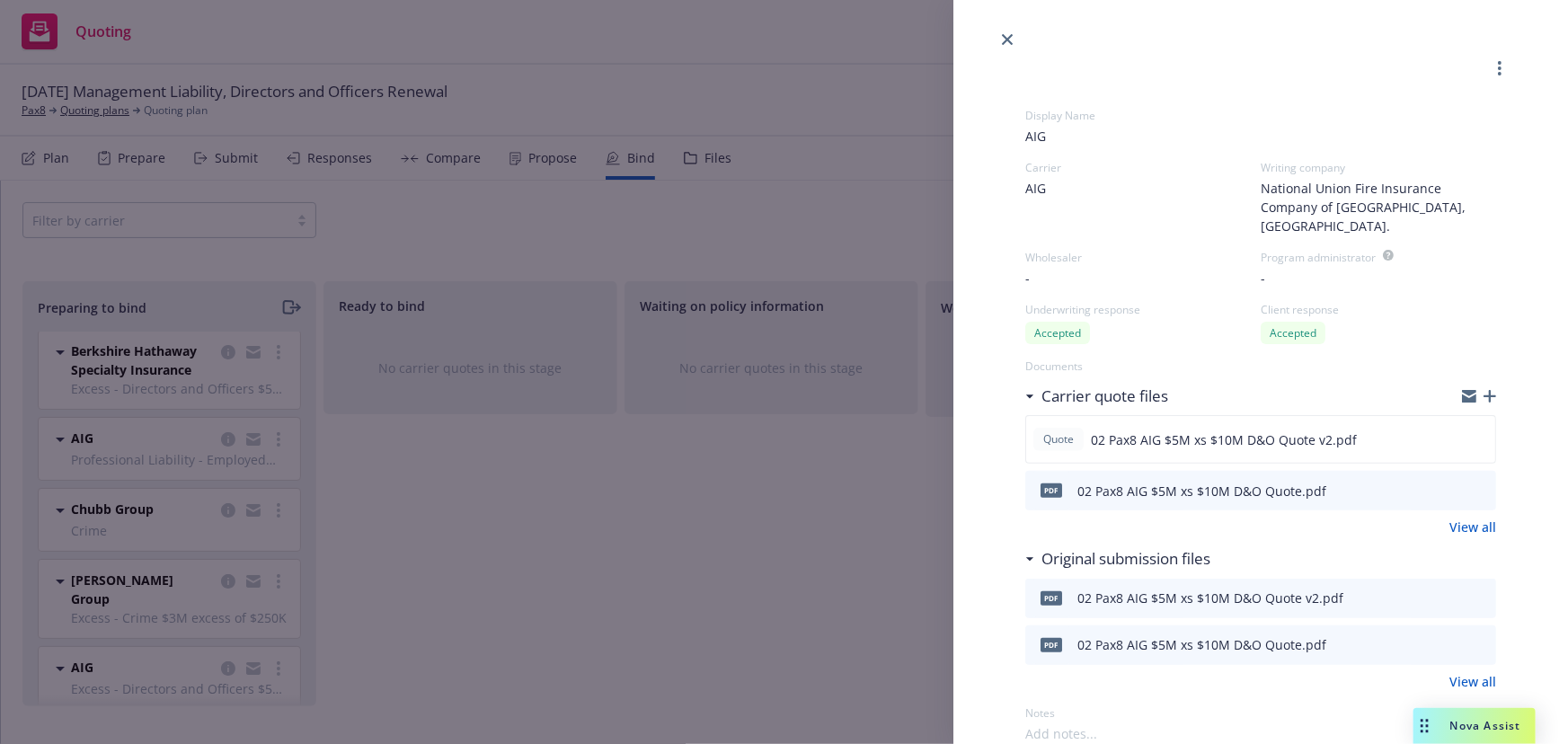
click at [562, 619] on div "Display Name AIG Carrier AIG Writing company National Union Fire Insurance Comp…" at bounding box center [784, 372] width 1568 height 744
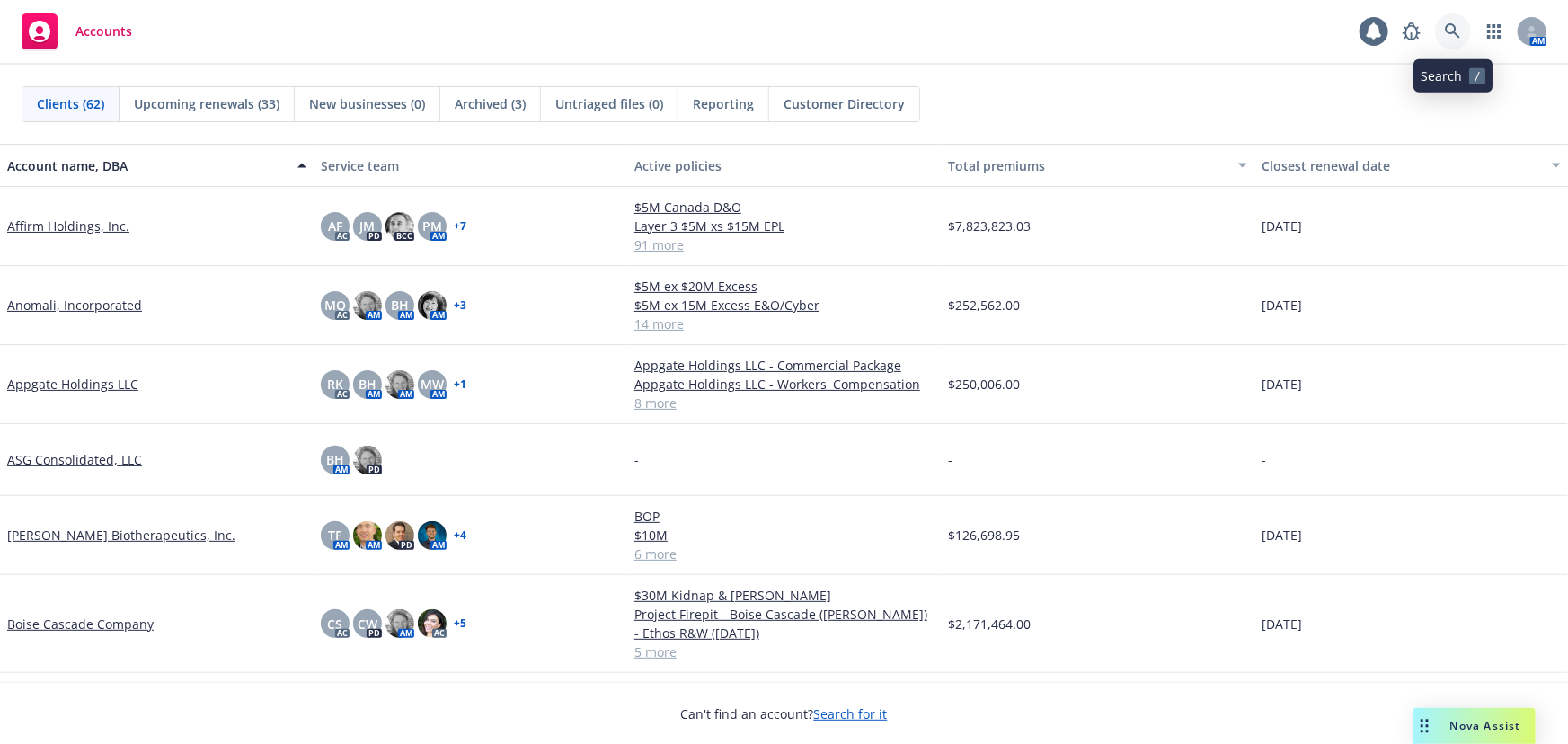
click at [1458, 34] on icon at bounding box center [1453, 32] width 16 height 16
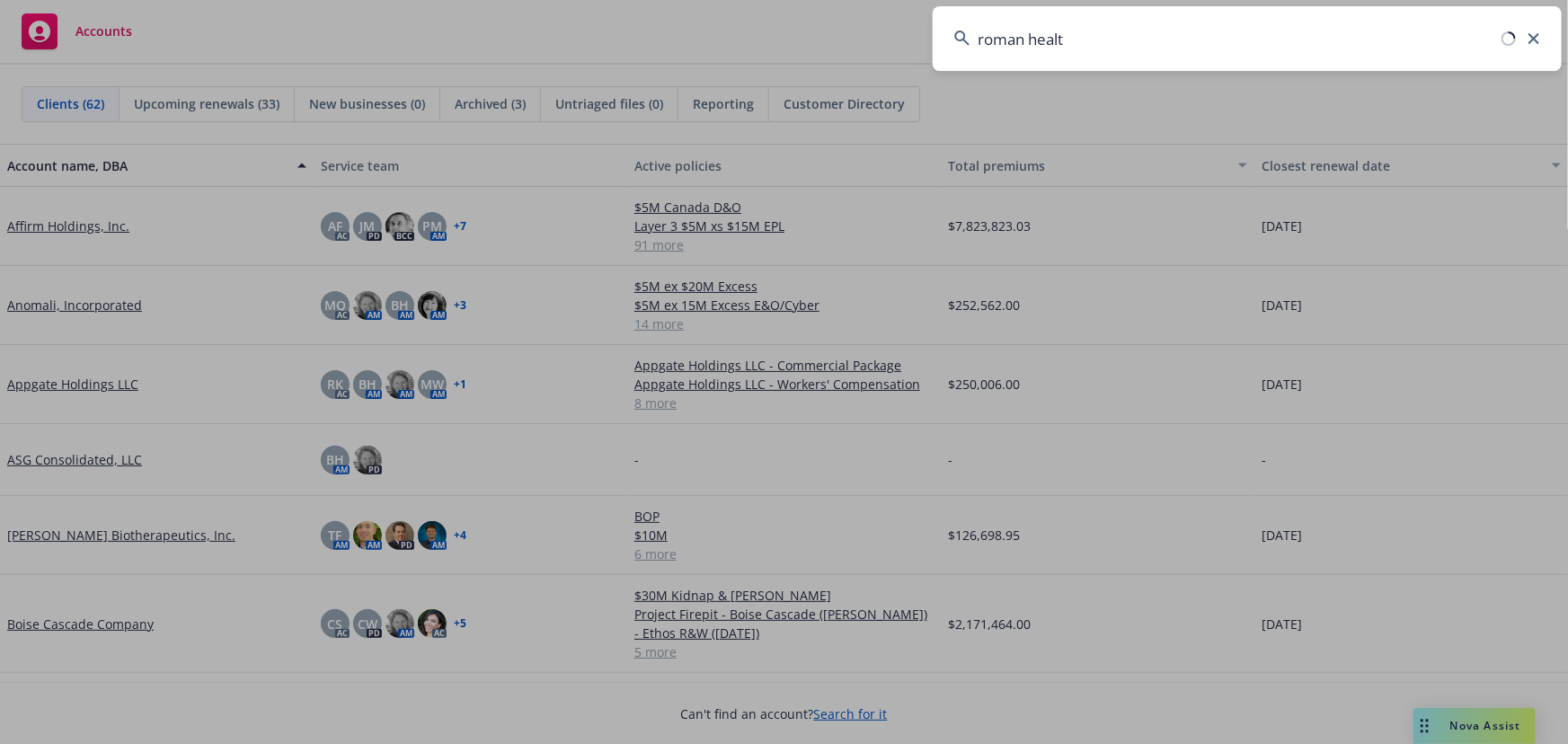
type input "roman health"
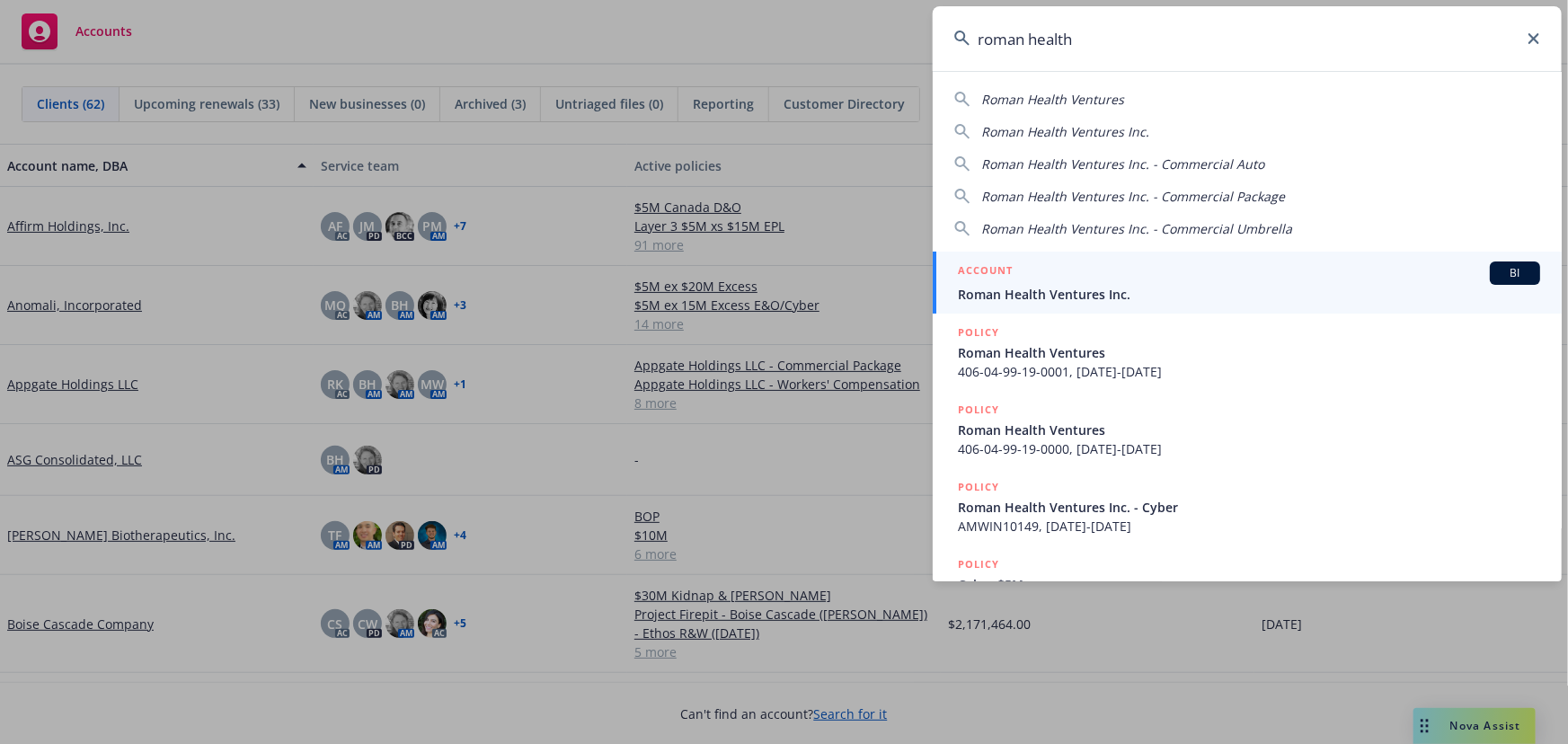
click at [1267, 270] on div "ACCOUNT BI" at bounding box center [1248, 273] width 582 height 24
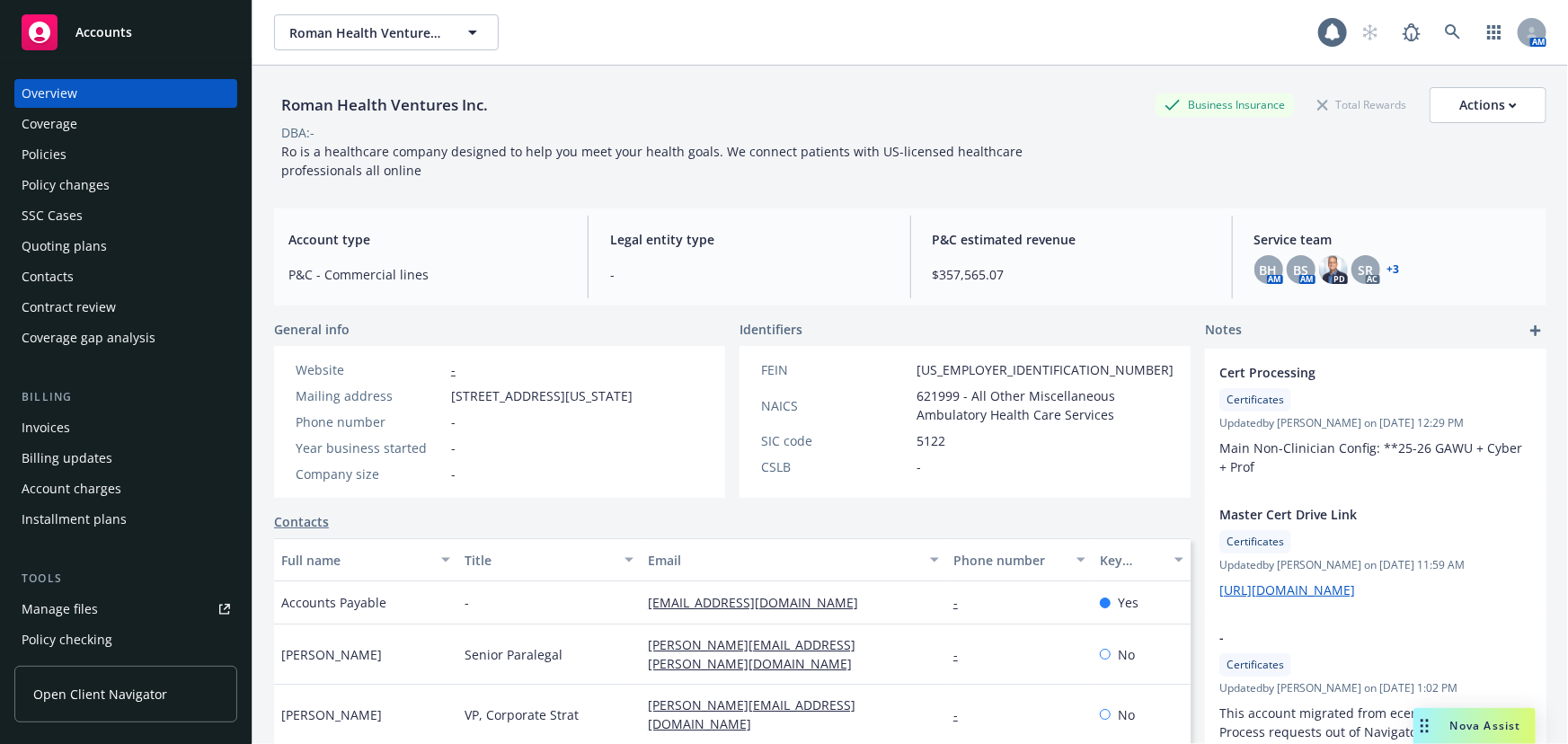
click at [125, 151] on div "Policies" at bounding box center [126, 155] width 208 height 29
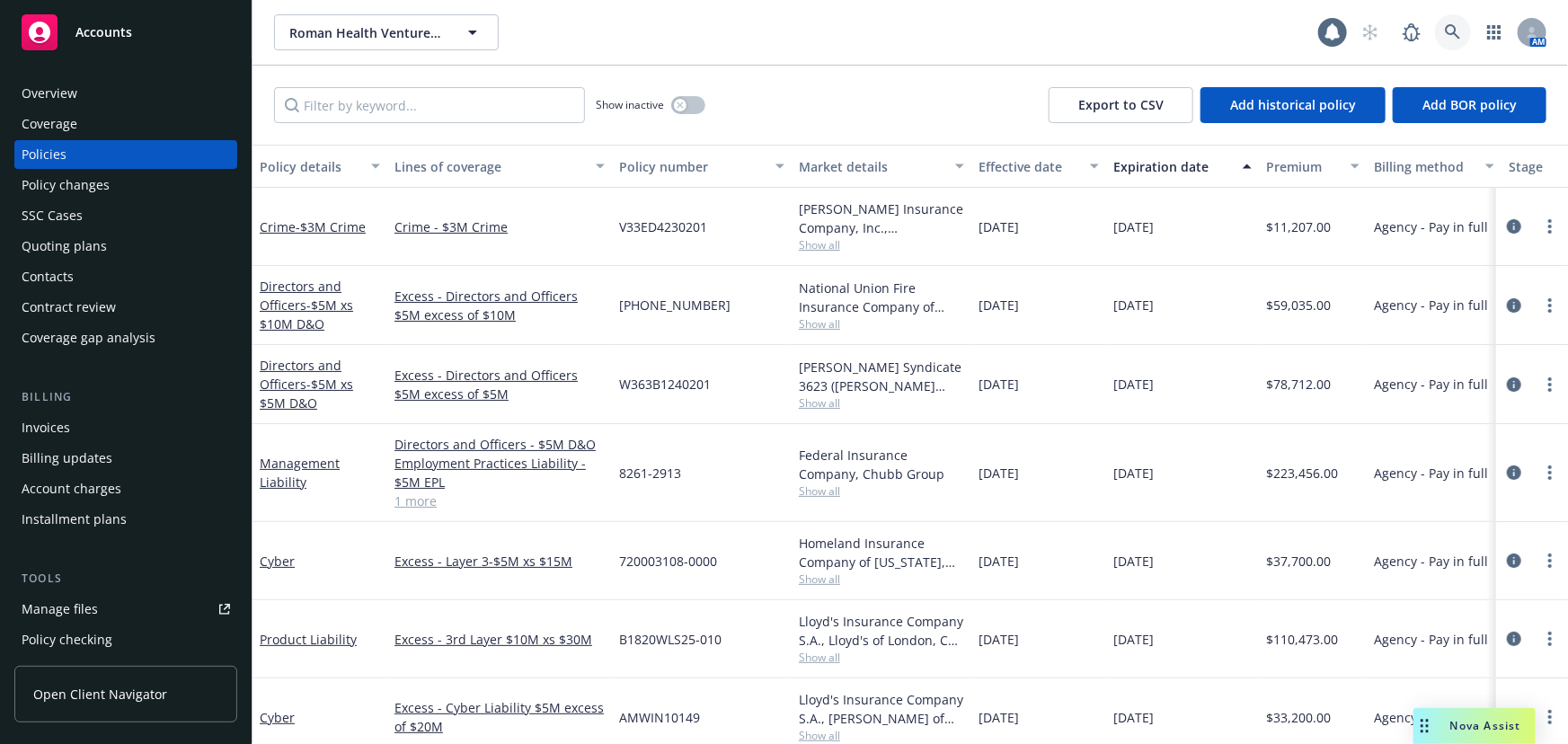
click at [1449, 27] on icon at bounding box center [1453, 33] width 16 height 16
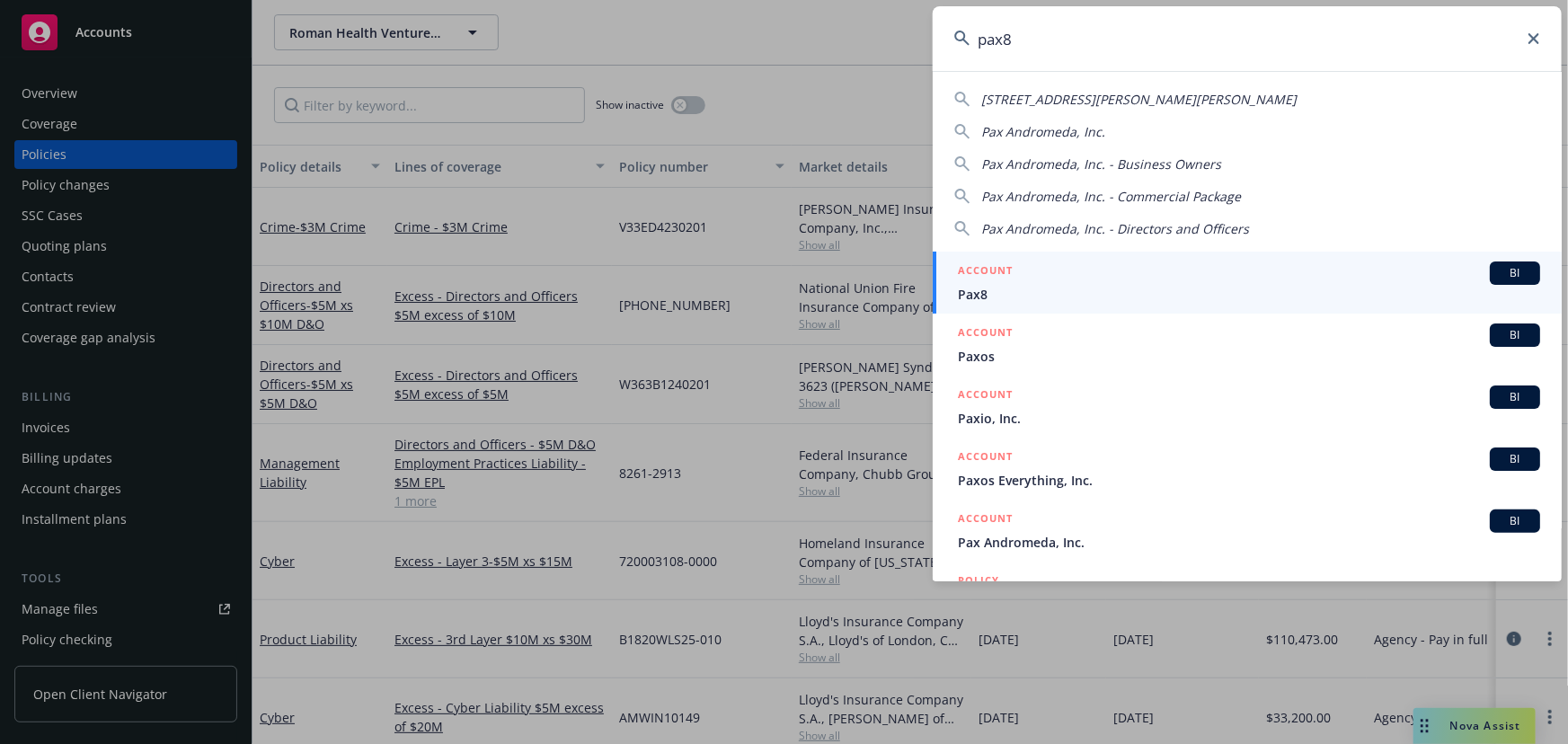
type input "pax8"
click at [1114, 286] on span "Pax8" at bounding box center [1248, 294] width 582 height 19
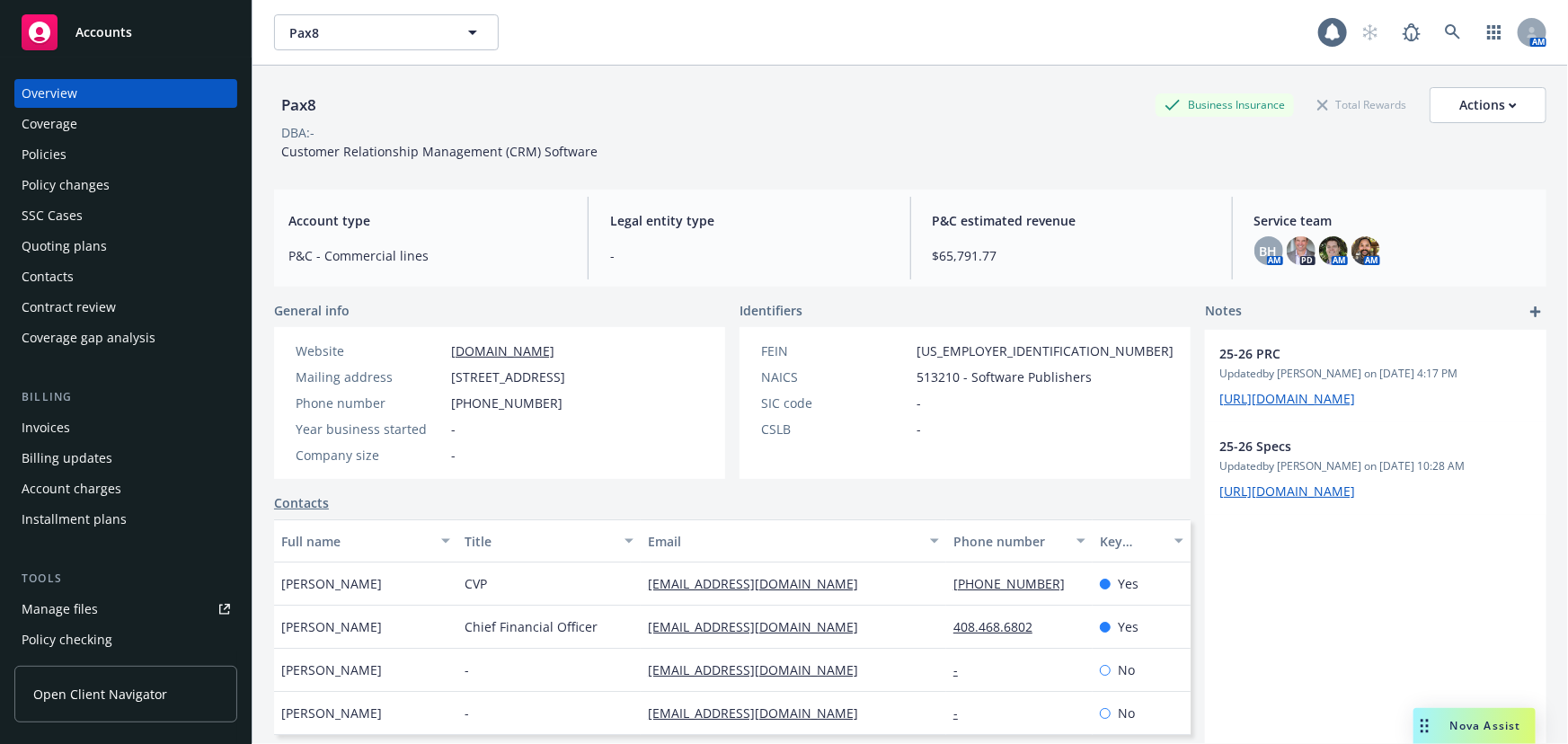
click at [137, 144] on div "Policies" at bounding box center [126, 155] width 208 height 29
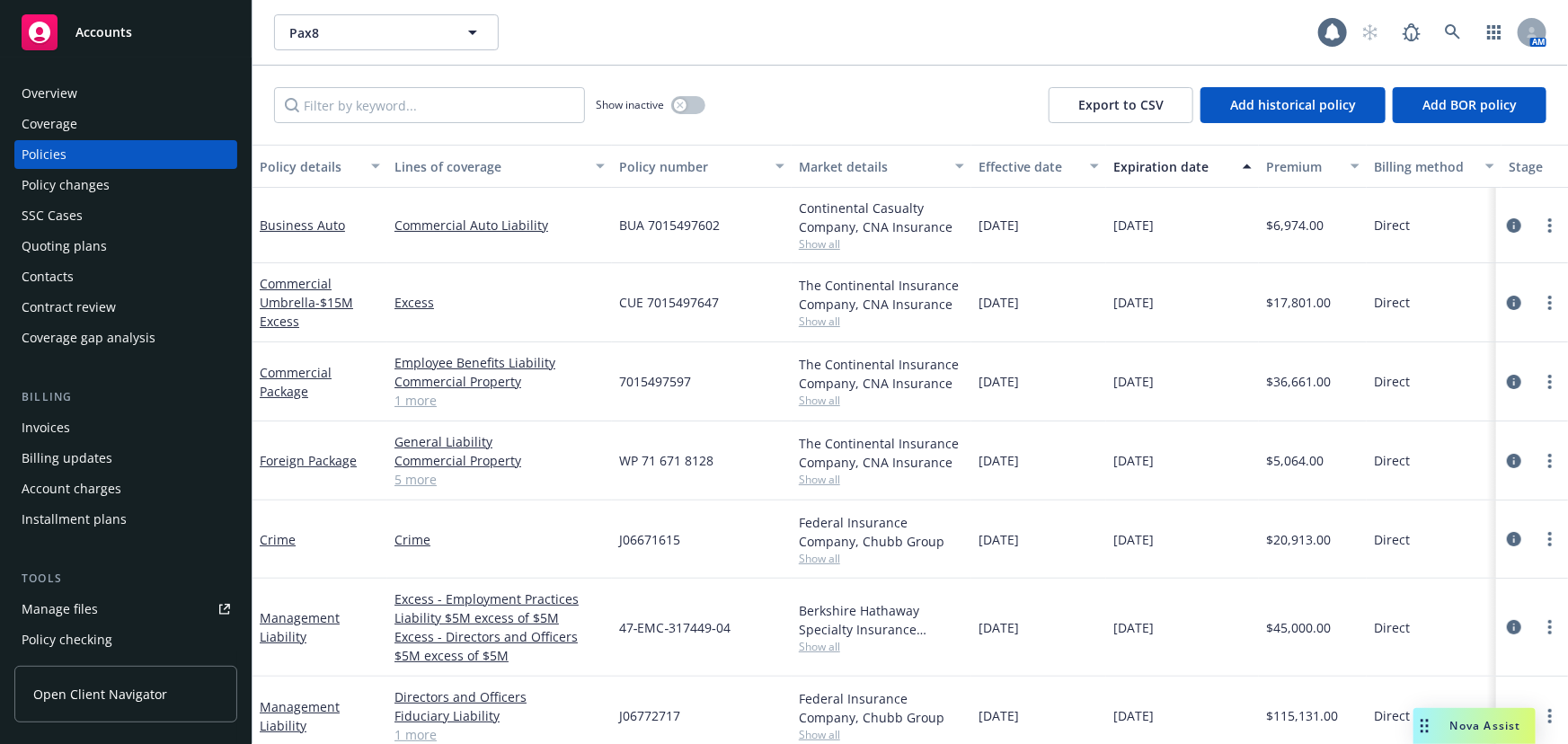
click at [95, 194] on div "Policy changes" at bounding box center [65, 186] width 88 height 29
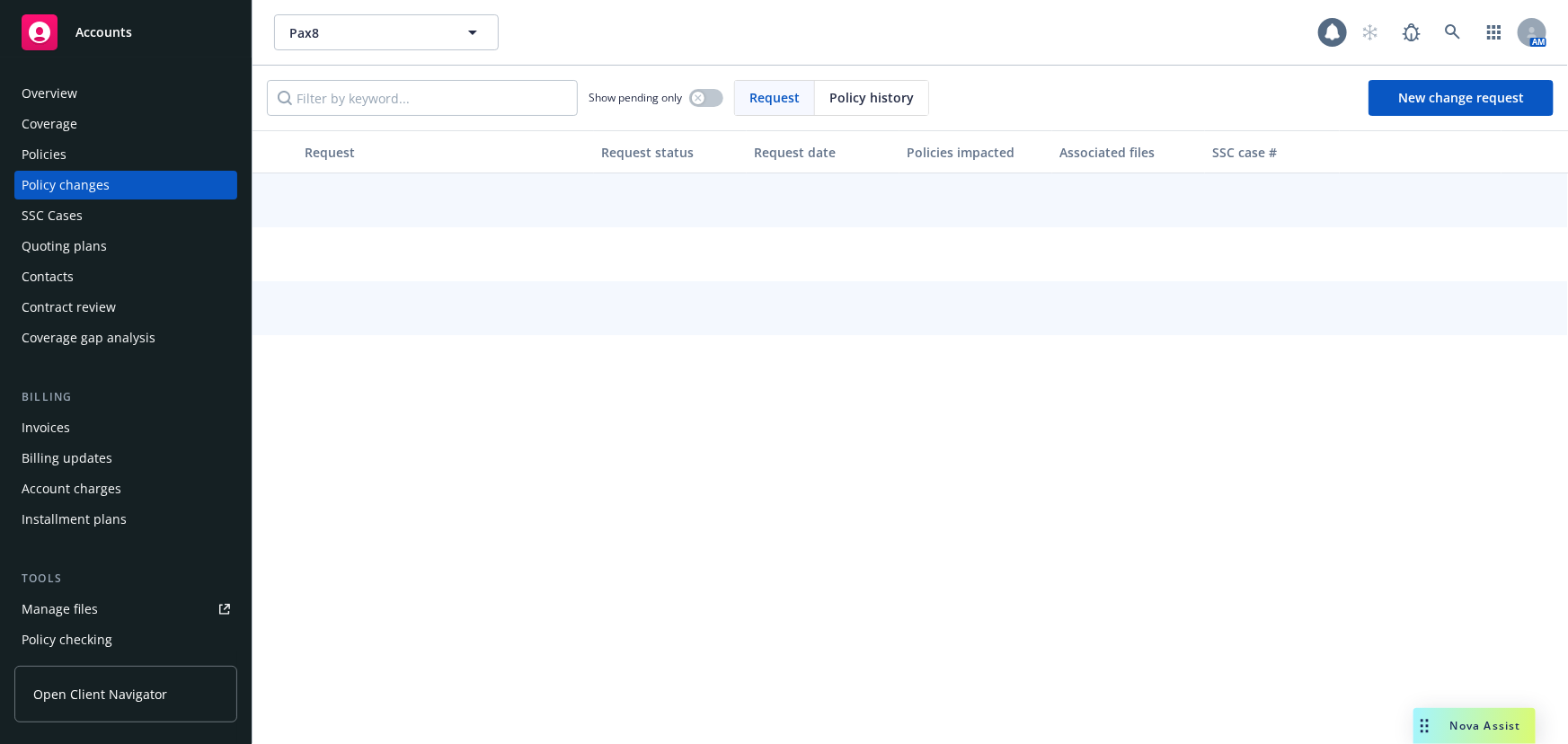
click at [71, 253] on div "Quoting plans" at bounding box center [64, 246] width 85 height 29
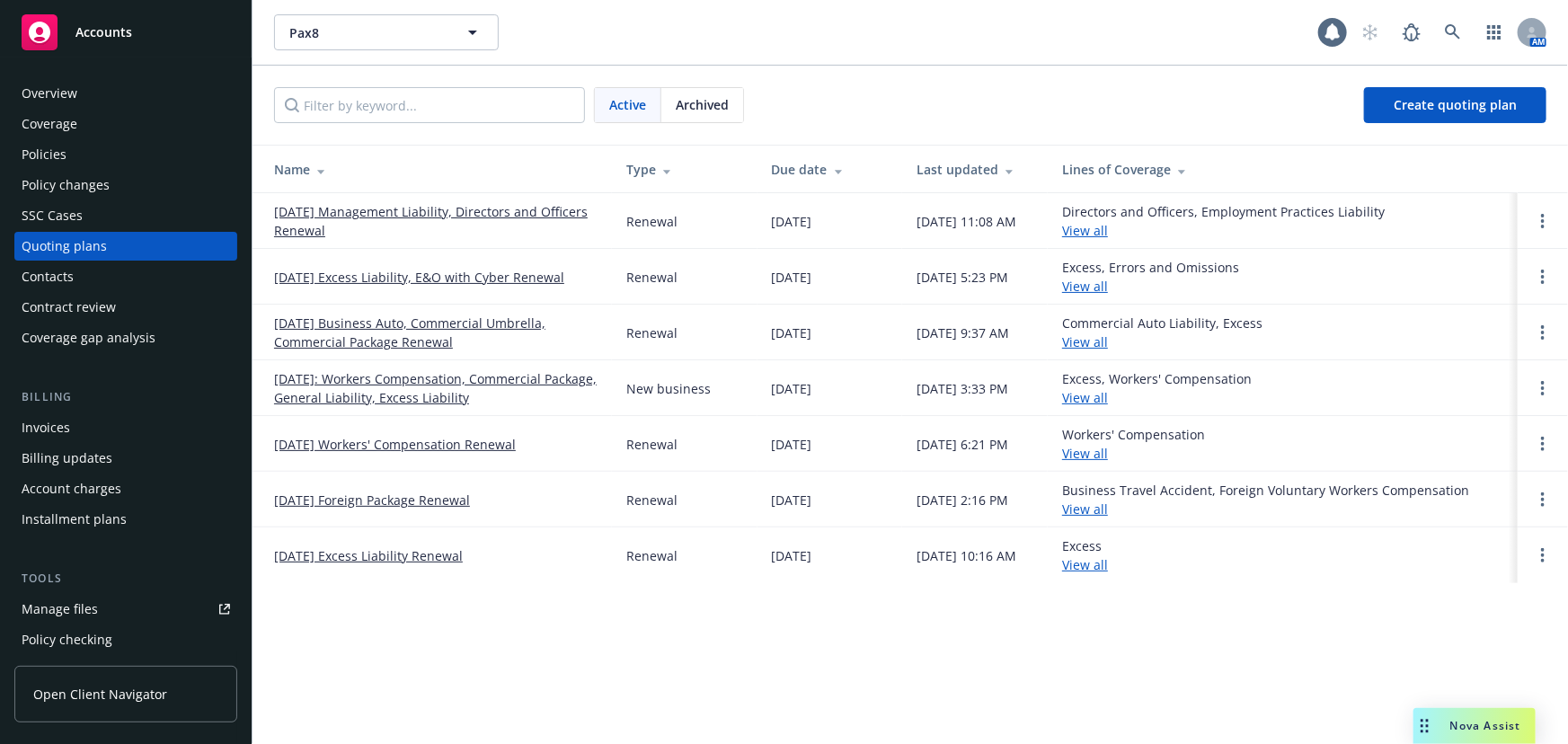
click at [537, 210] on link "[DATE] Management Liability, Directors and Officers Renewal" at bounding box center [435, 221] width 323 height 38
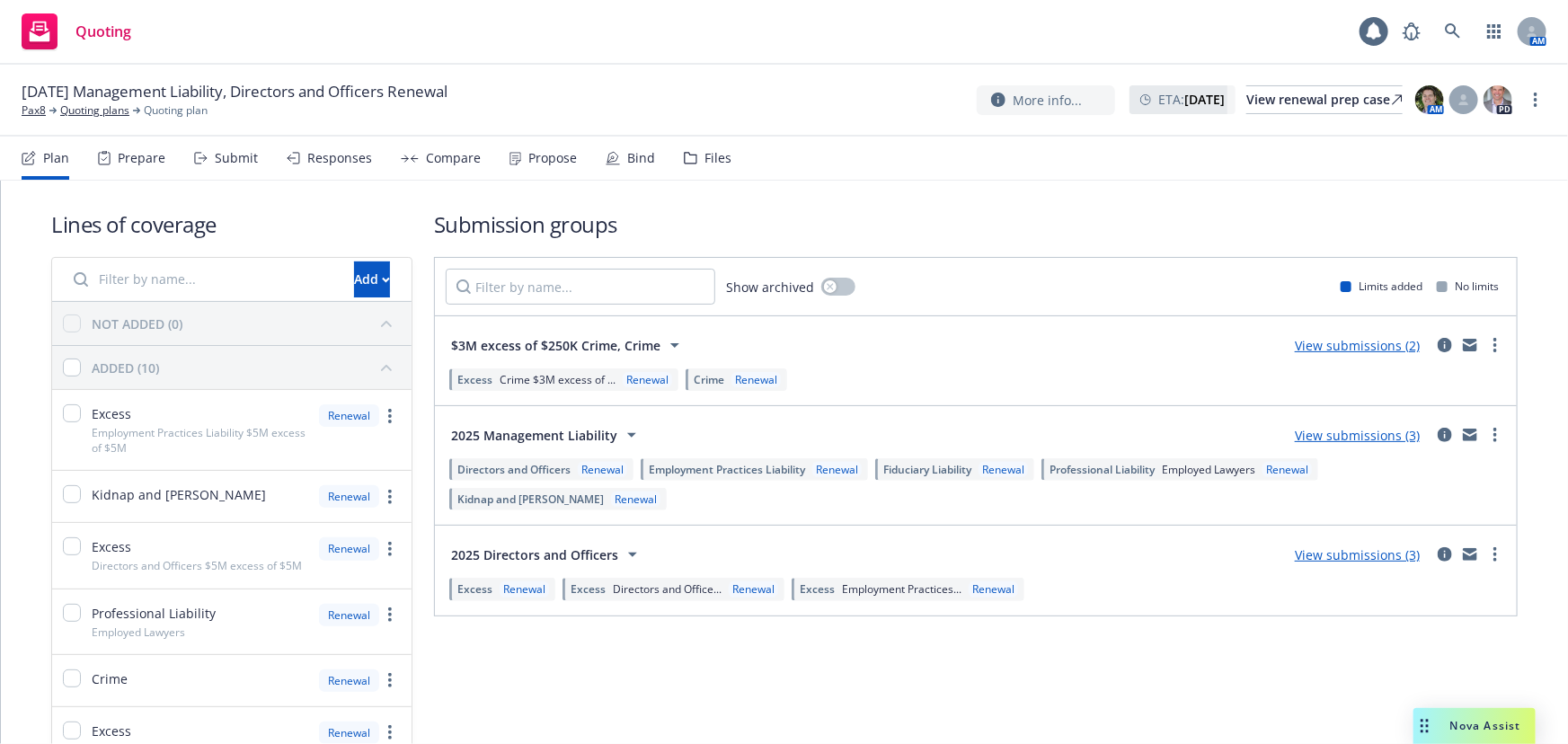
click at [633, 155] on div "Bind" at bounding box center [641, 158] width 28 height 14
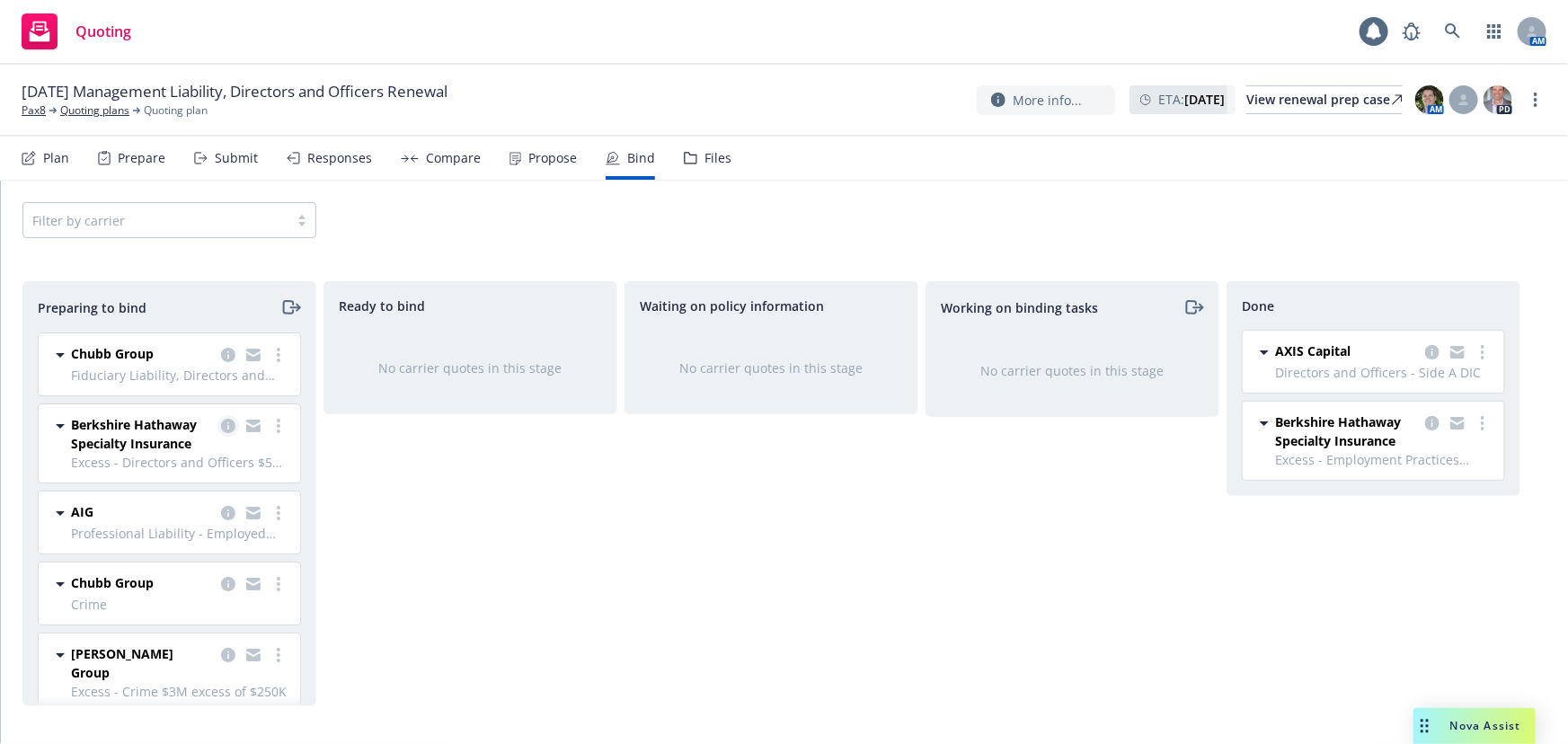
click at [221, 426] on icon "copy logging email" at bounding box center [228, 426] width 14 height 14
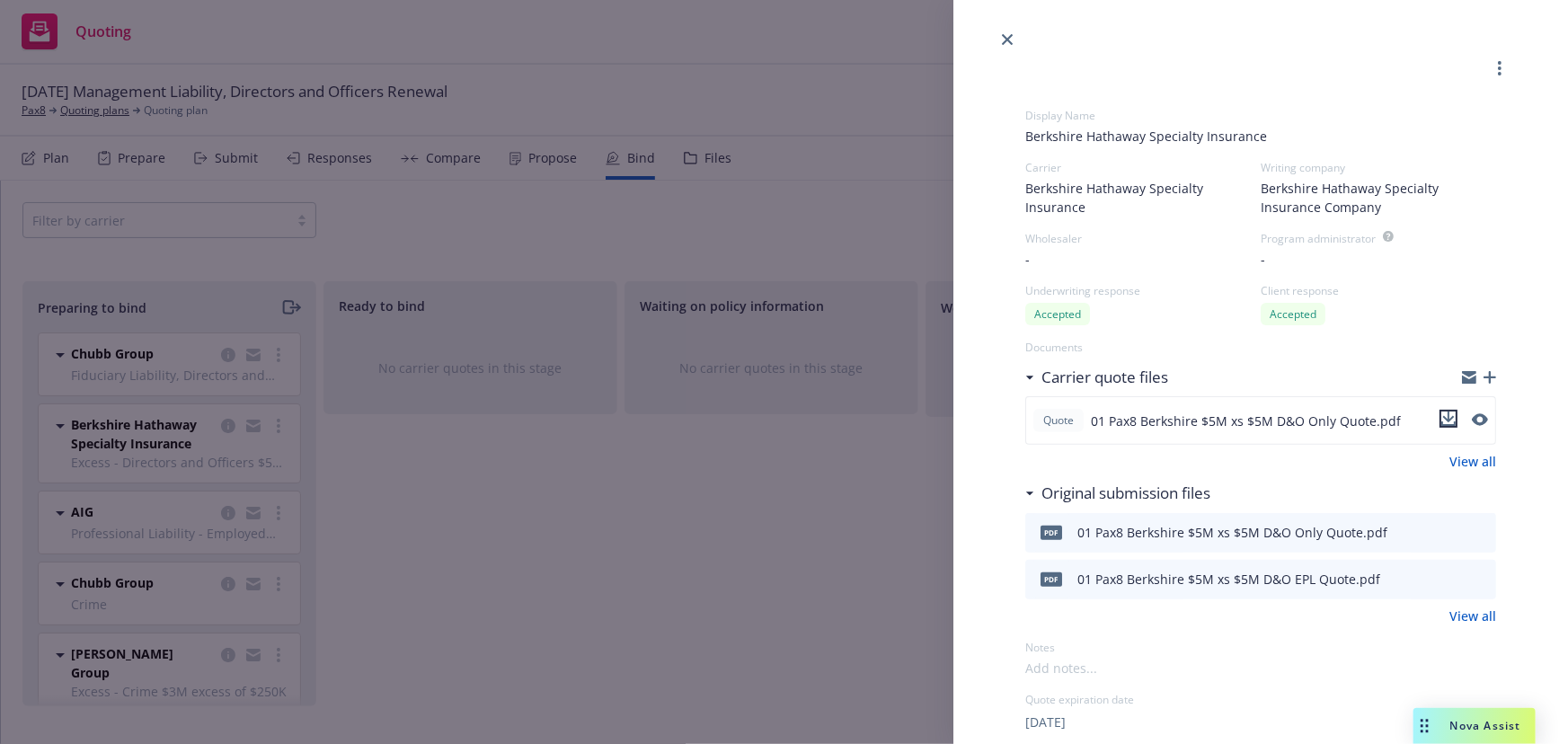
click at [1441, 423] on icon "download file" at bounding box center [1448, 419] width 14 height 14
click at [1013, 41] on icon "close" at bounding box center [1008, 40] width 11 height 11
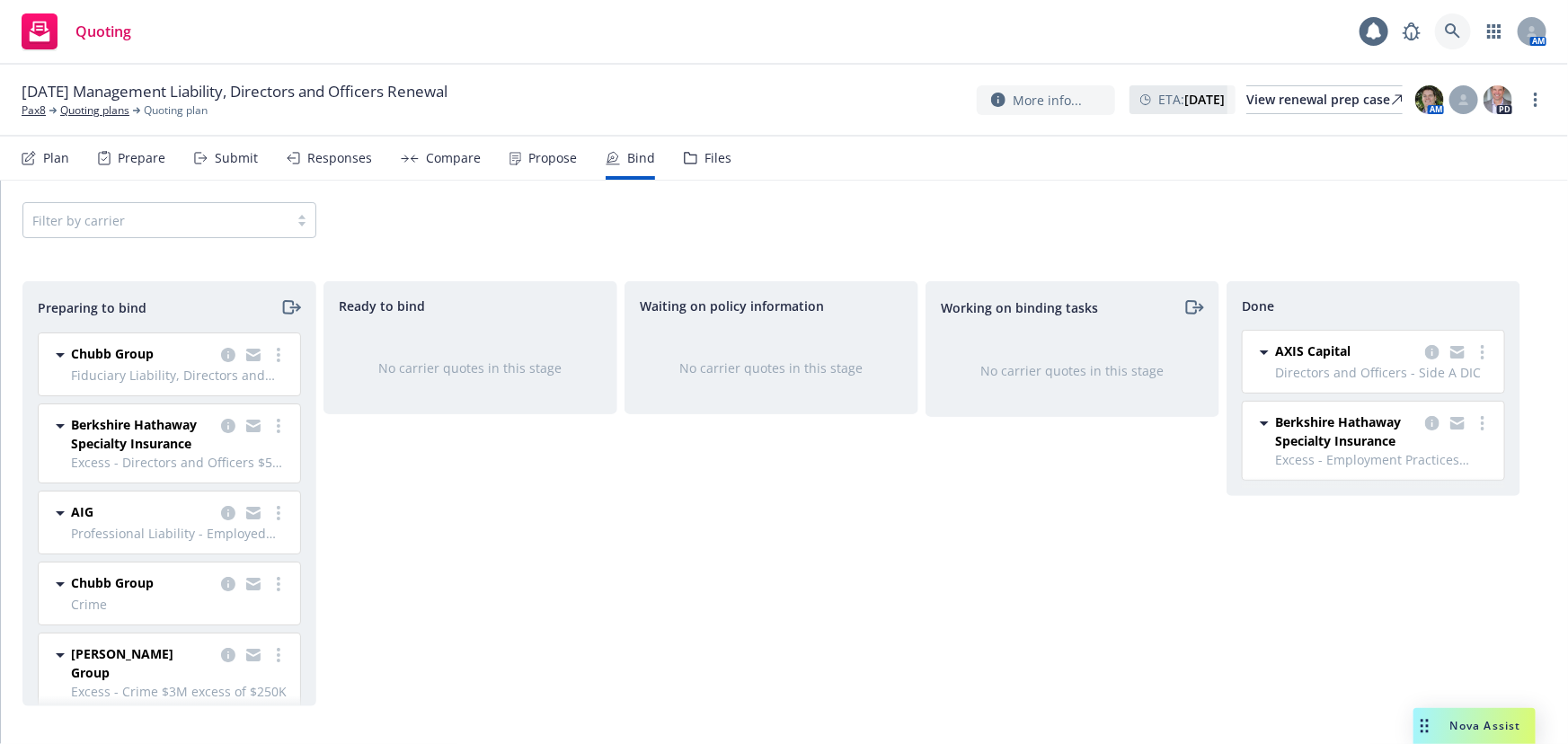
drag, startPoint x: 1465, startPoint y: 41, endPoint x: 1362, endPoint y: -99, distance: 173.8
click at [1362, 0] on html "Quoting 1 AM 10/06/25 Management Liability, Directors and Officers Renewal Pax8…" at bounding box center [784, 372] width 1568 height 744
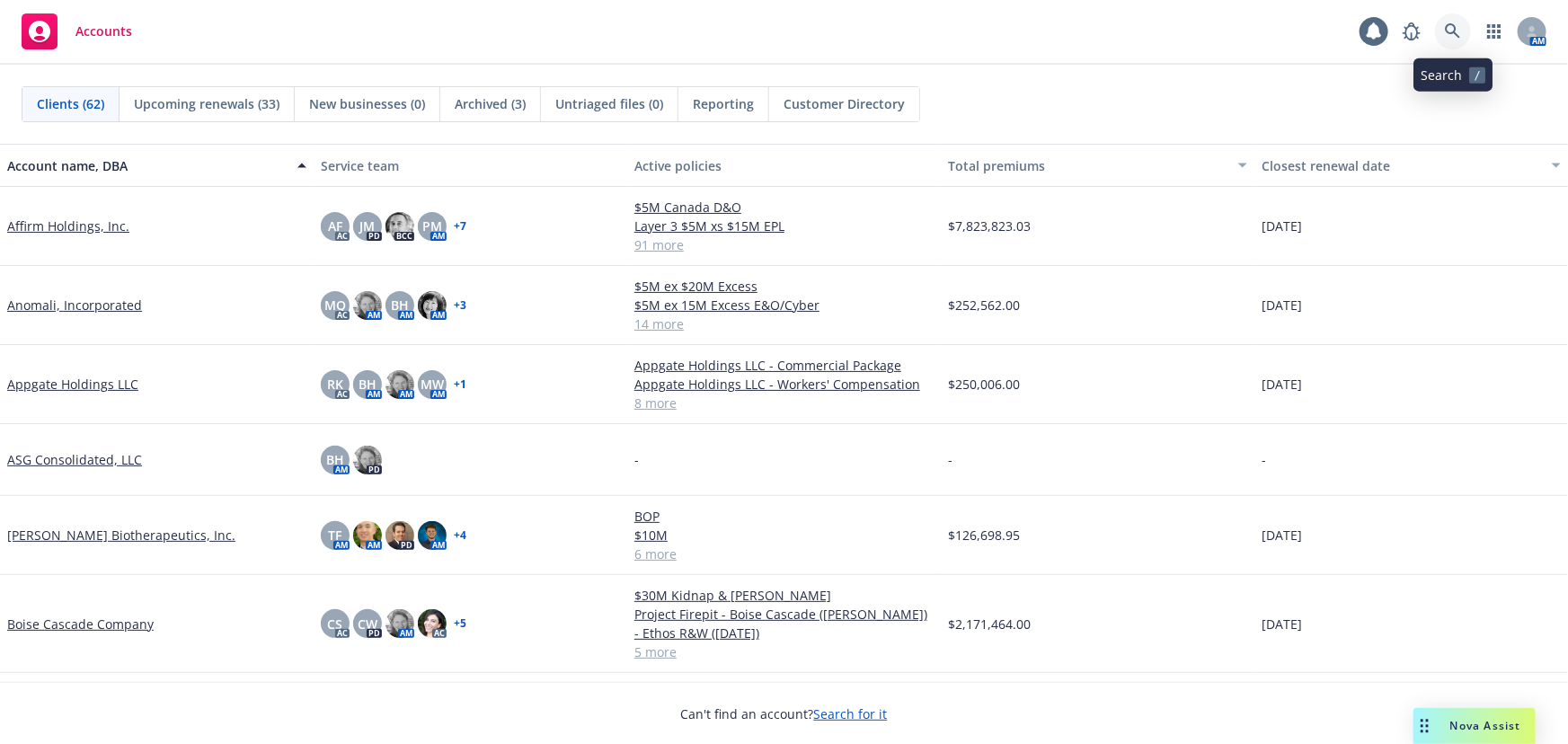
click at [1448, 33] on icon at bounding box center [1453, 32] width 16 height 16
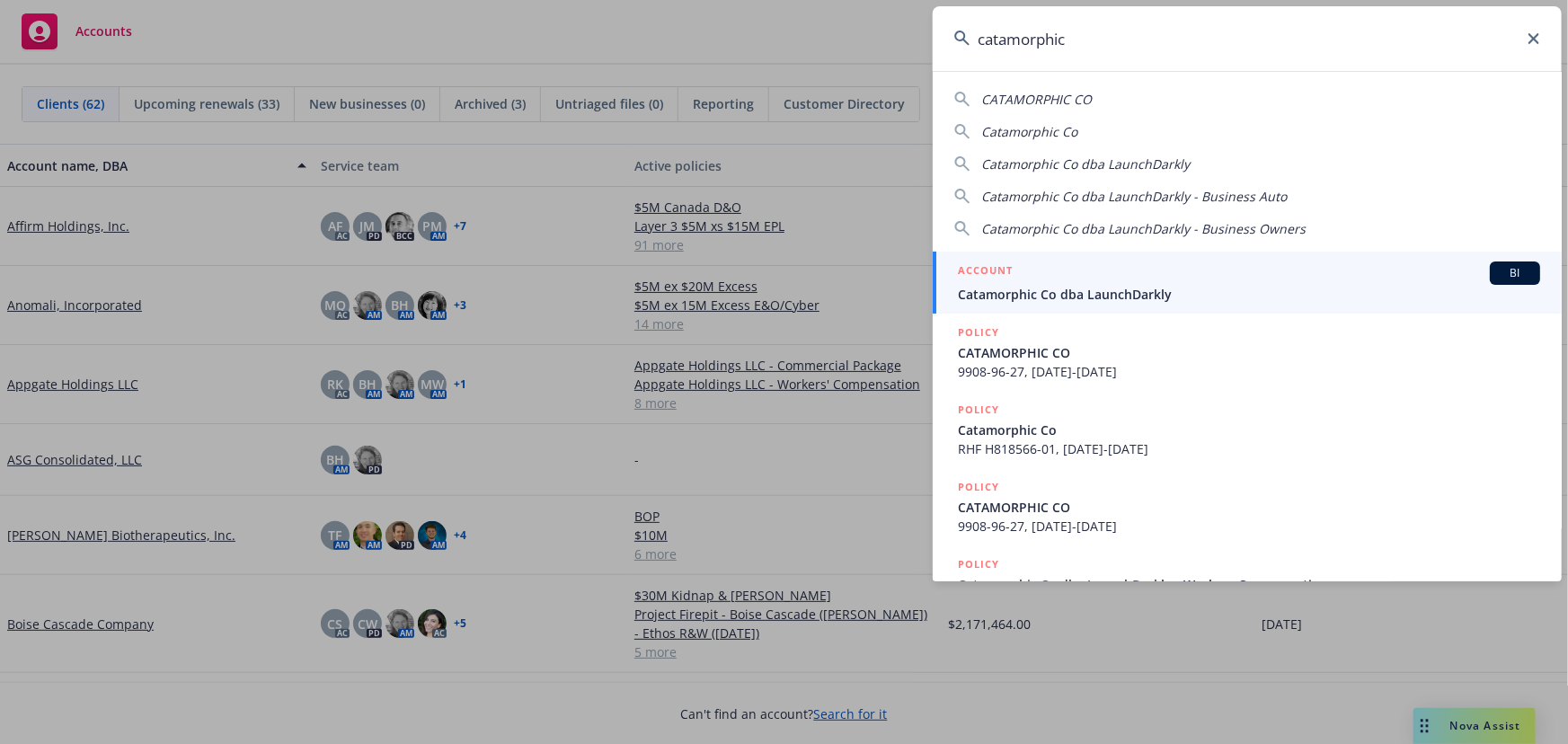
type input "catamorphic"
click at [1257, 272] on div "ACCOUNT BI" at bounding box center [1248, 273] width 582 height 24
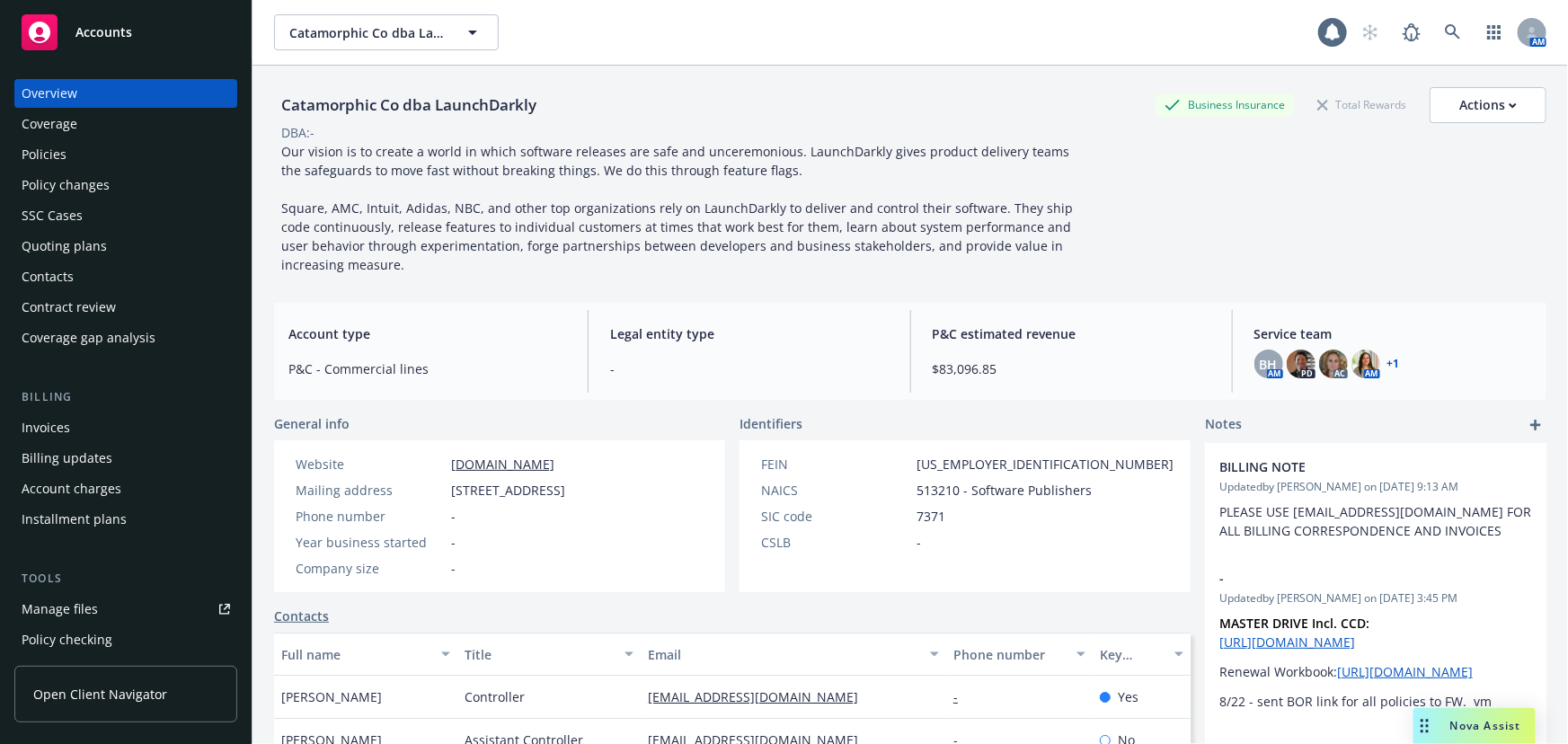
click at [98, 156] on div "Policies" at bounding box center [126, 155] width 208 height 29
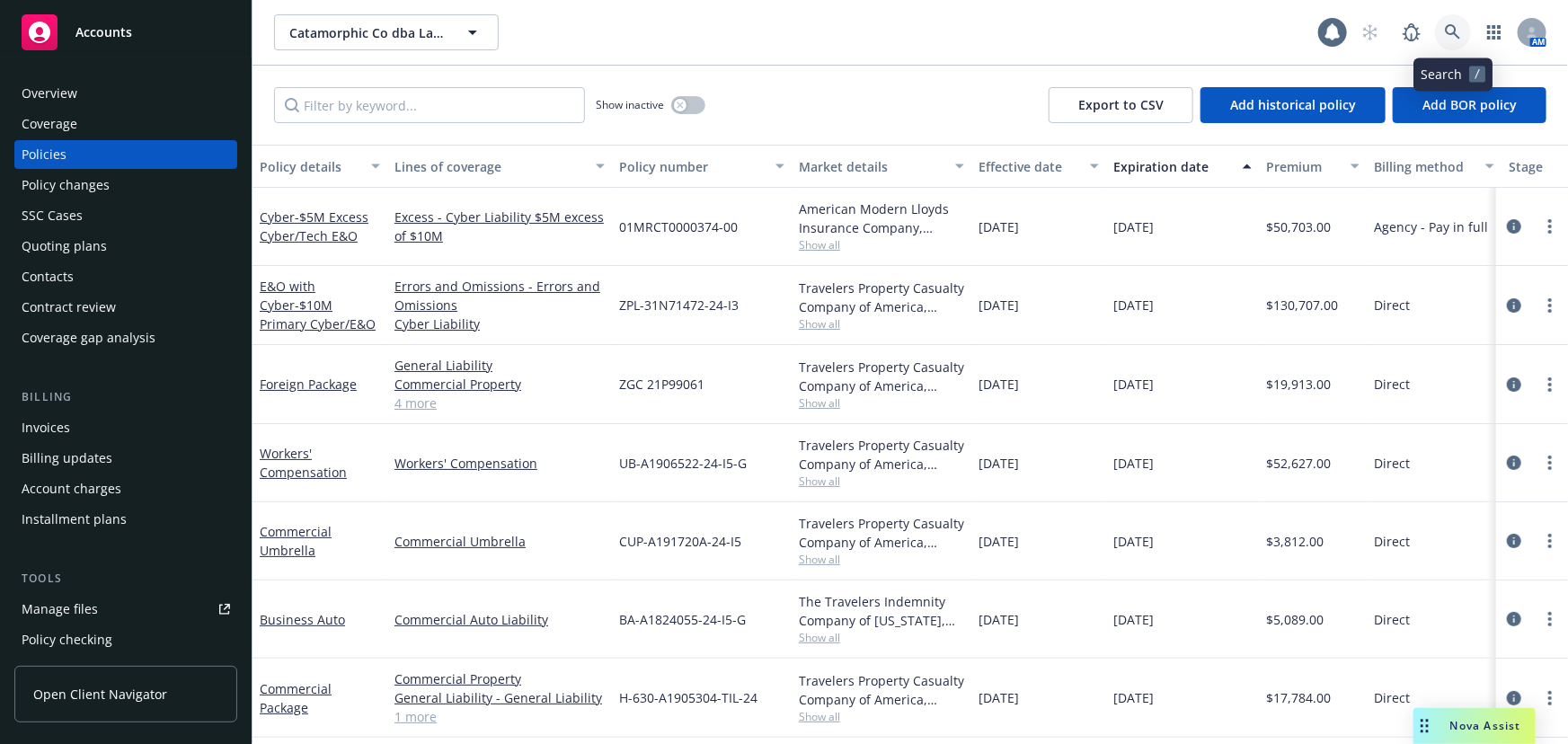
click at [1462, 31] on link at bounding box center [1453, 33] width 36 height 36
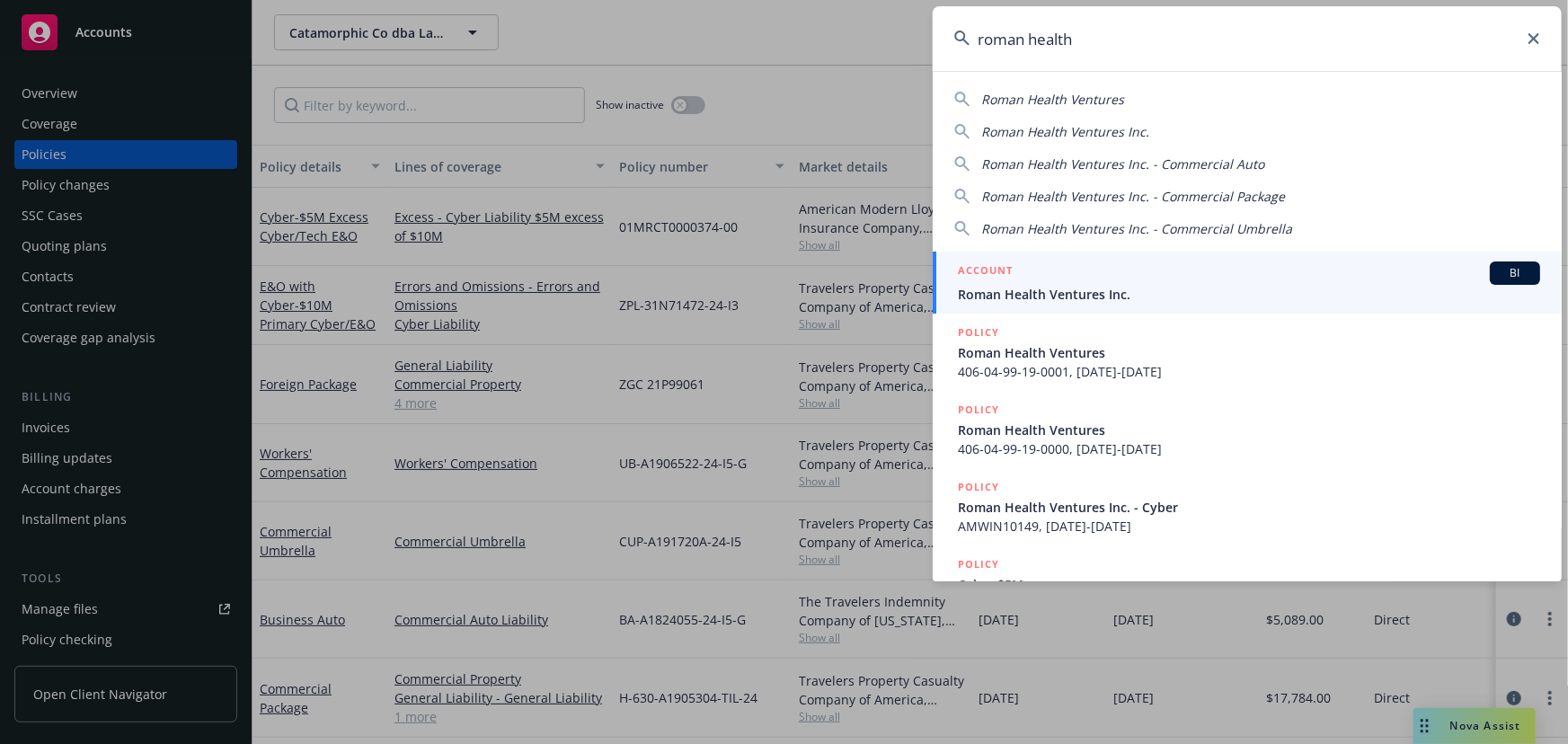
type input "roman health"
click at [1160, 289] on span "Roman Health Ventures Inc." at bounding box center [1248, 294] width 582 height 19
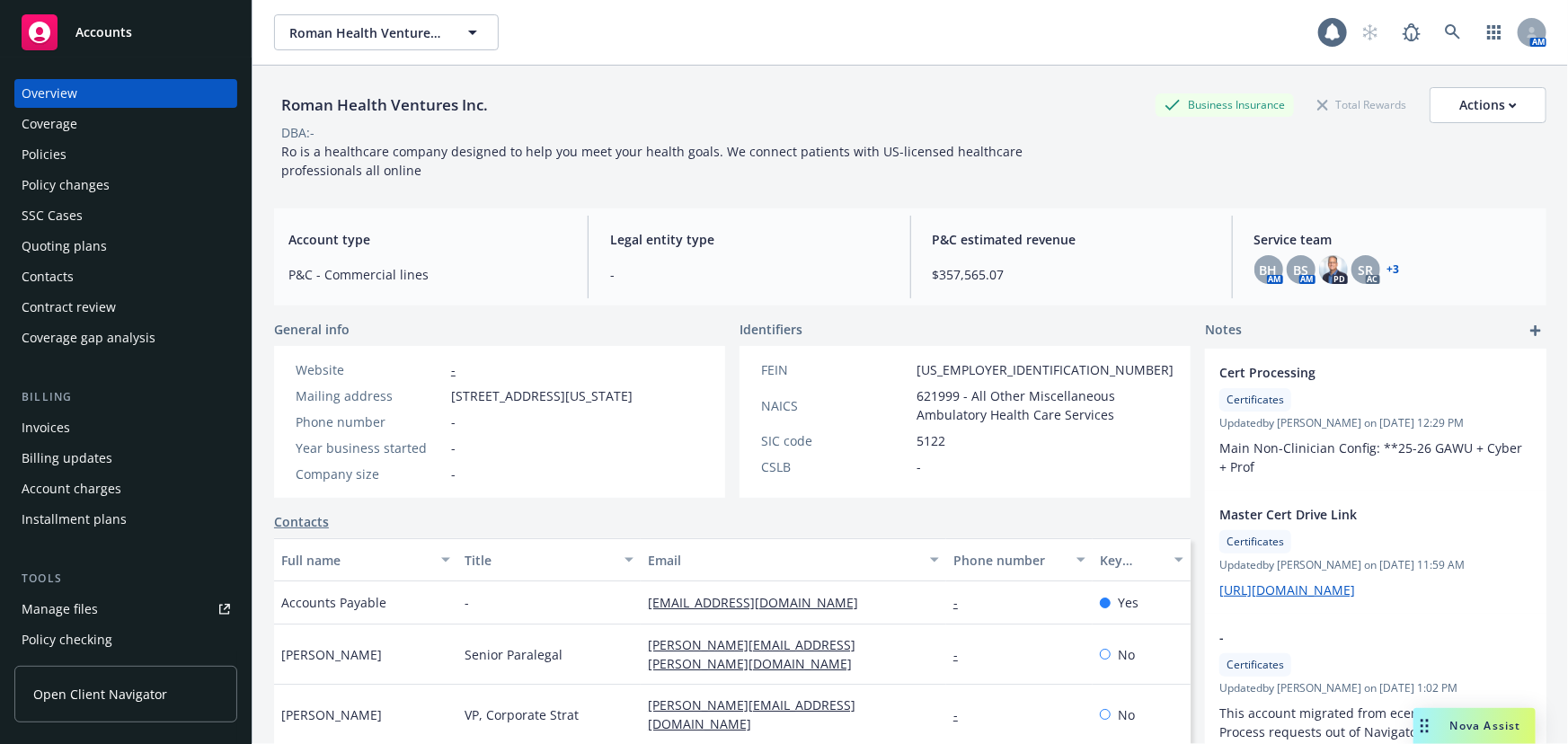
click at [149, 162] on div "Policies" at bounding box center [126, 155] width 208 height 29
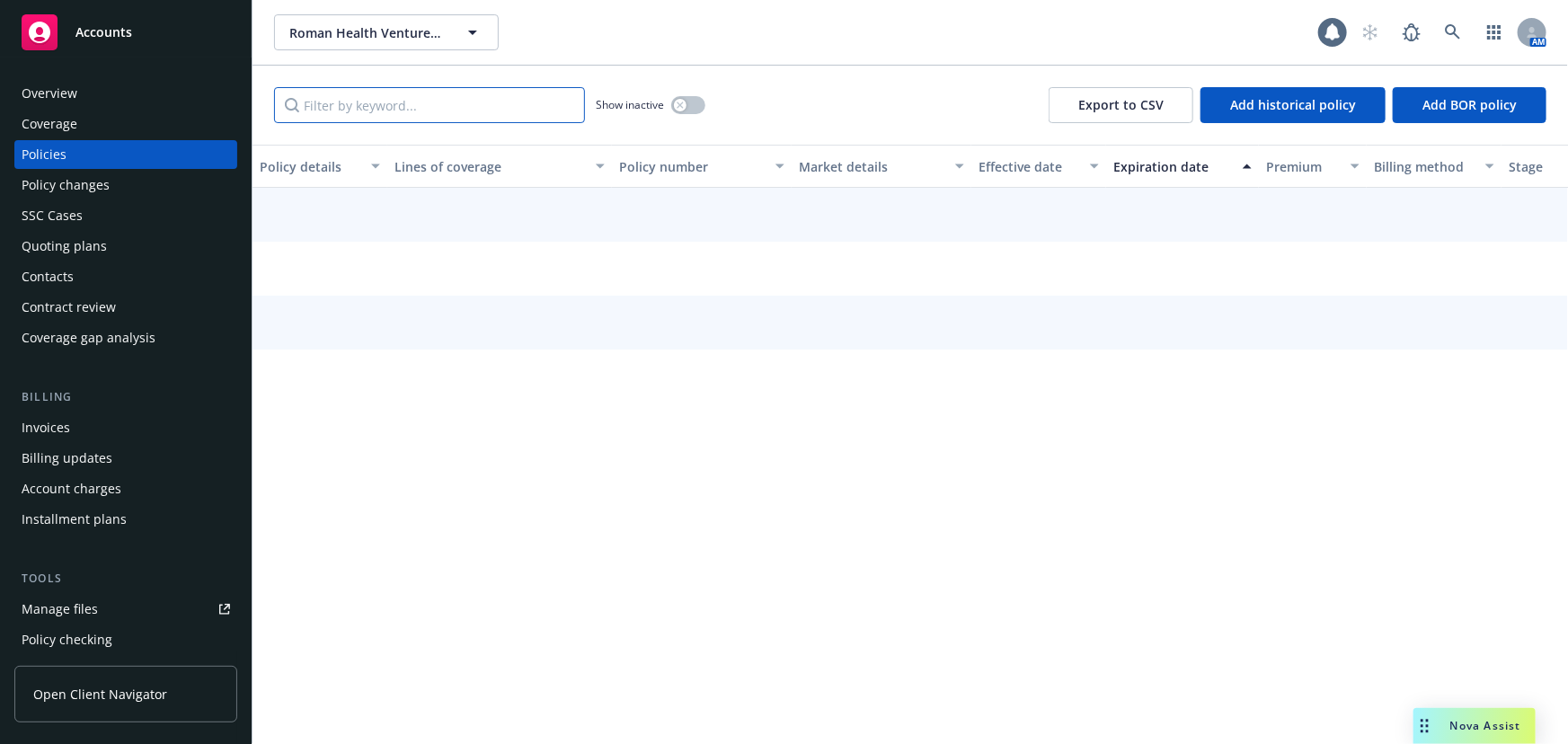
click at [480, 106] on input "Filter by keyword..." at bounding box center [429, 105] width 311 height 36
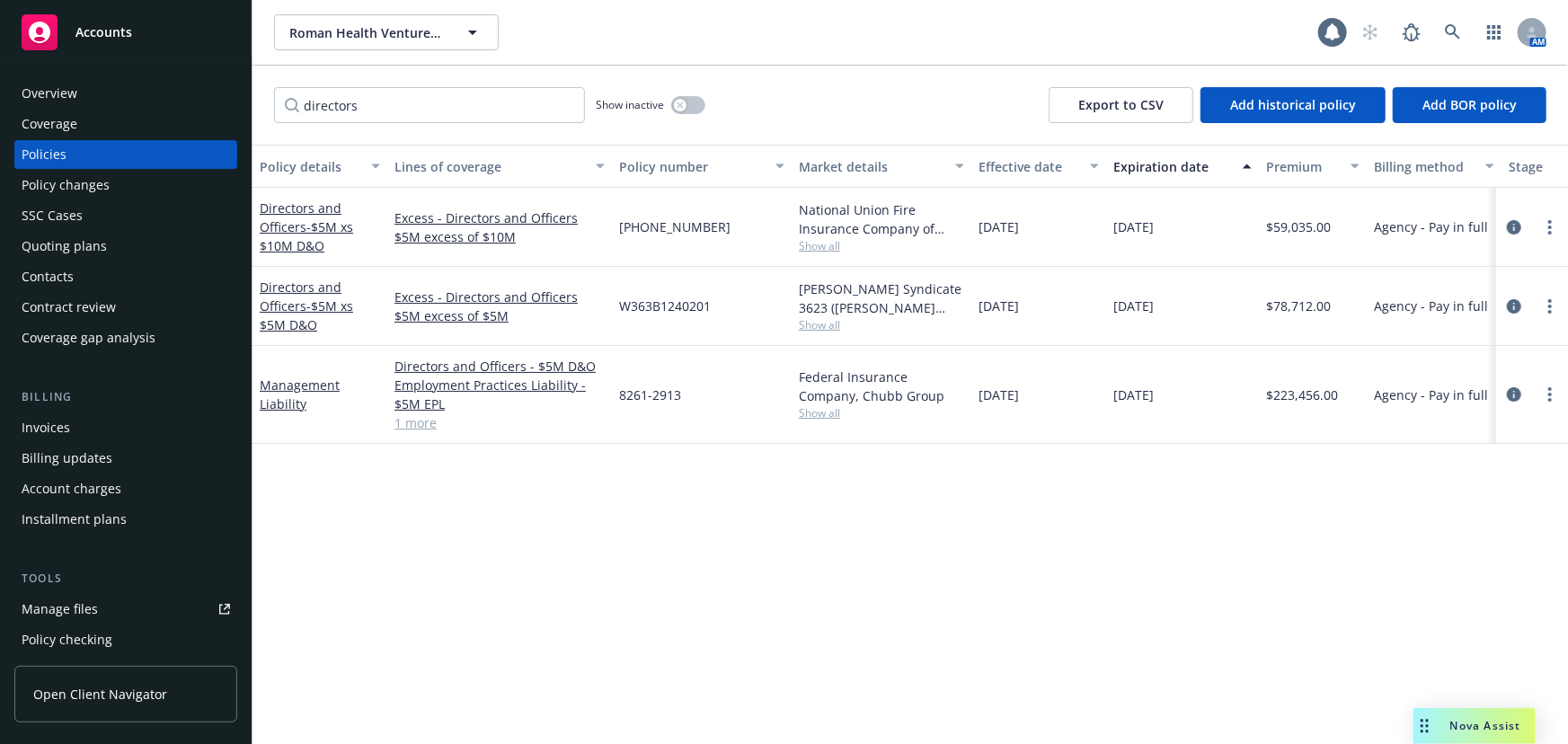
drag, startPoint x: 1023, startPoint y: 577, endPoint x: 1023, endPoint y: 564, distance: 13.0
click at [1023, 577] on div "Policy details Lines of coverage Policy number Market details Effective date Ex…" at bounding box center [910, 444] width 1315 height 599
click at [377, 106] on input "directors" at bounding box center [429, 105] width 311 height 36
drag, startPoint x: 406, startPoint y: 104, endPoint x: 106, endPoint y: 90, distance: 300.3
click at [106, 90] on div "Accounts Overview Coverage Policies Policy changes SSC Cases Quoting plans Cont…" at bounding box center [784, 372] width 1568 height 744
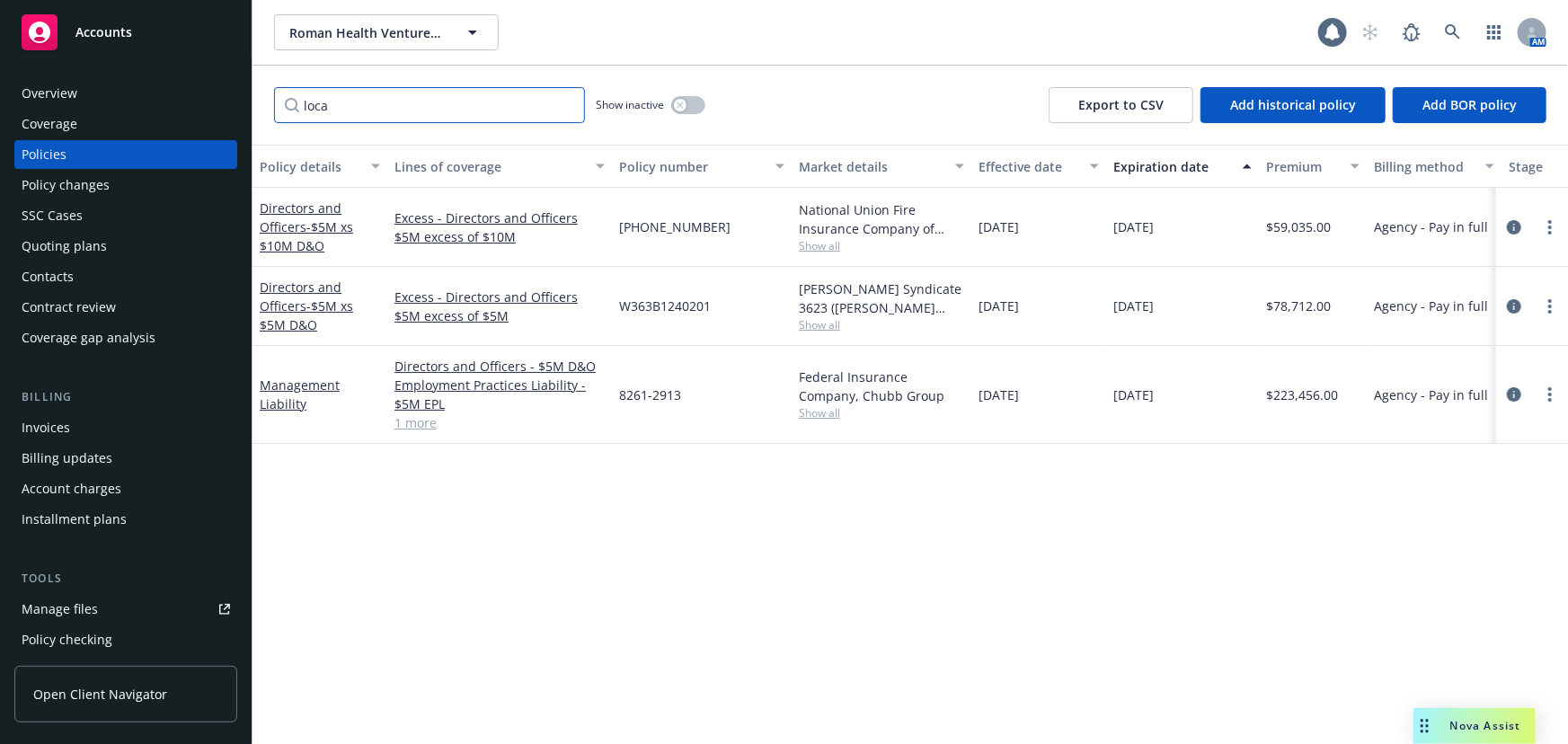
type input "local"
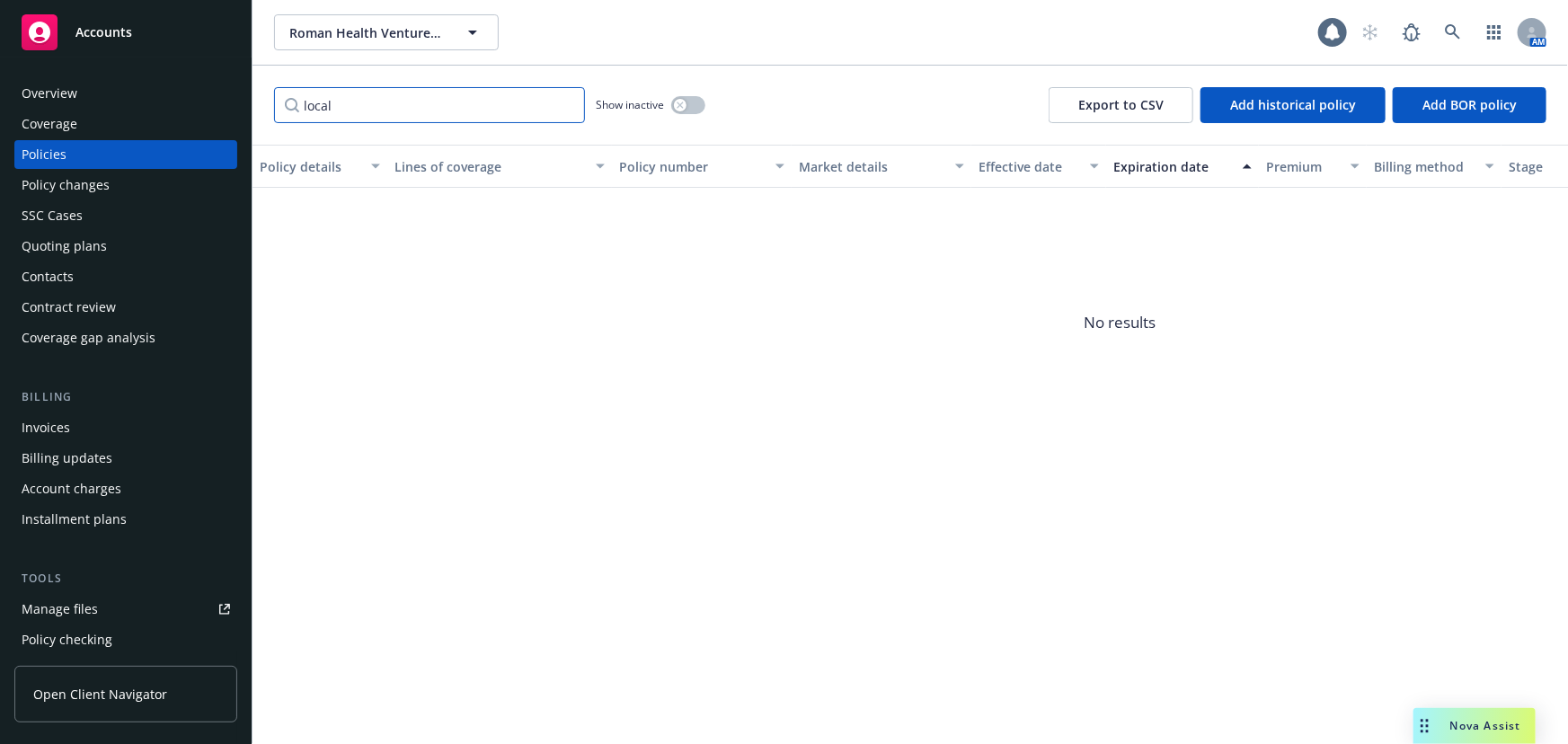
click at [570, 108] on input "local" at bounding box center [429, 105] width 311 height 36
click at [562, 103] on input "local" at bounding box center [429, 105] width 311 height 36
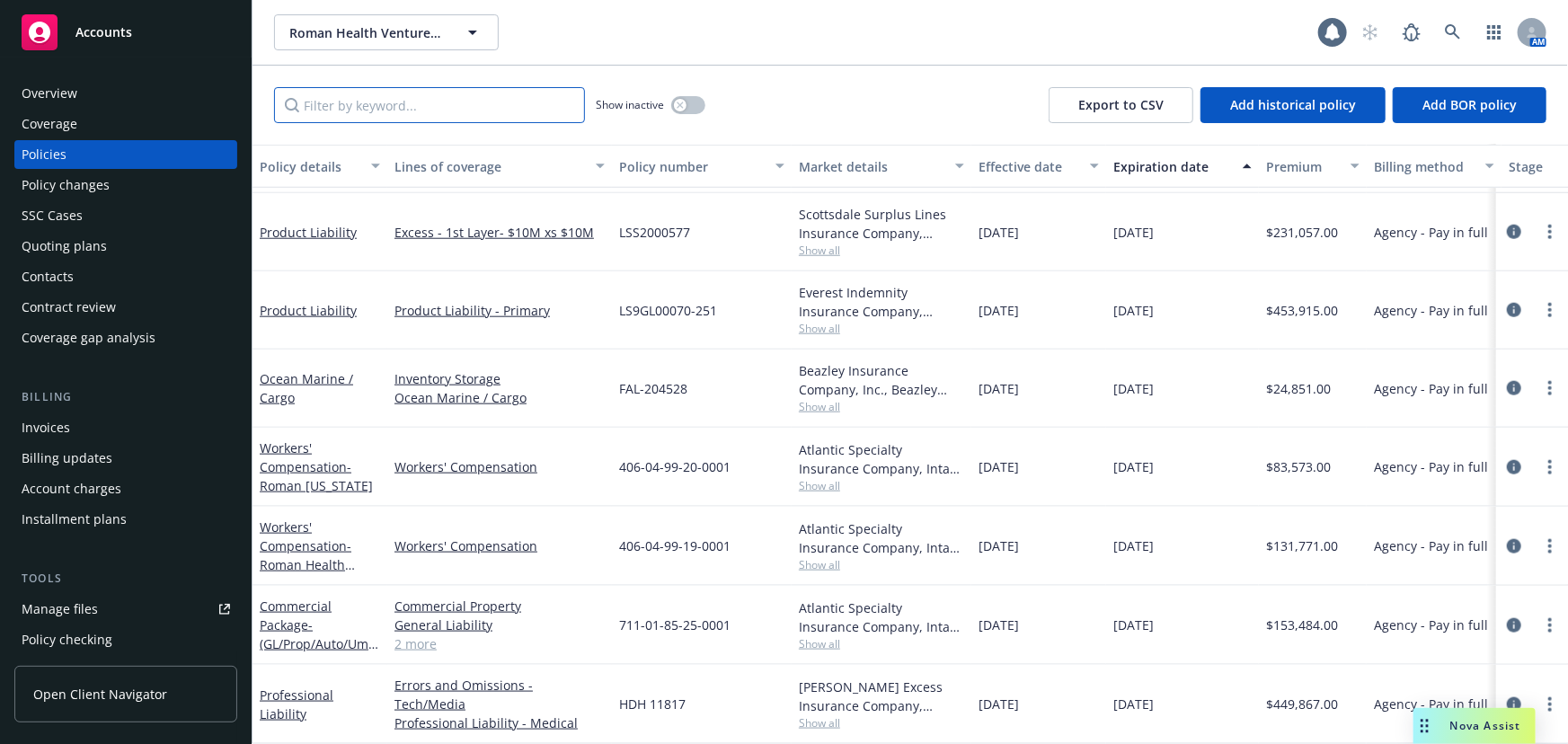
scroll to position [945, 0]
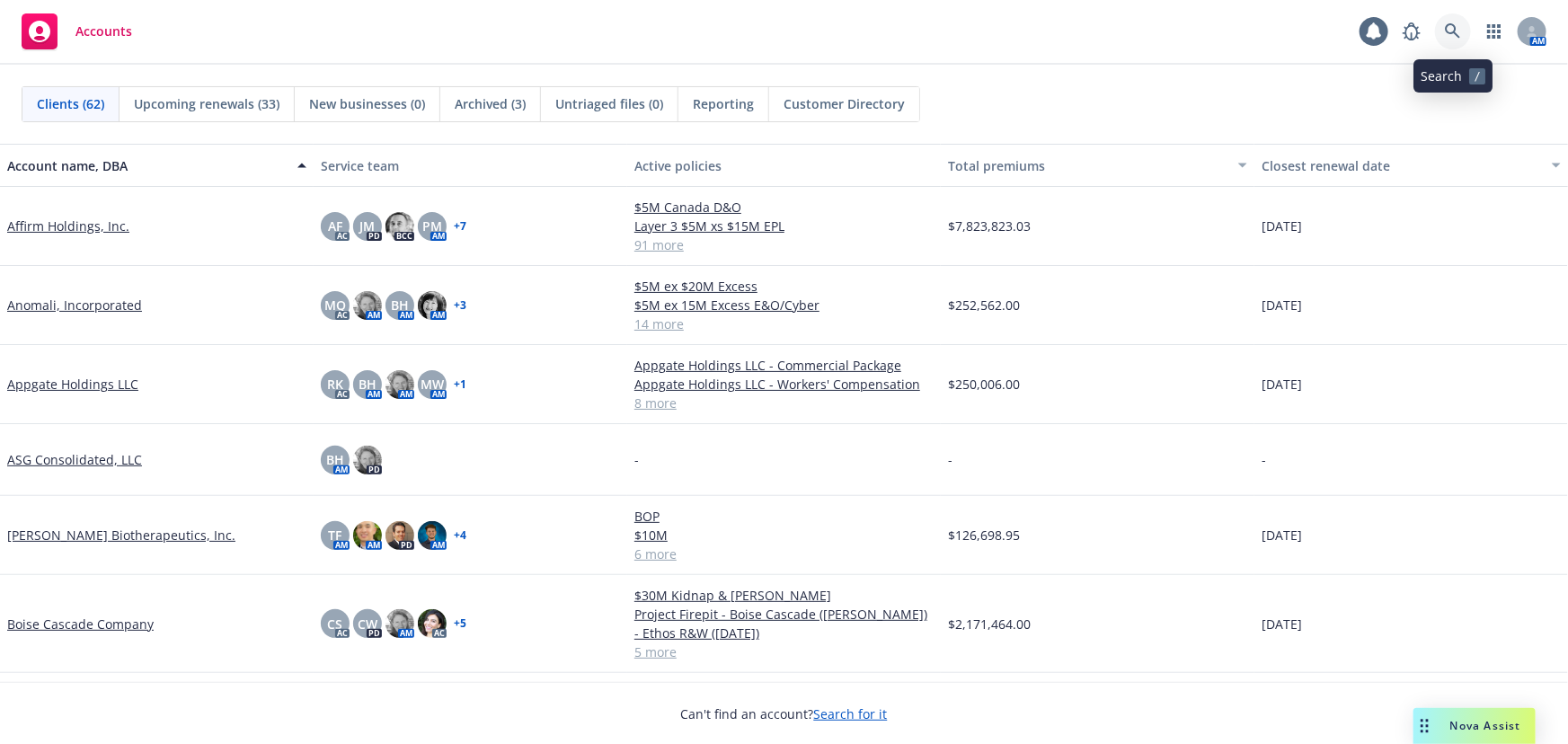
click at [1458, 37] on icon at bounding box center [1452, 31] width 15 height 15
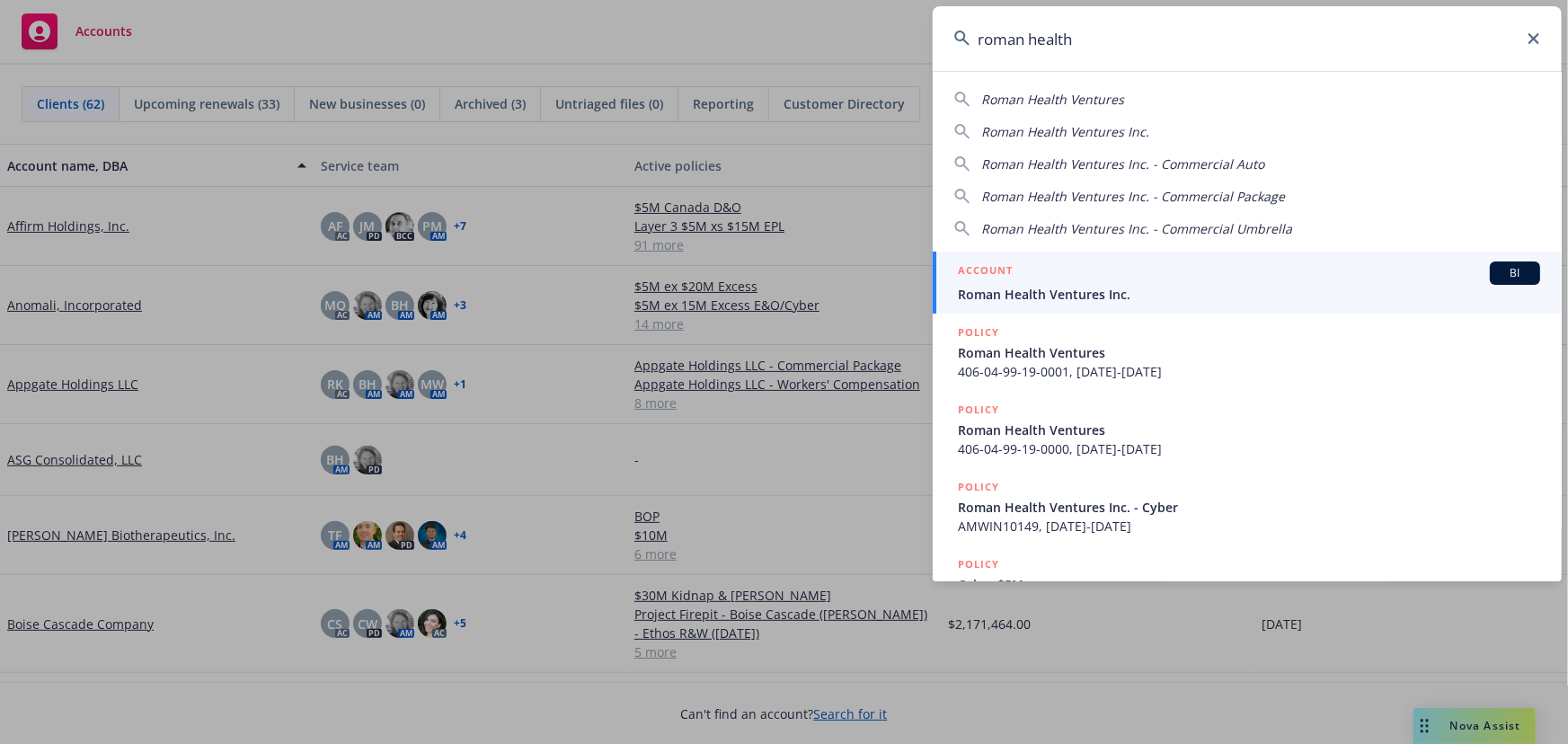
type input "roman health"
click at [1190, 262] on div "ACCOUNT BI" at bounding box center [1248, 273] width 582 height 24
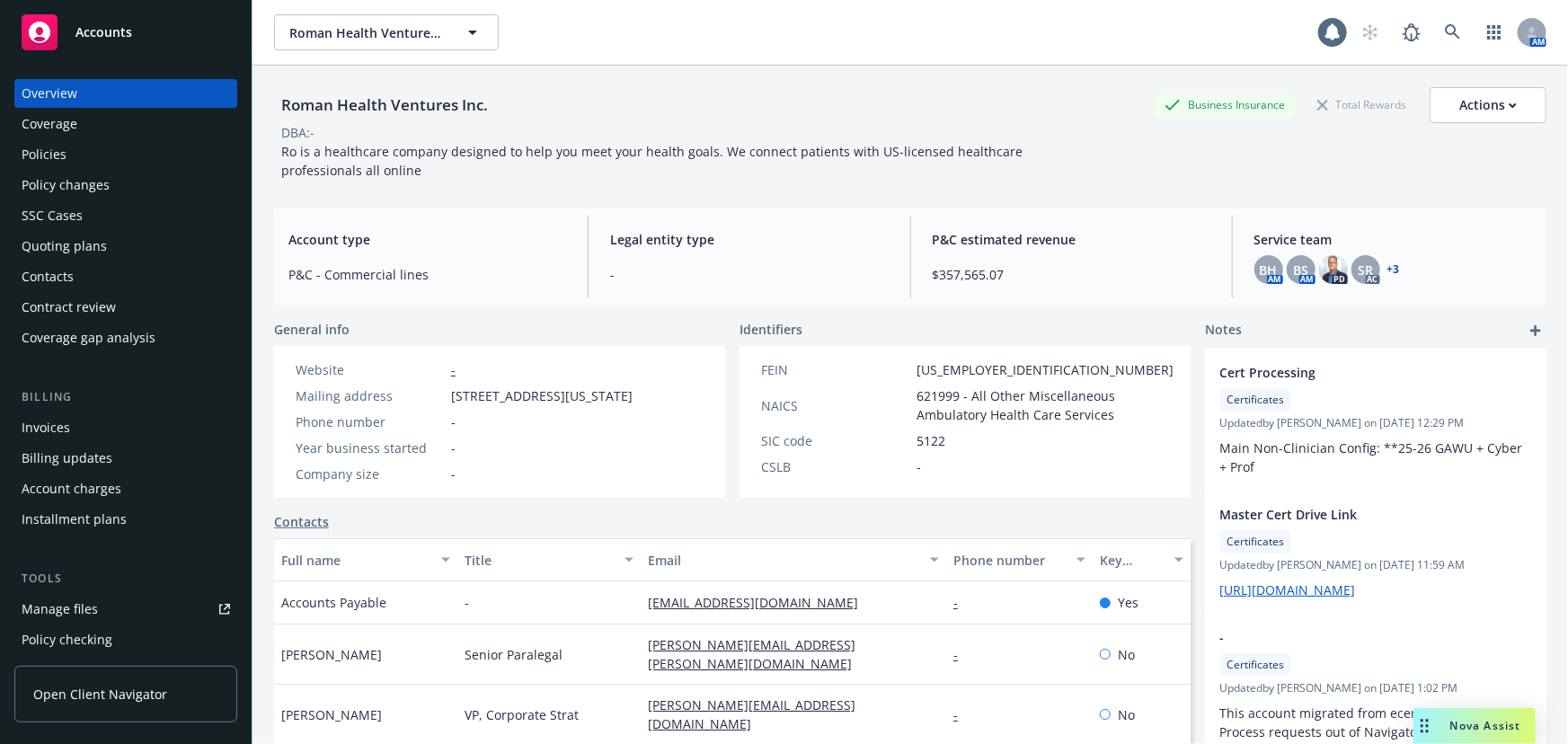
click at [58, 145] on div "Policies" at bounding box center [44, 155] width 45 height 29
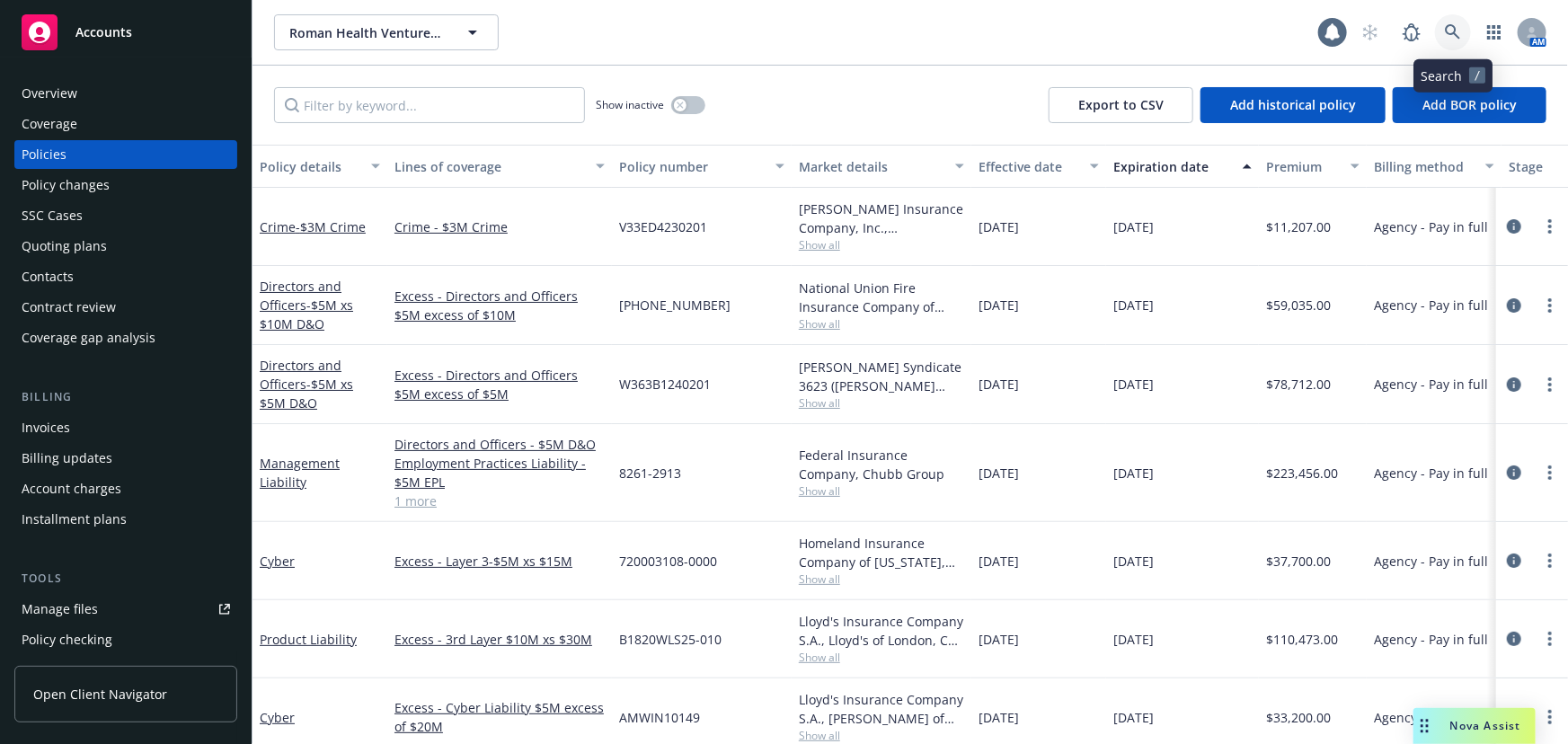
click at [1443, 23] on link at bounding box center [1453, 33] width 36 height 36
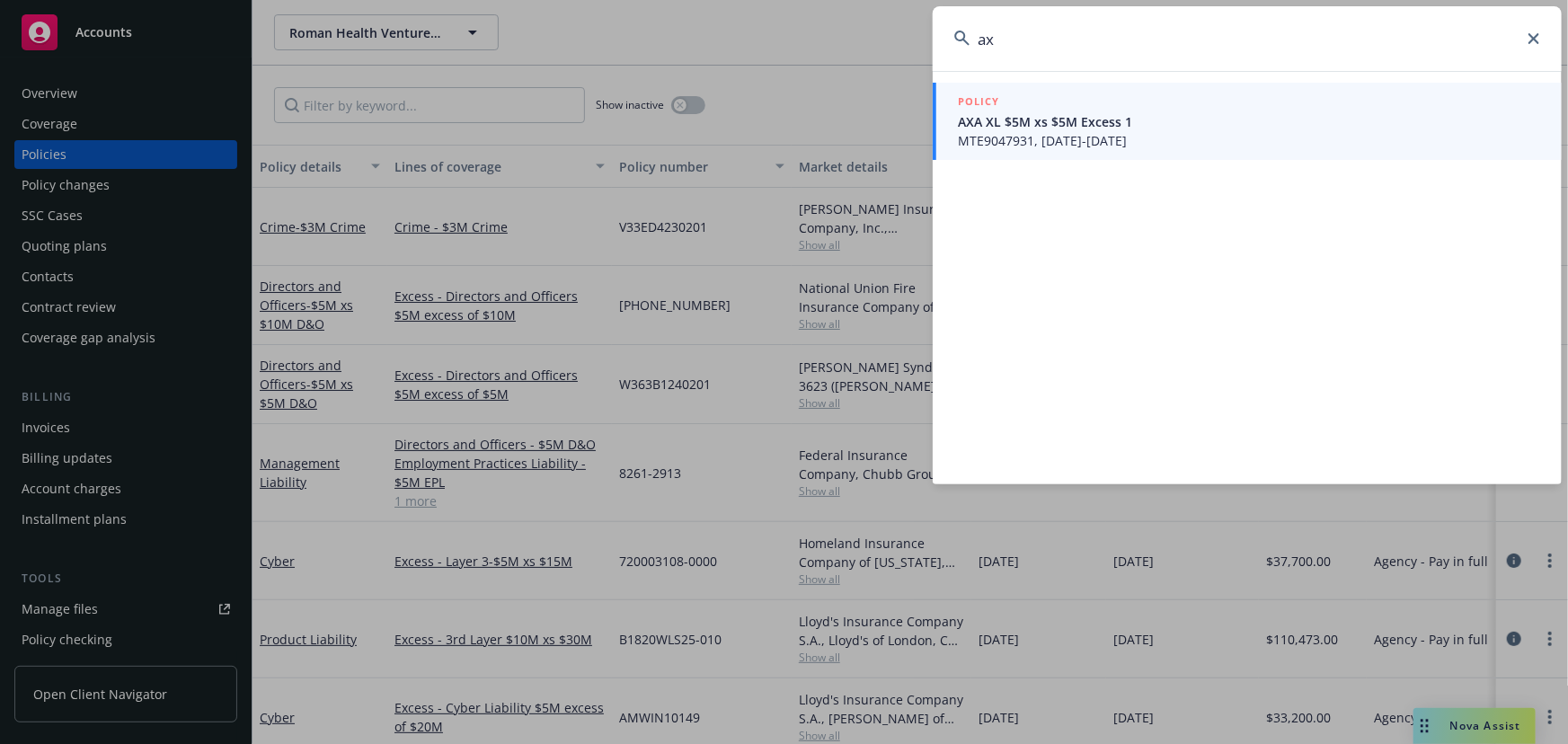
type input "a"
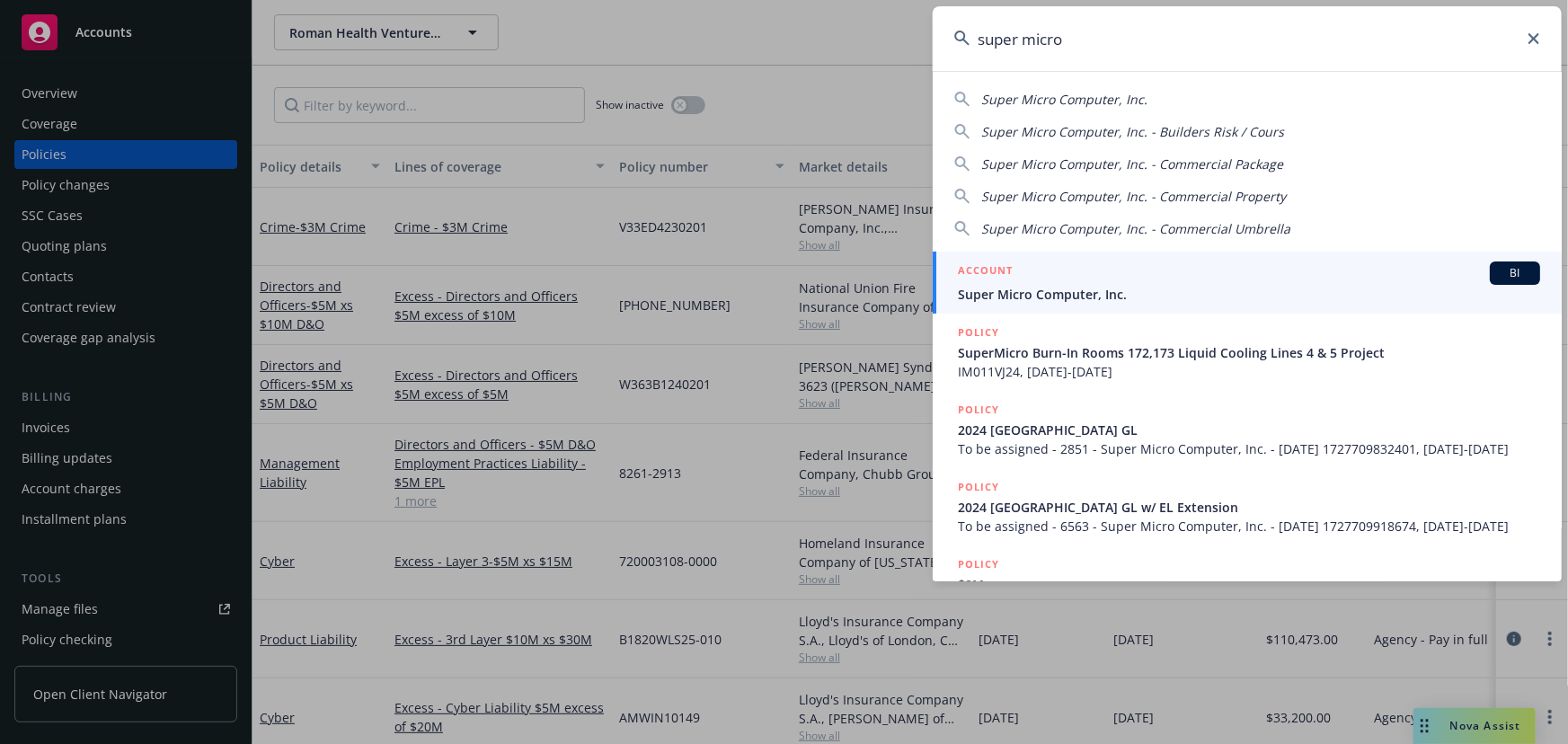
type input "super micro"
click at [1167, 289] on span "Super Micro Computer, Inc." at bounding box center [1248, 294] width 582 height 19
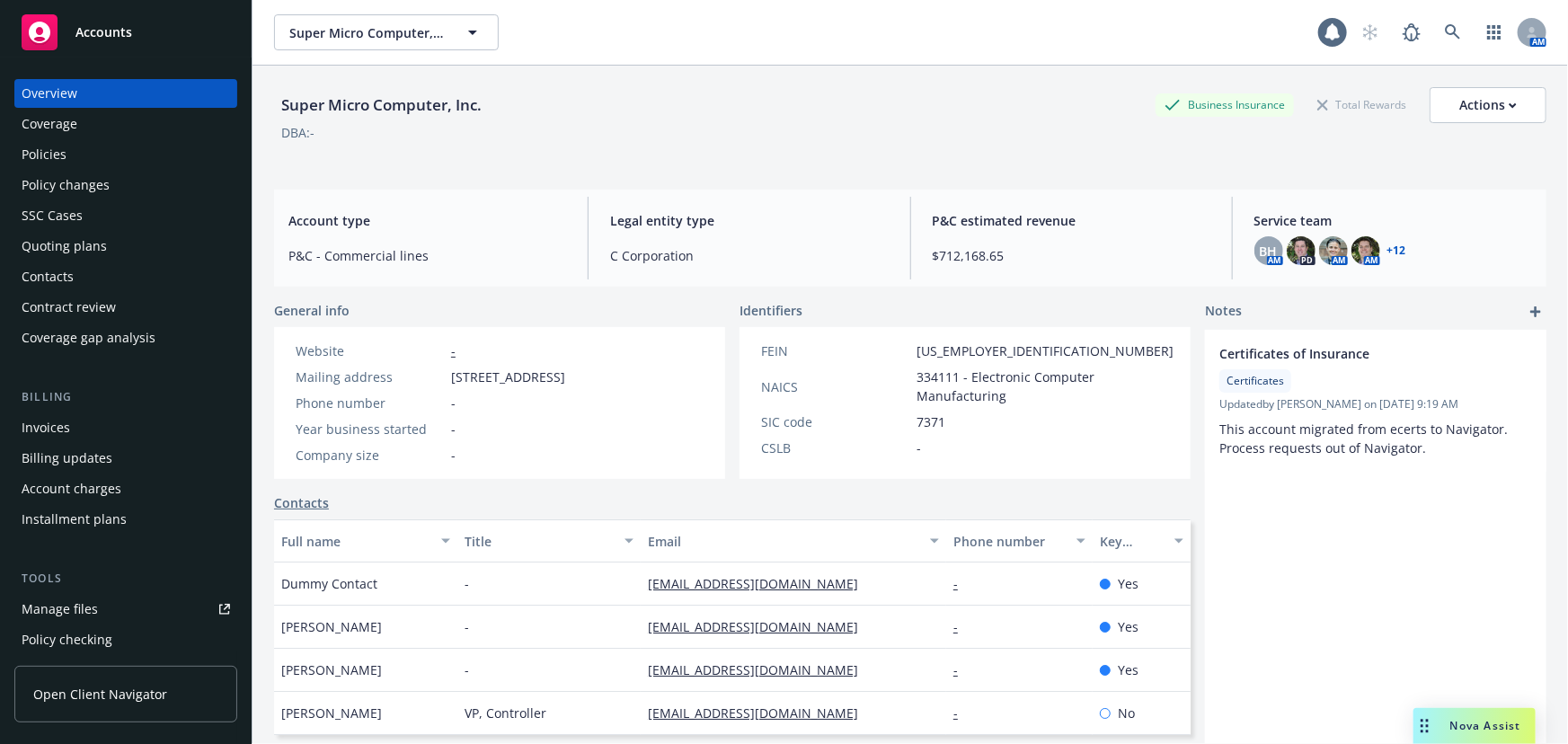
click at [101, 153] on div "Policies" at bounding box center [126, 155] width 208 height 29
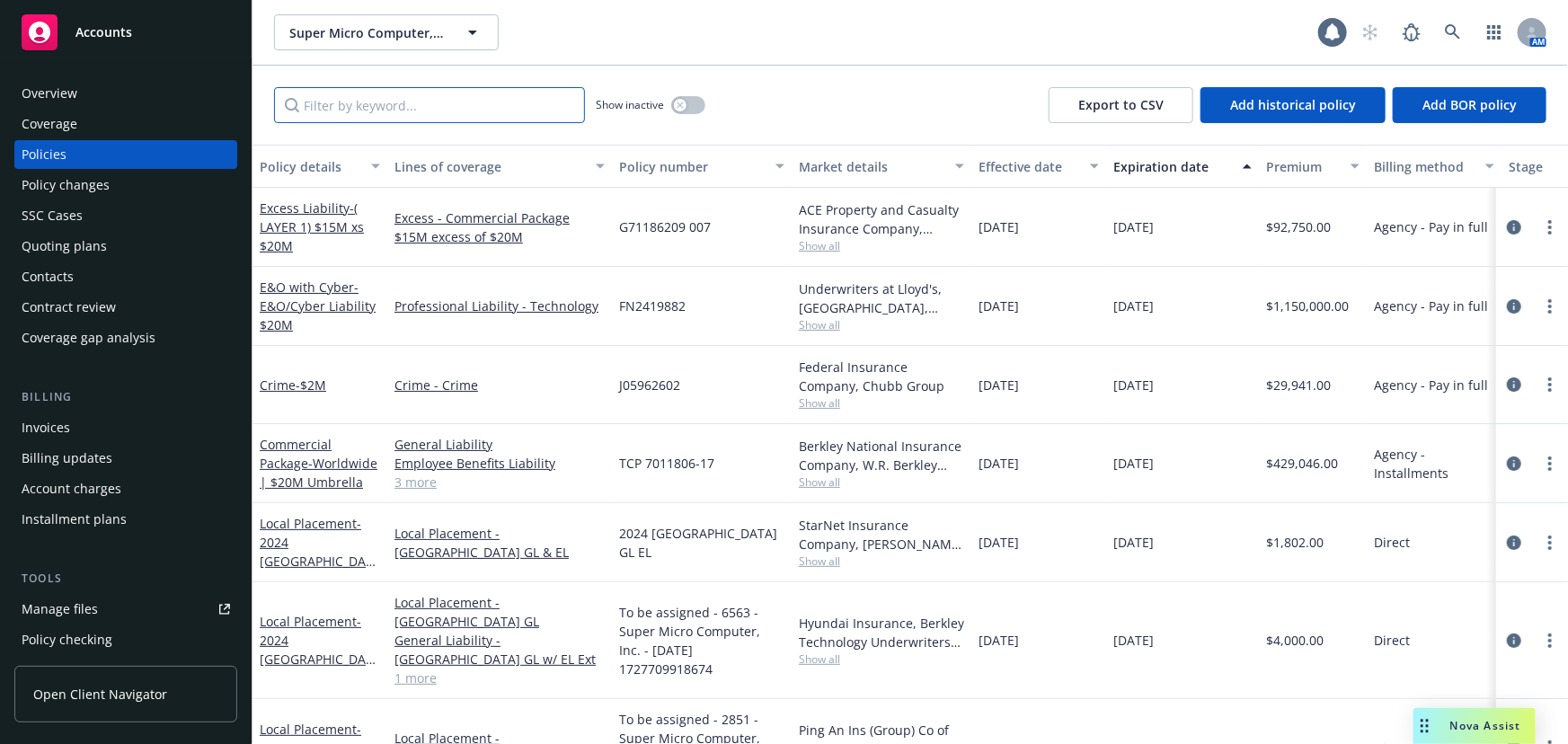
click at [457, 110] on input "Filter by keyword..." at bounding box center [429, 105] width 311 height 36
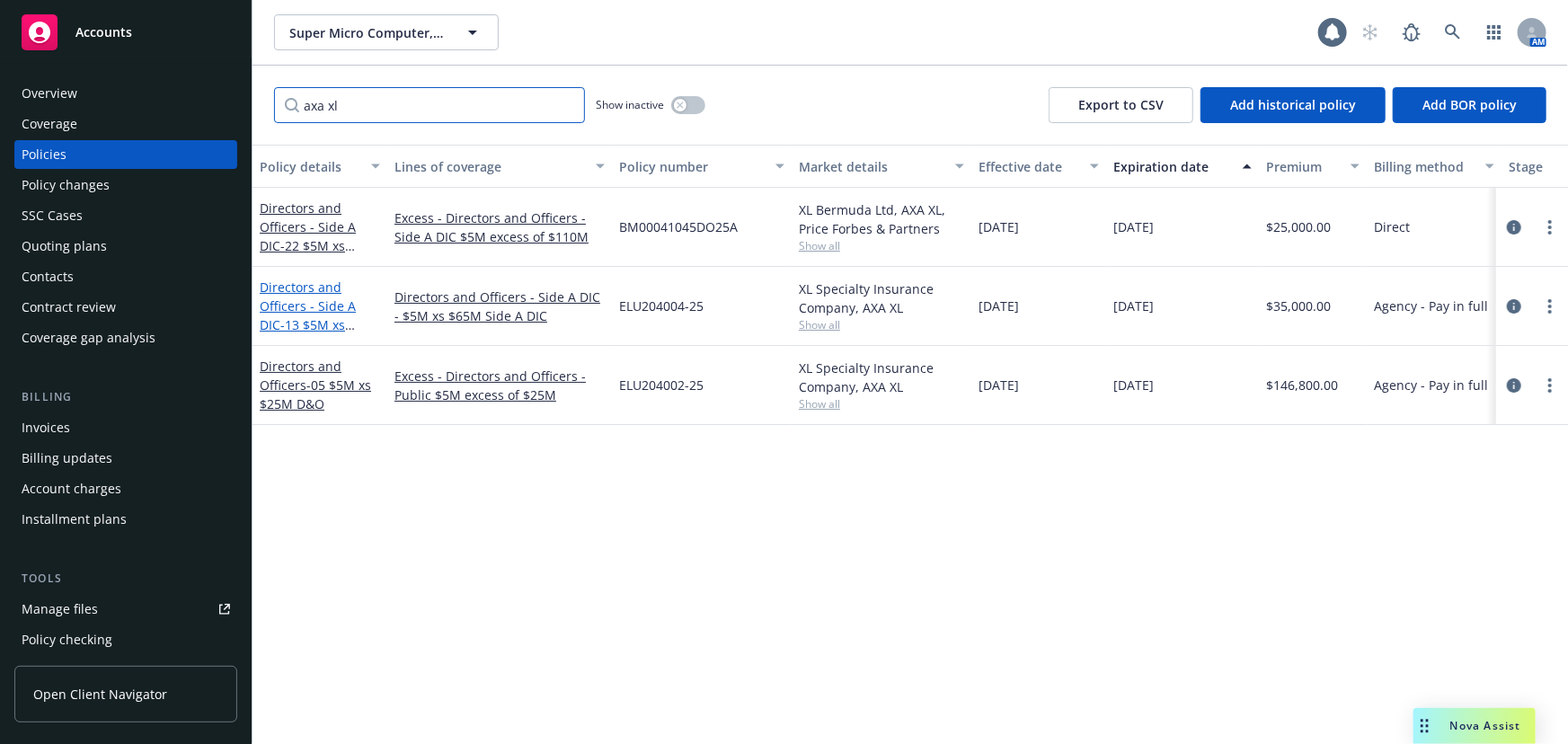
type input "axa xl"
click at [338, 305] on link "Directors and Officers - Side A DIC - 13 $5M xs $65M Lead Side A DIC" at bounding box center [313, 325] width 107 height 92
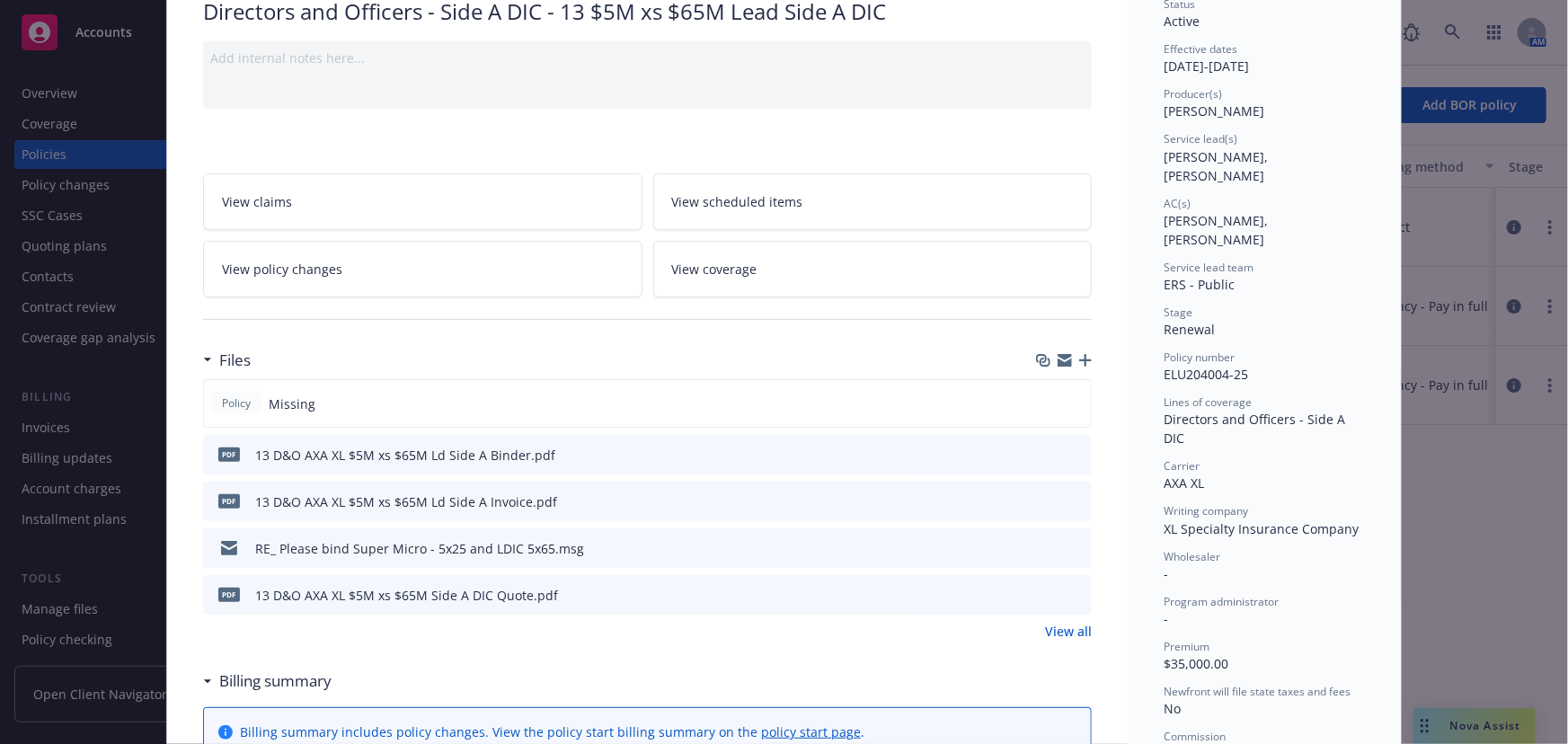
scroll to position [163, 0]
